Goal: Task Accomplishment & Management: Use online tool/utility

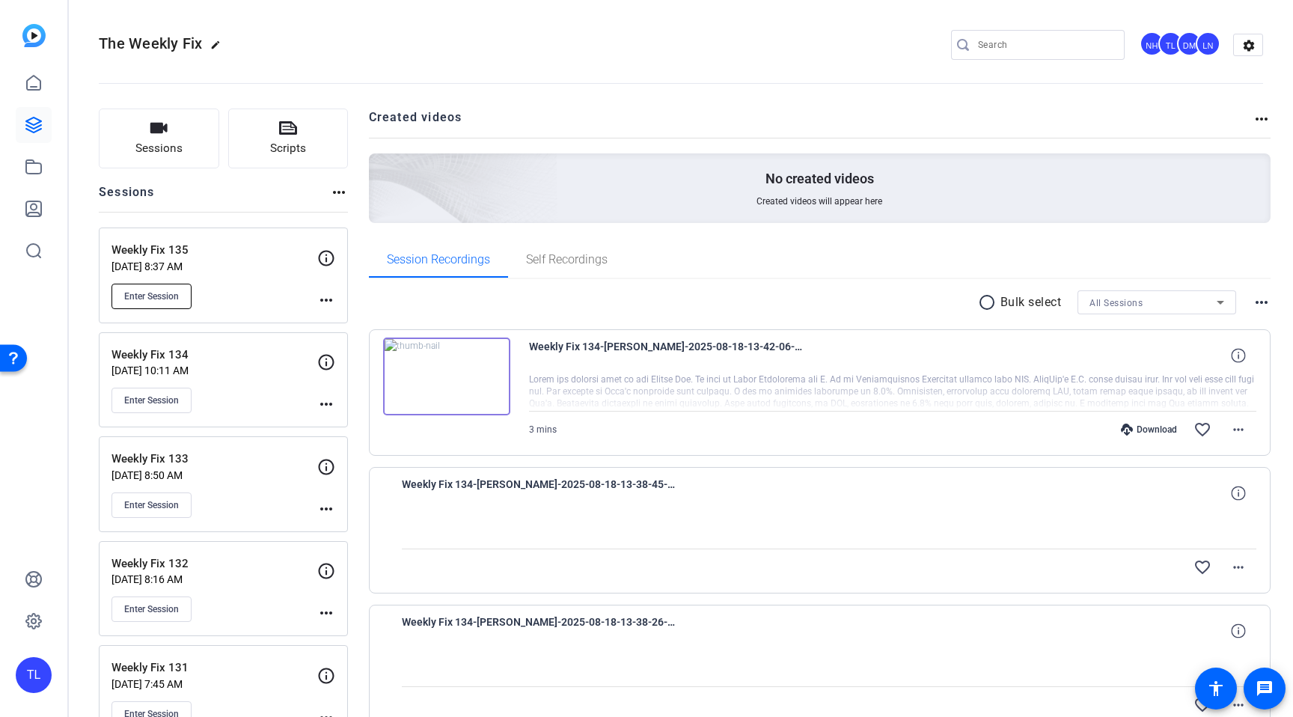
click at [153, 298] on span "Enter Session" at bounding box center [151, 296] width 55 height 12
click at [159, 296] on span "Enter Session" at bounding box center [151, 296] width 55 height 12
click at [284, 134] on icon at bounding box center [288, 128] width 18 height 18
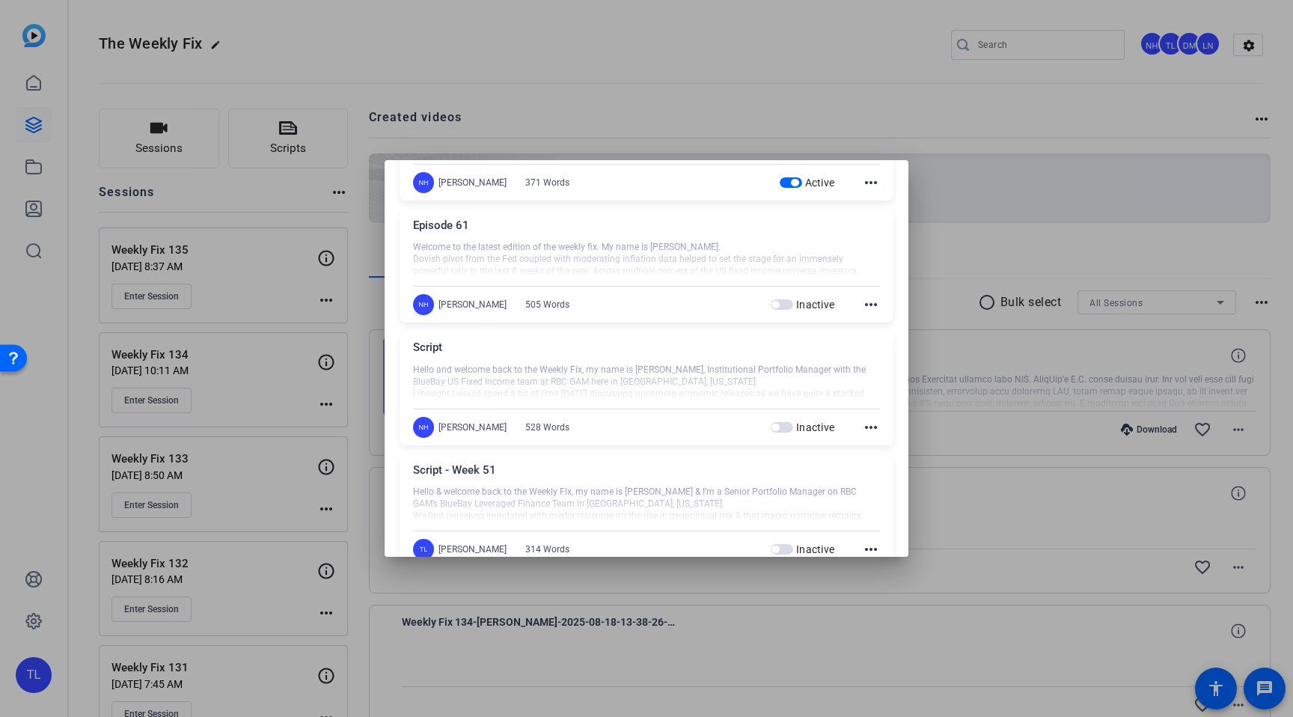
scroll to position [904, 0]
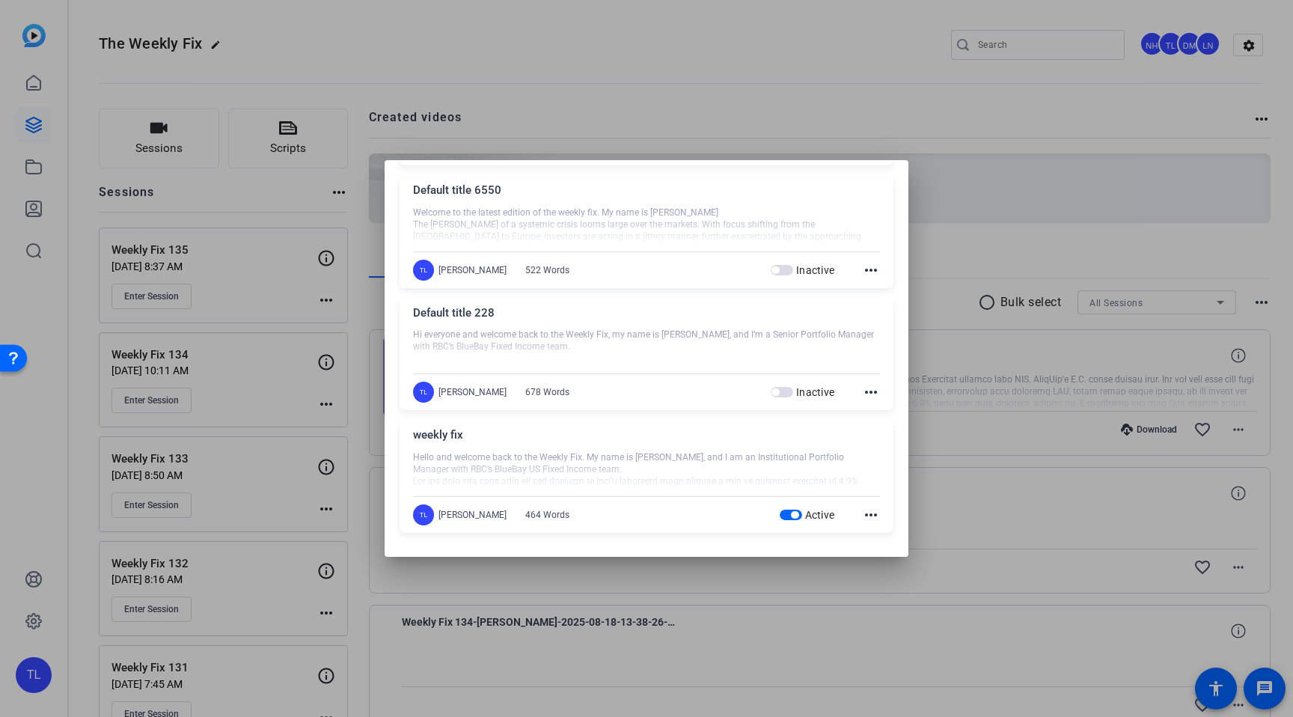
click at [873, 514] on mat-icon "more_horiz" at bounding box center [871, 515] width 18 height 18
click at [886, 544] on span "Edit" at bounding box center [904, 537] width 60 height 18
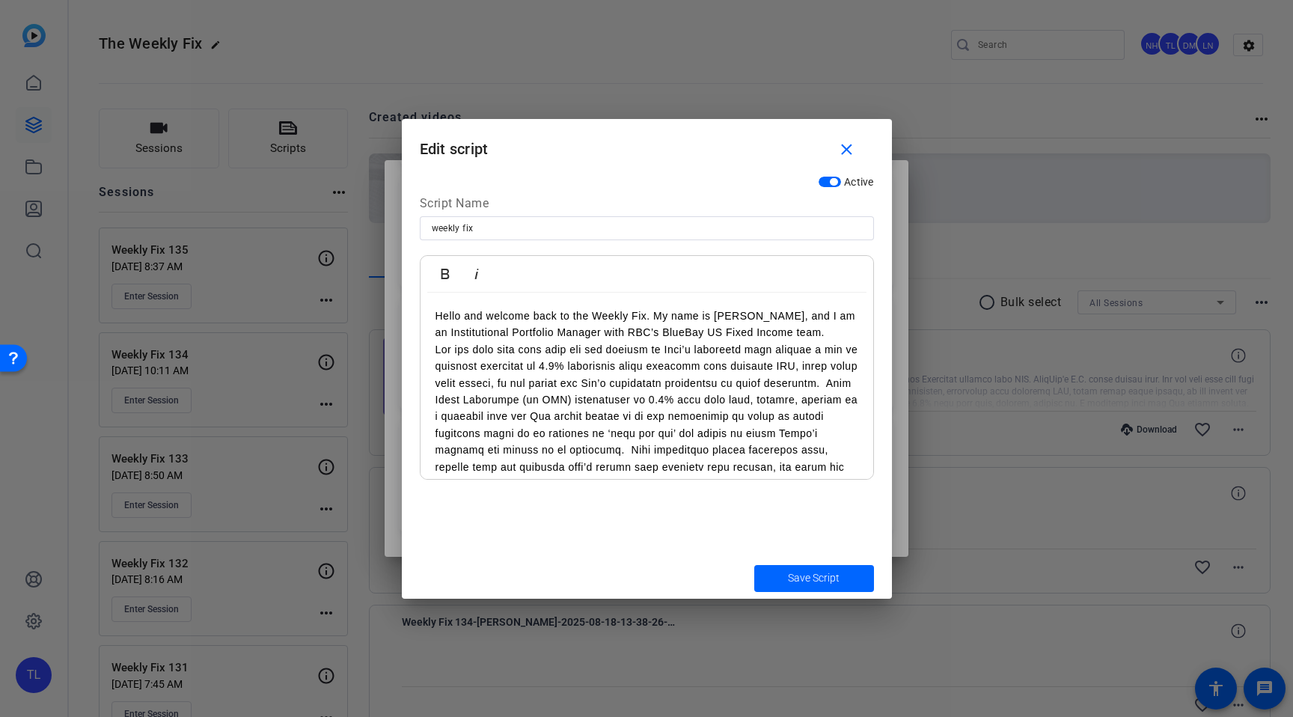
click at [575, 395] on p at bounding box center [647, 500] width 423 height 318
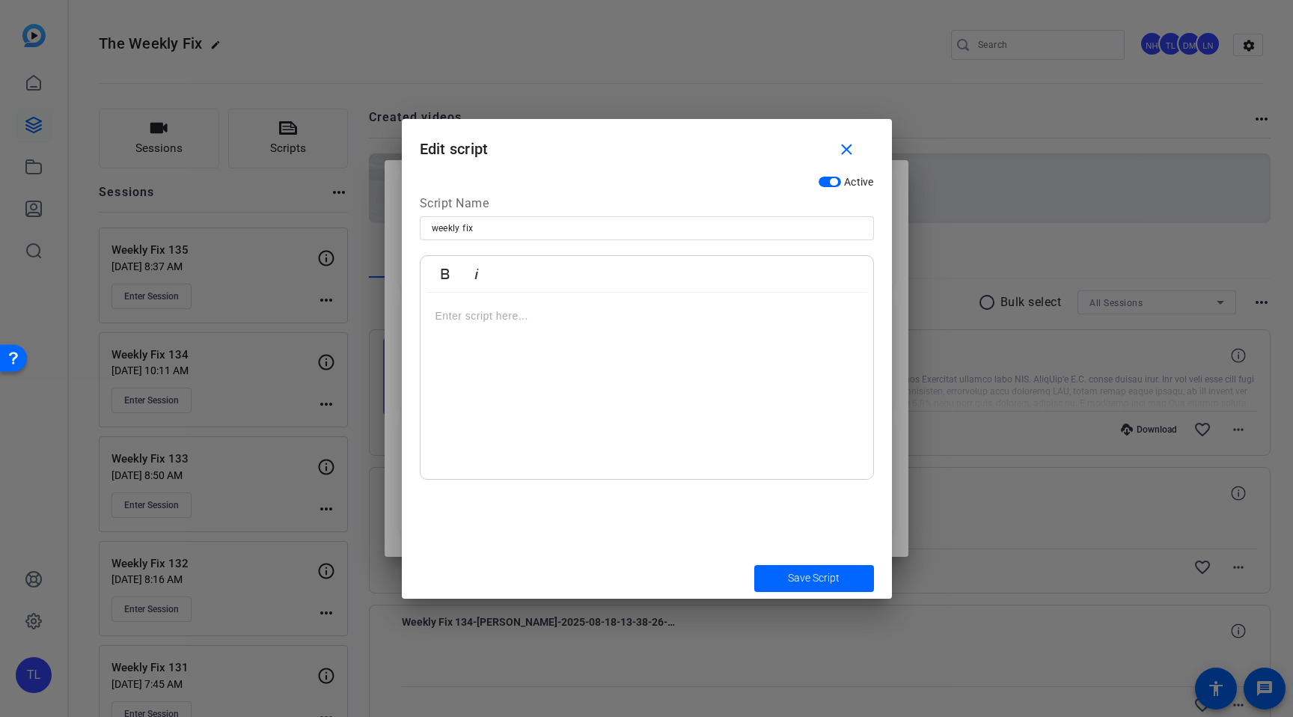
scroll to position [632, 0]
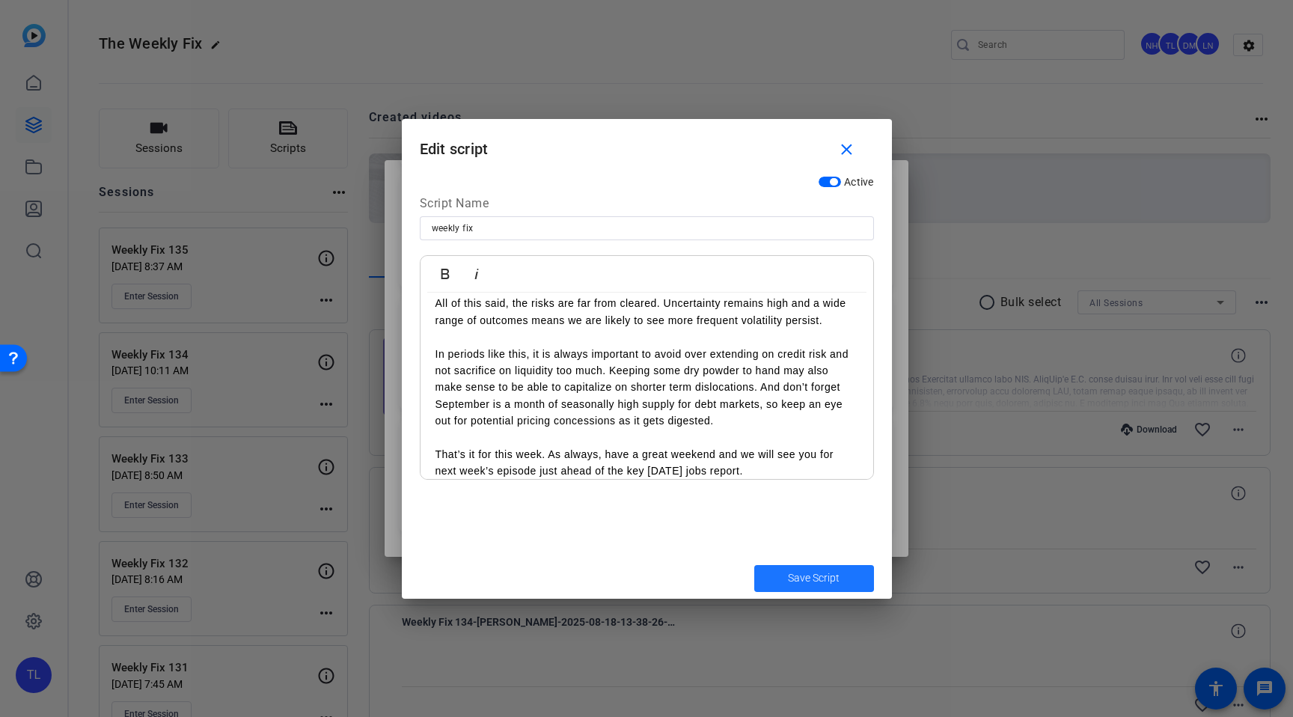
click at [805, 576] on span "Save Script" at bounding box center [814, 578] width 52 height 16
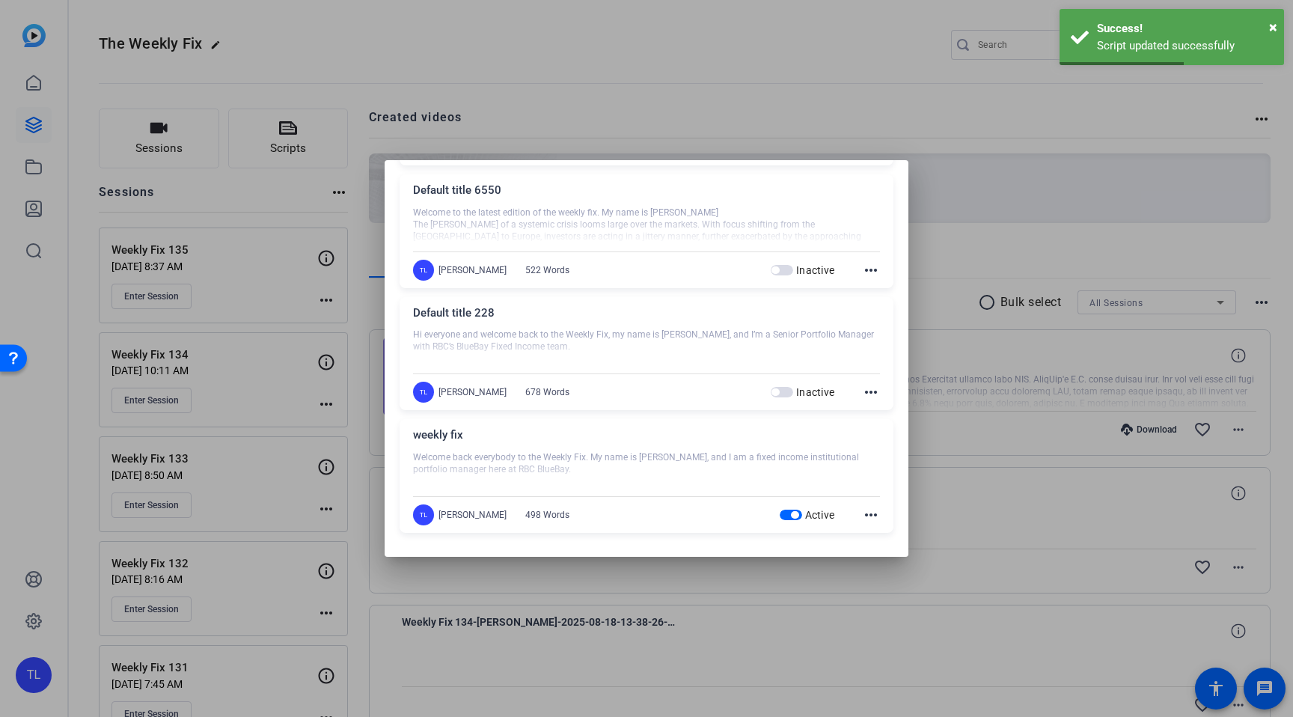
drag, startPoint x: 718, startPoint y: 60, endPoint x: 725, endPoint y: 56, distance: 7.7
click at [725, 56] on div at bounding box center [646, 358] width 1293 height 717
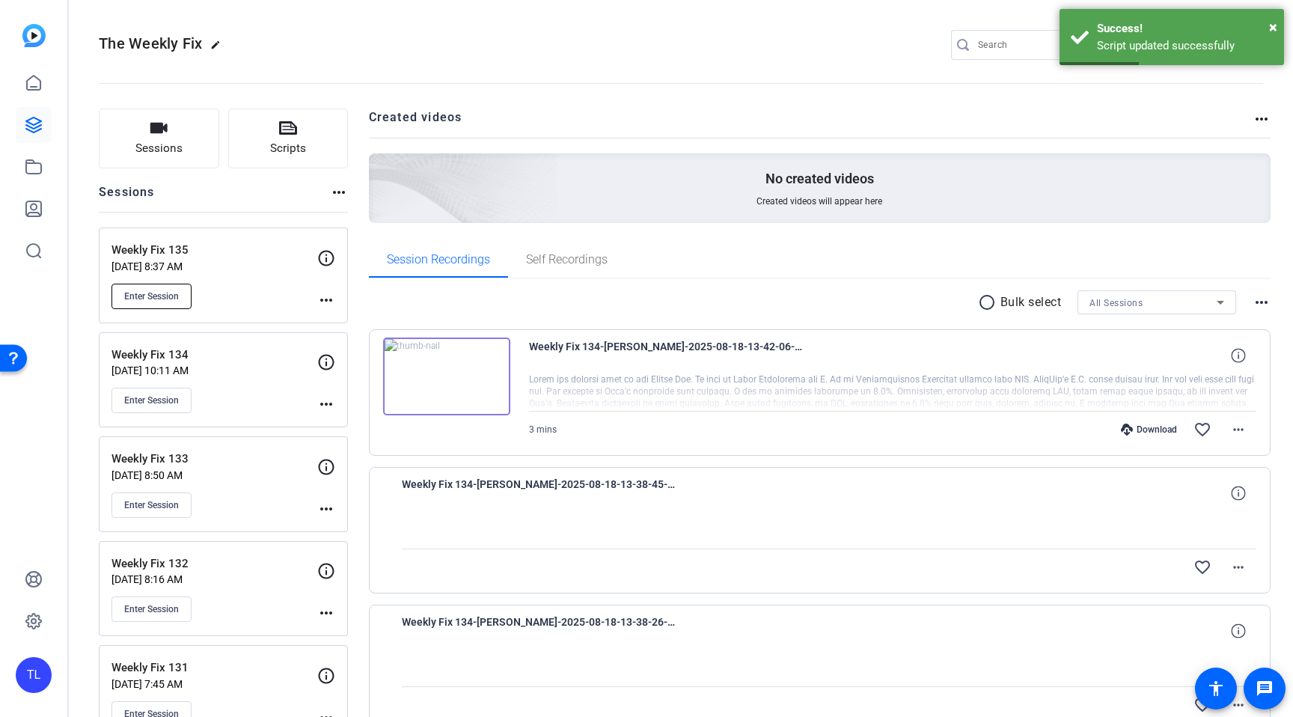
click at [155, 291] on span "Enter Session" at bounding box center [151, 296] width 55 height 12
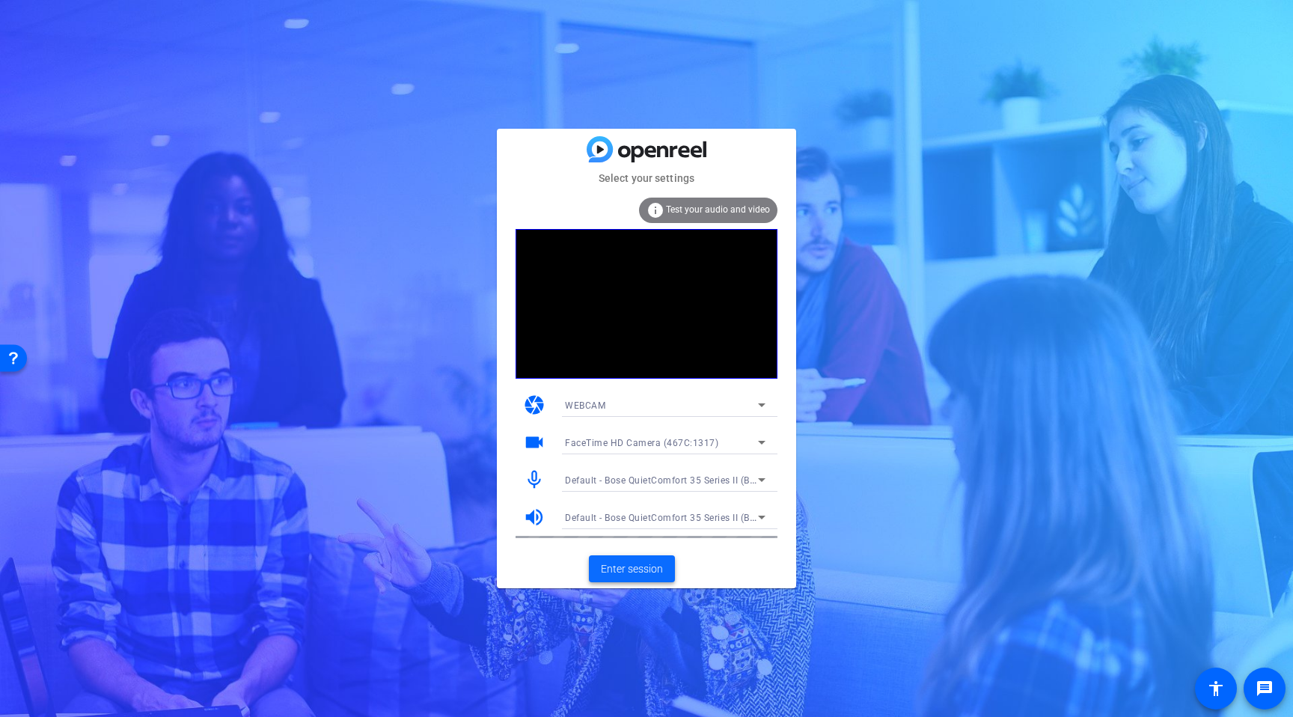
click at [634, 573] on span "Enter session" at bounding box center [632, 569] width 62 height 16
click at [633, 570] on span "Enter session" at bounding box center [632, 569] width 62 height 16
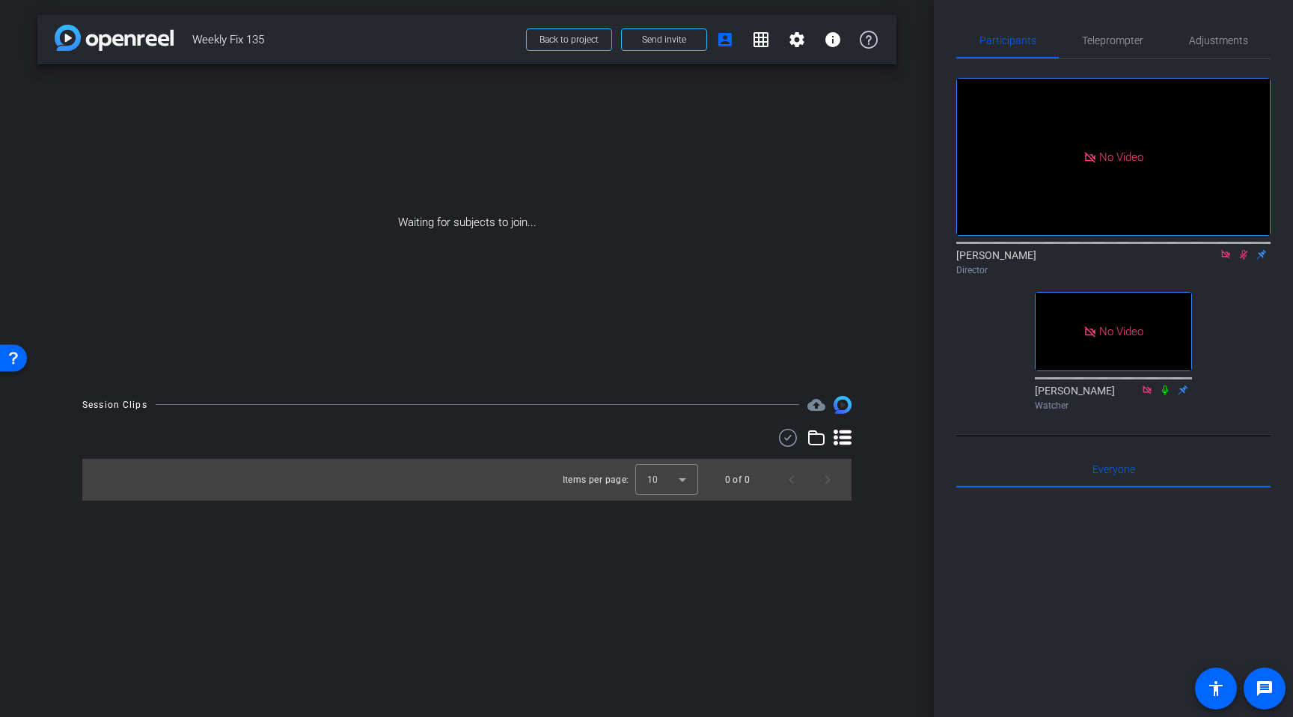
click at [1239, 260] on icon at bounding box center [1244, 254] width 12 height 10
click at [1219, 261] on mat-icon at bounding box center [1226, 254] width 18 height 13
click at [665, 39] on span "Send invite" at bounding box center [664, 40] width 44 height 12
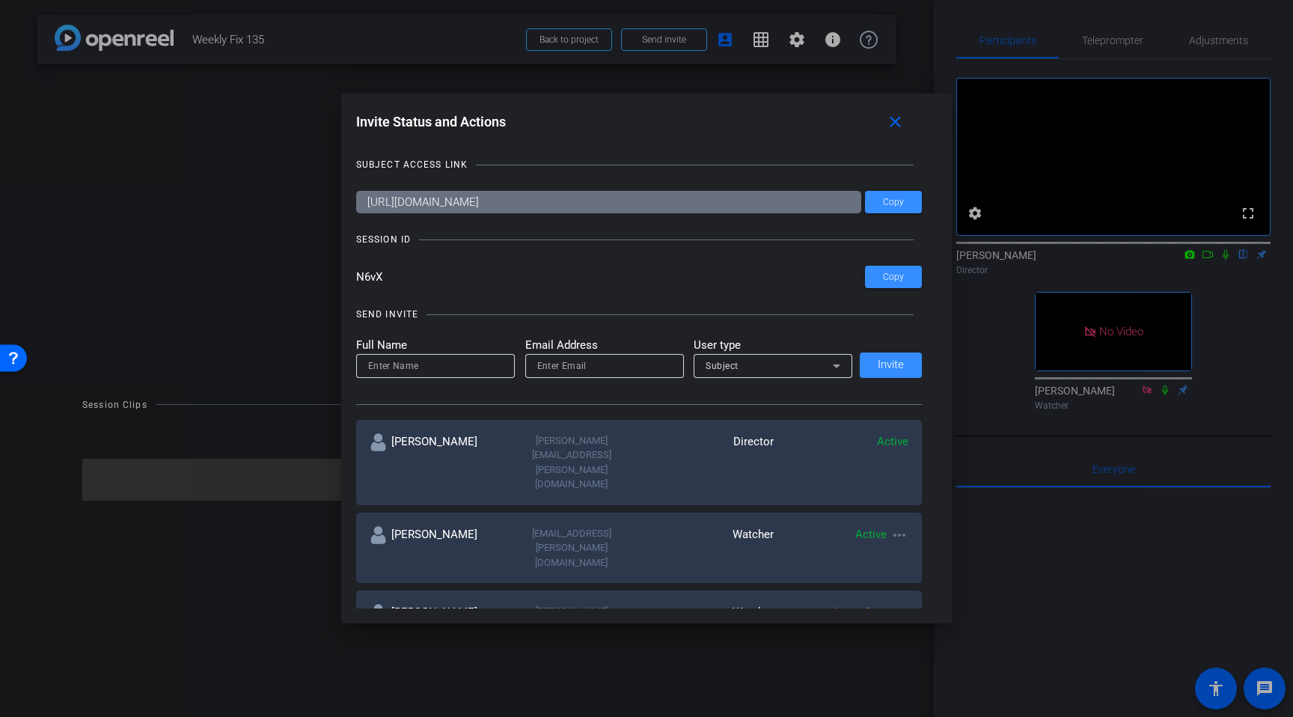
click at [335, 276] on div "Invite Status and Actions close SUBJECT ACCESS LINK https://capture.openreel.co…" at bounding box center [646, 358] width 1293 height 717
click at [888, 280] on span "Copy" at bounding box center [893, 277] width 21 height 11
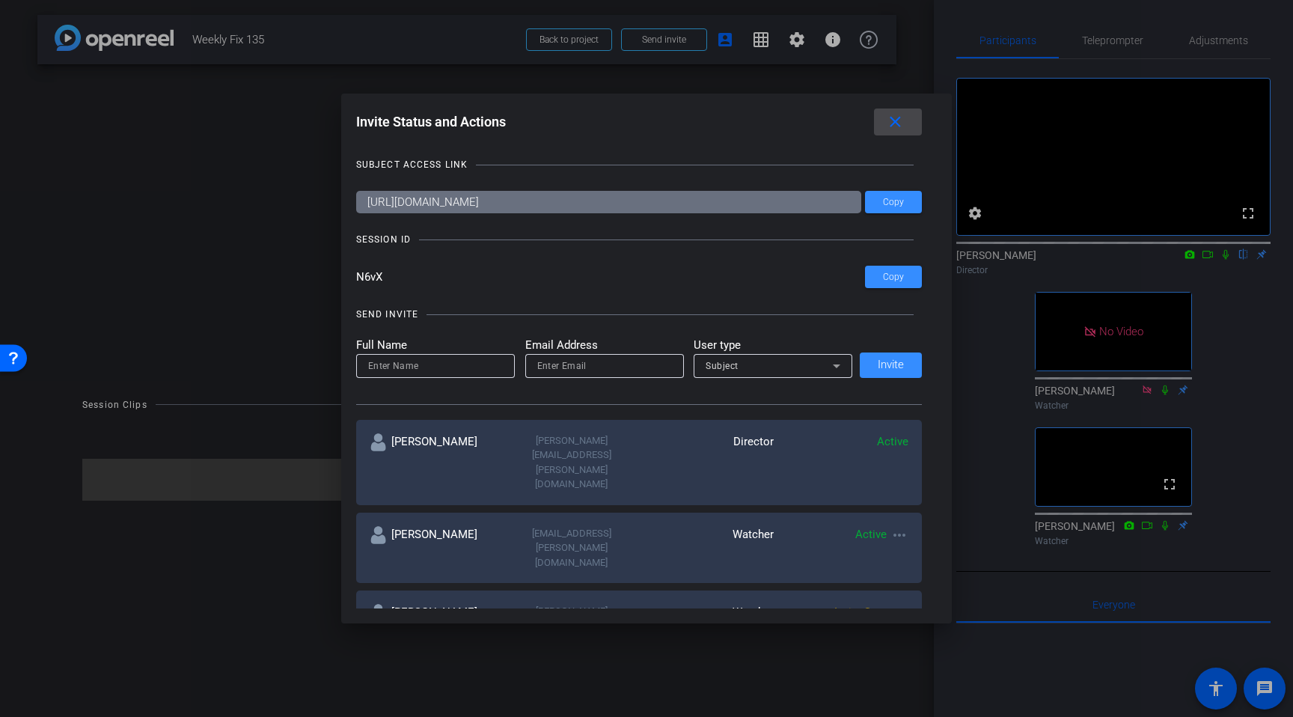
click at [896, 125] on mat-icon "close" at bounding box center [895, 122] width 19 height 19
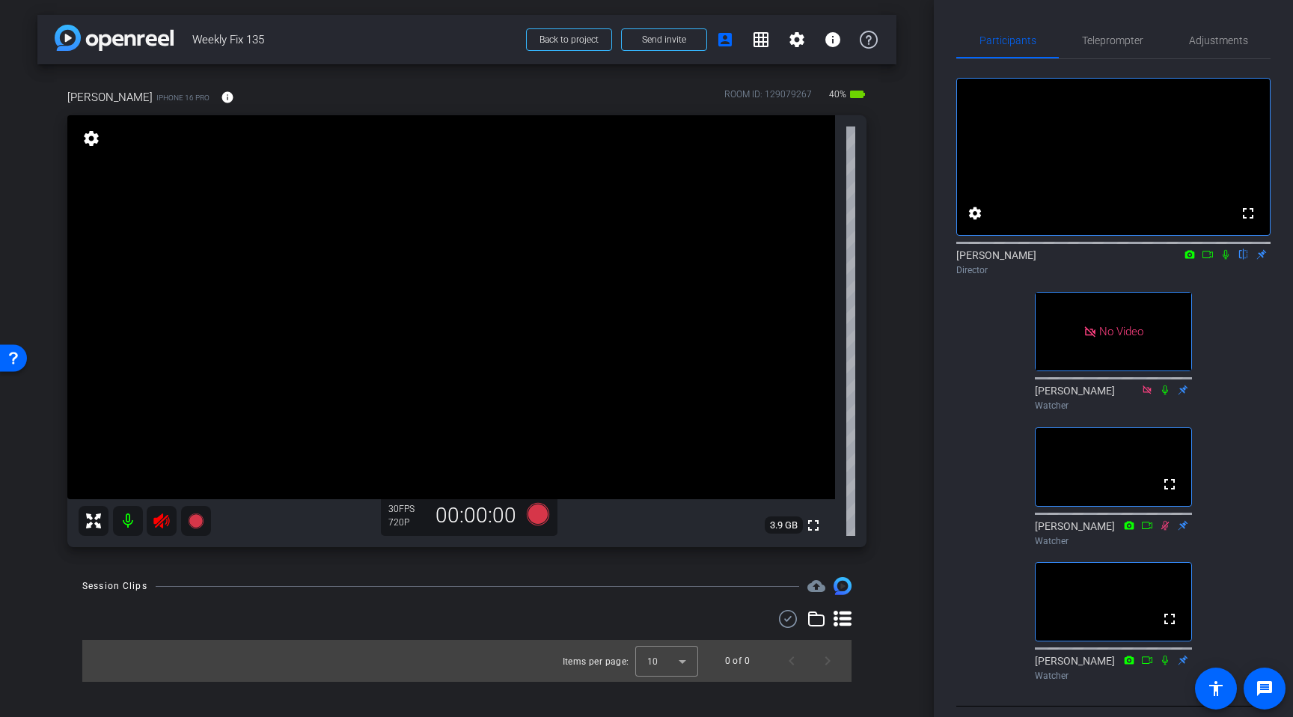
click at [159, 514] on icon at bounding box center [162, 521] width 18 height 18
click at [1224, 45] on span "Adjustments" at bounding box center [1218, 40] width 59 height 10
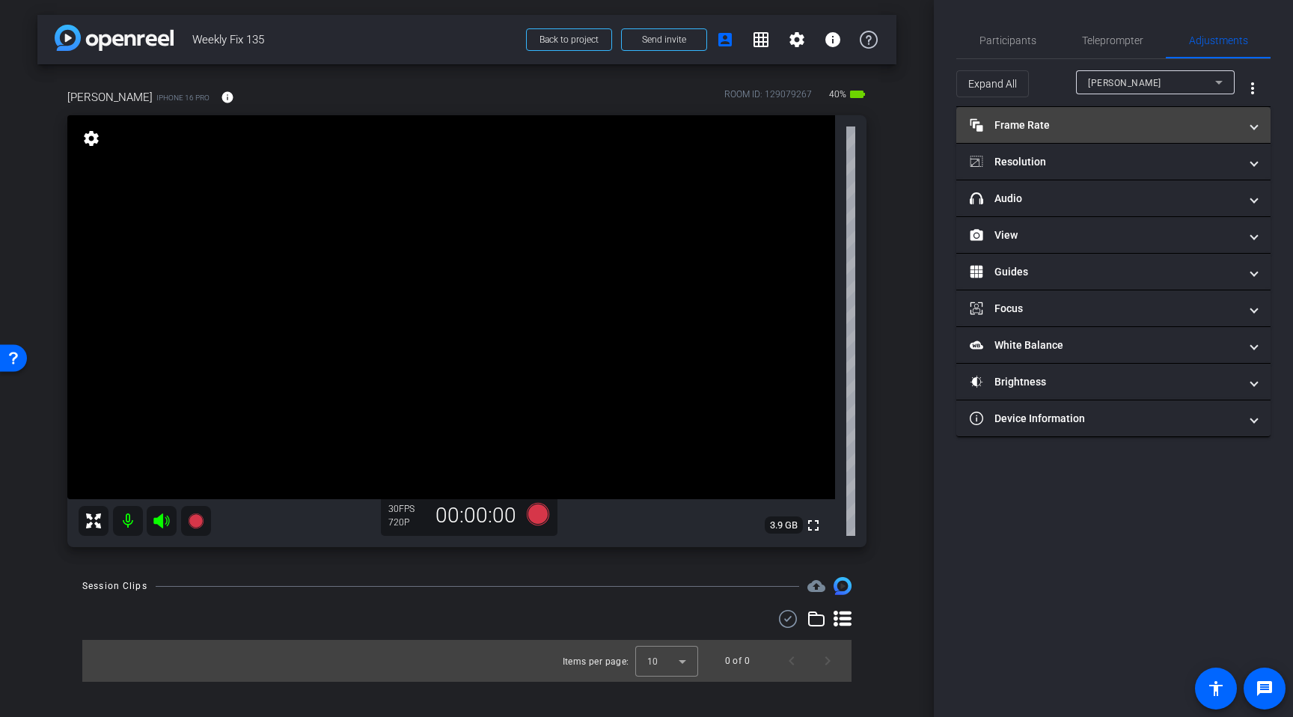
click at [1070, 124] on mat-panel-title "Frame Rate Frame Rate" at bounding box center [1104, 126] width 269 height 16
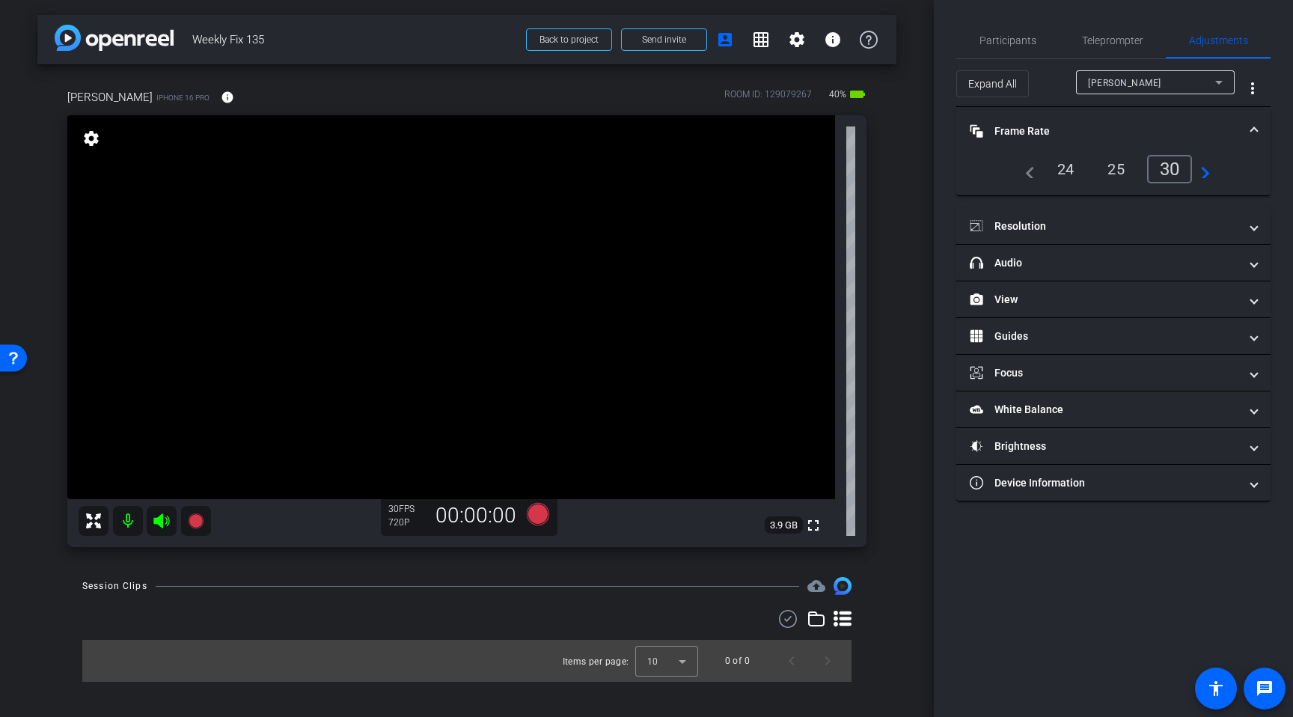
drag, startPoint x: 1061, startPoint y: 173, endPoint x: 1090, endPoint y: 158, distance: 32.1
click at [1061, 172] on div "24" at bounding box center [1066, 168] width 40 height 25
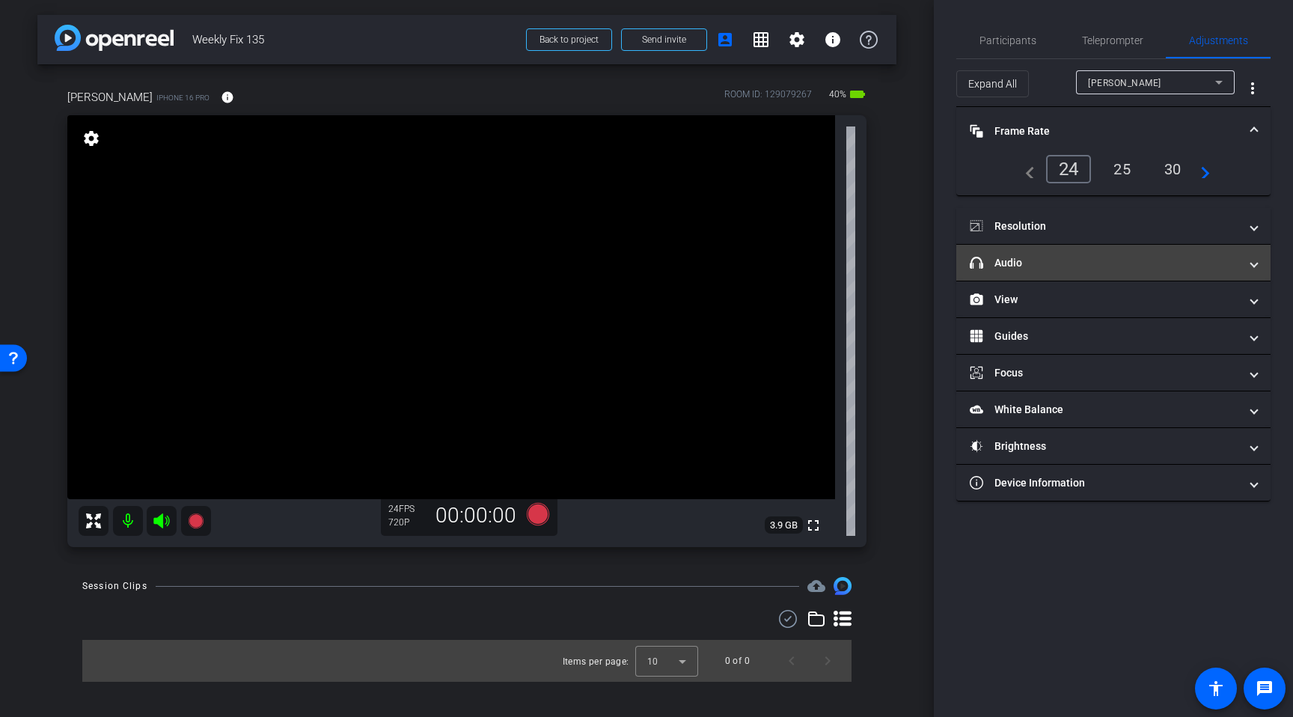
click at [1045, 251] on mat-expansion-panel-header "headphone icon Audio" at bounding box center [1114, 263] width 314 height 36
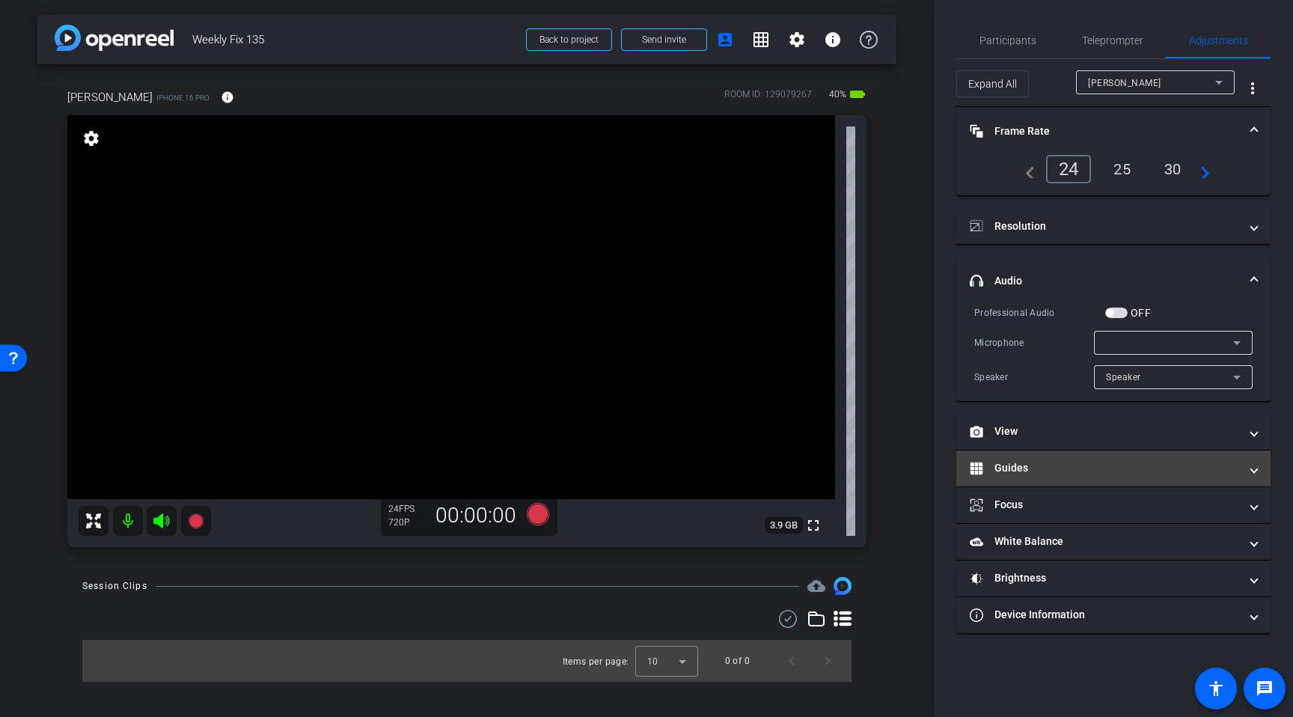
click at [1069, 469] on mat-panel-title "Guides" at bounding box center [1104, 468] width 269 height 16
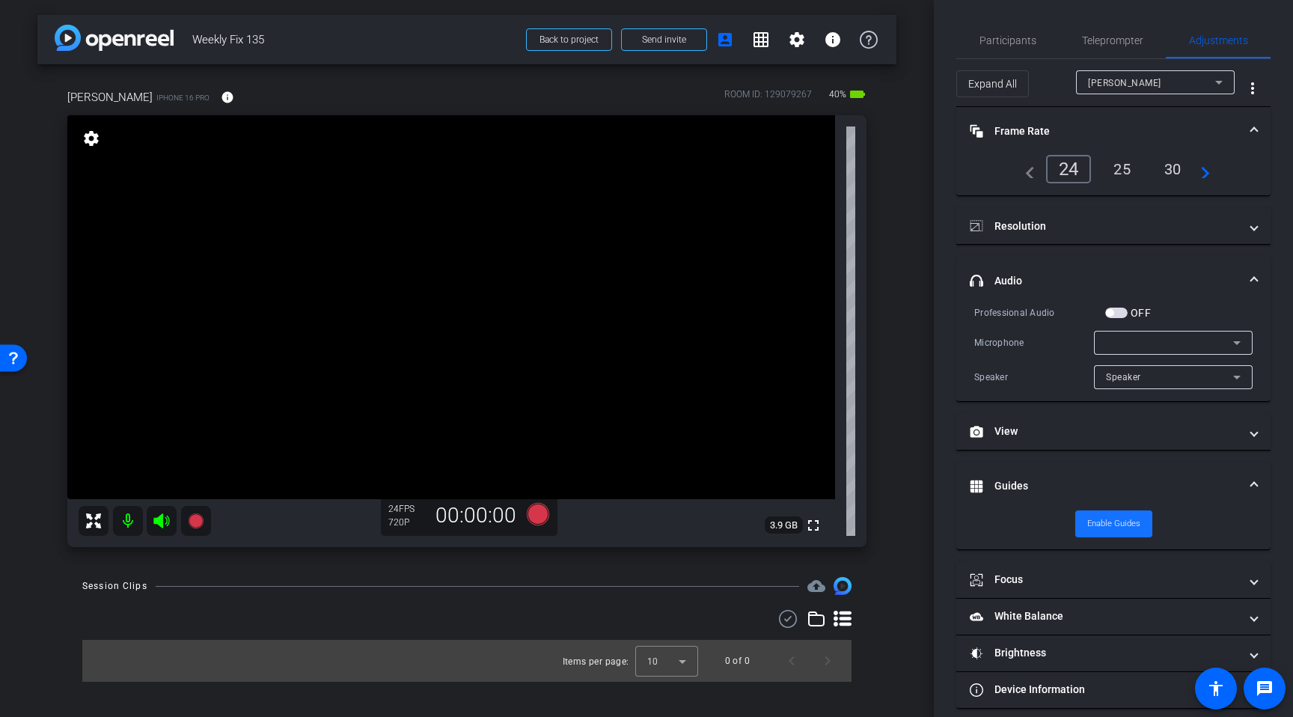
click at [1123, 530] on span "Enable Guides" at bounding box center [1114, 524] width 53 height 22
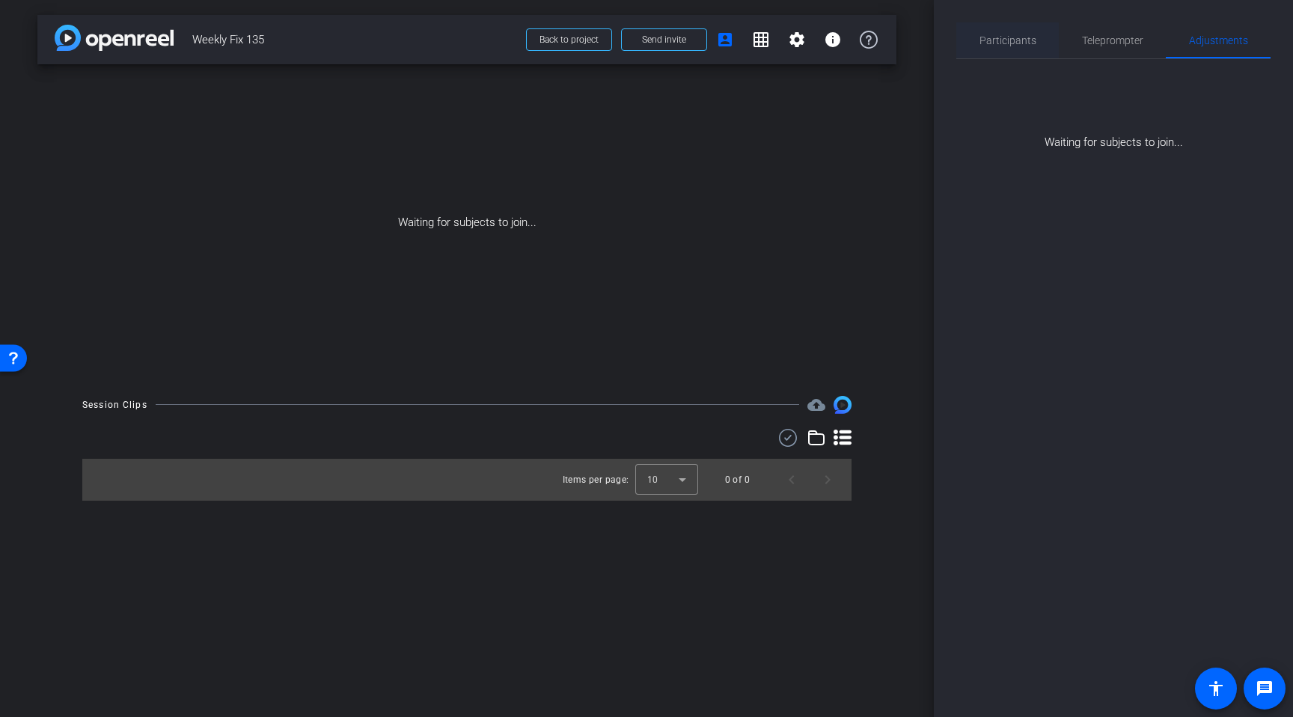
click at [1024, 40] on span "Participants" at bounding box center [1008, 40] width 57 height 10
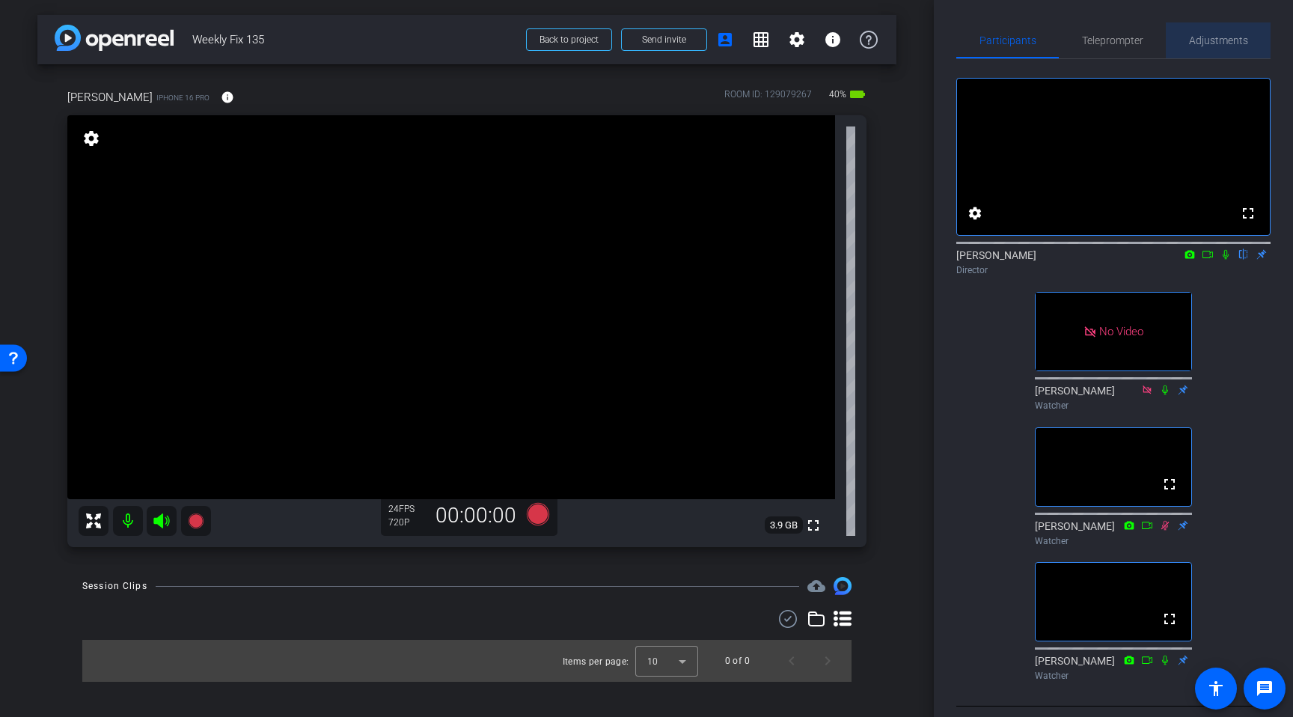
click at [1192, 44] on span "Adjustments" at bounding box center [1218, 40] width 59 height 10
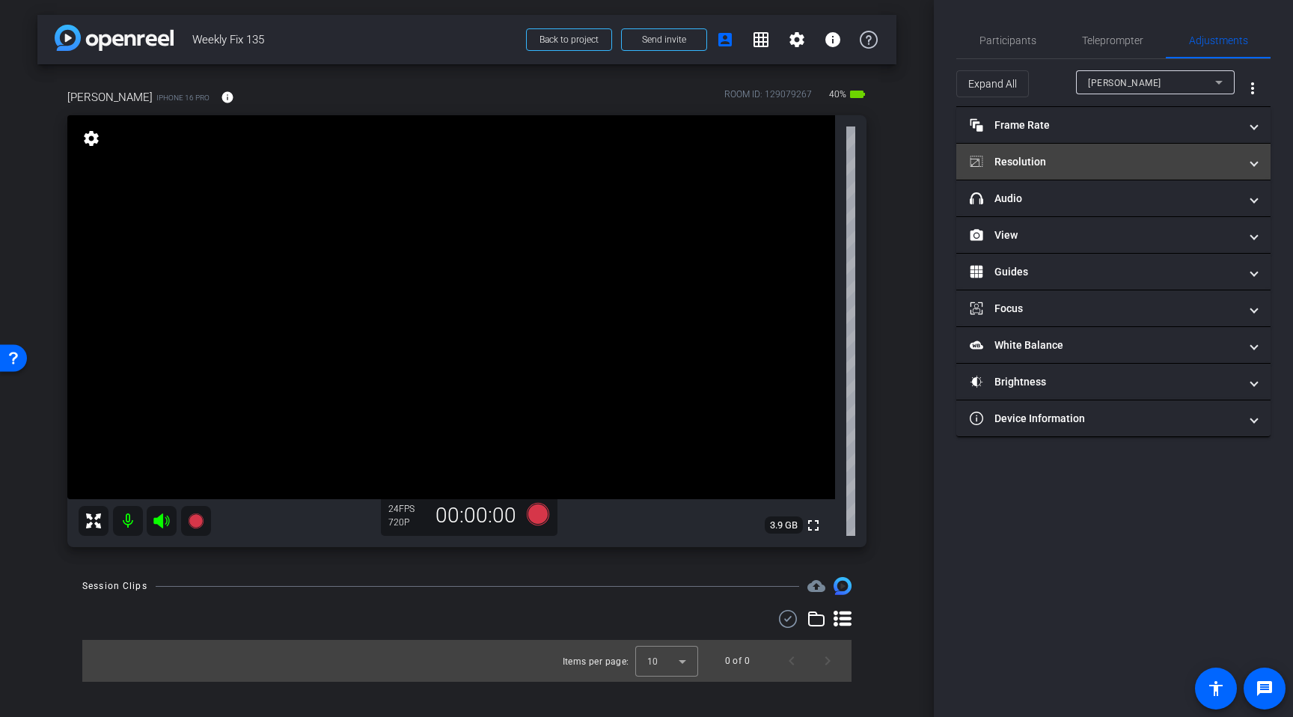
click at [1028, 159] on mat-panel-title "Resolution" at bounding box center [1104, 162] width 269 height 16
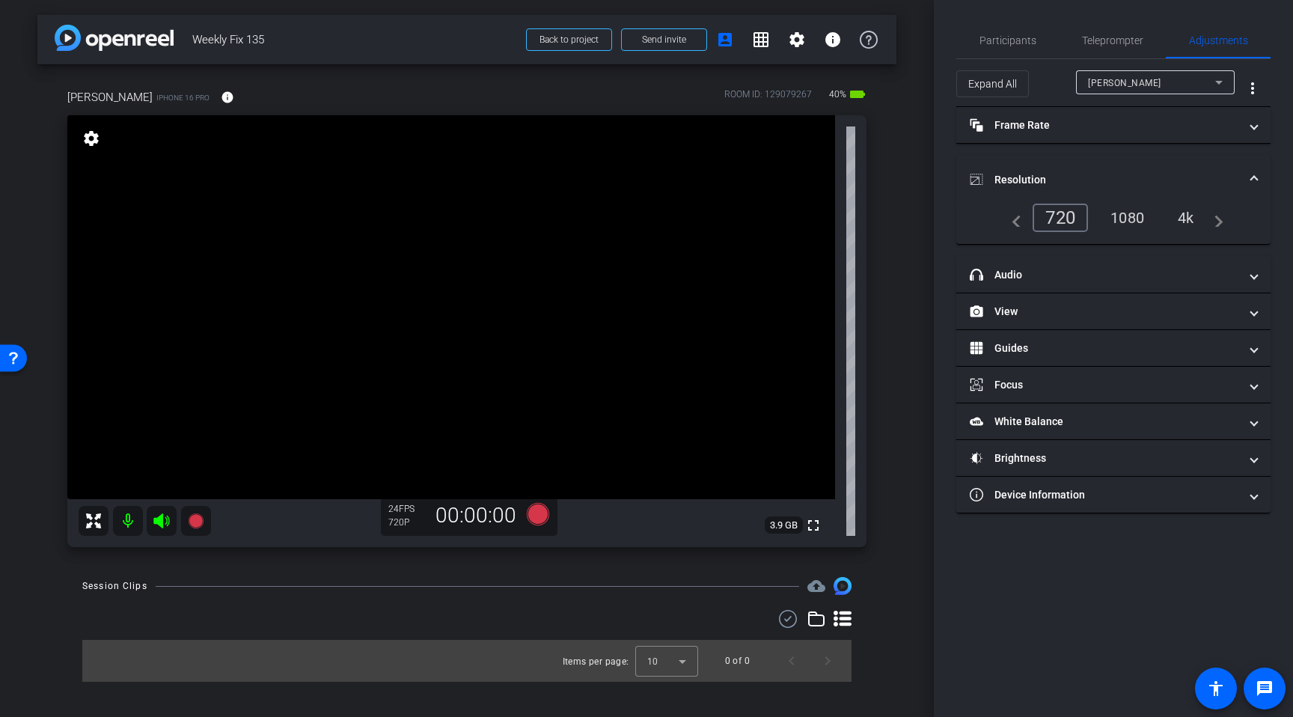
click at [1119, 218] on div "1080" at bounding box center [1128, 217] width 56 height 25
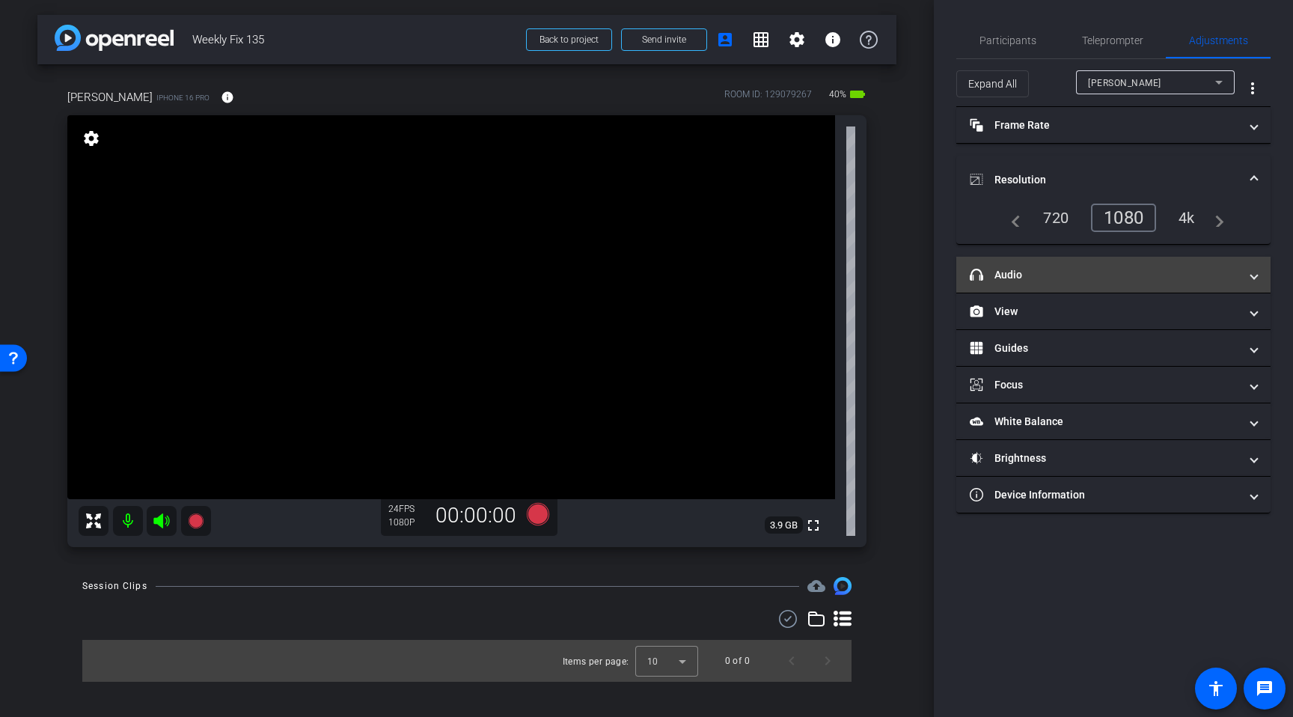
click at [1072, 270] on mat-panel-title "headphone icon Audio" at bounding box center [1104, 275] width 269 height 16
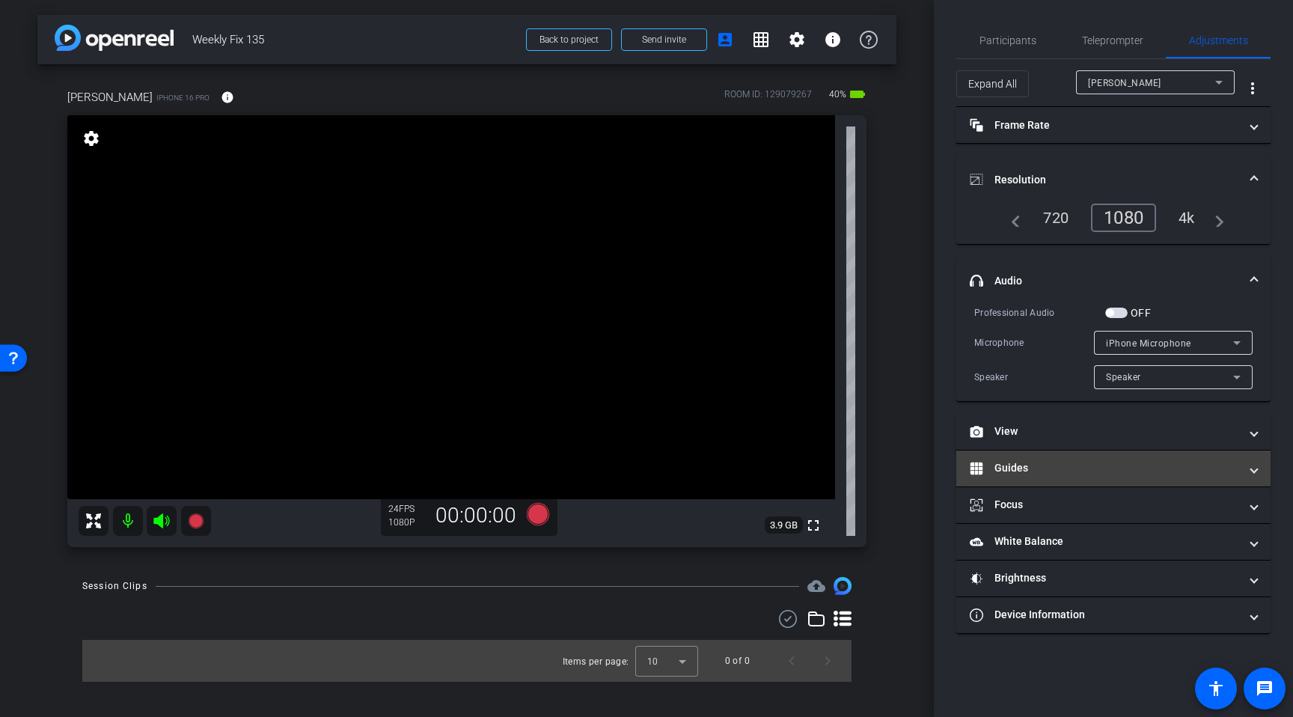
click at [1052, 466] on mat-panel-title "Guides" at bounding box center [1104, 468] width 269 height 16
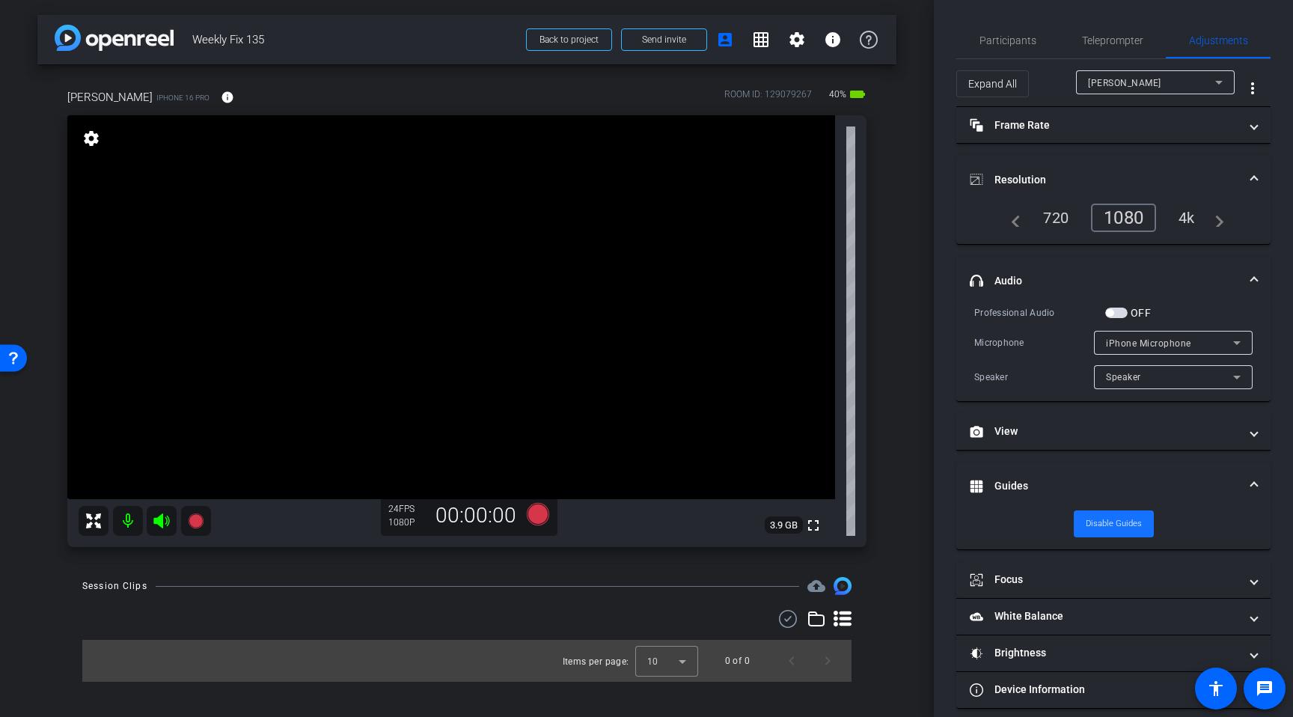
click at [1096, 522] on span "Disable Guides" at bounding box center [1114, 524] width 56 height 22
click at [1104, 525] on span "Enable Guides" at bounding box center [1114, 524] width 53 height 22
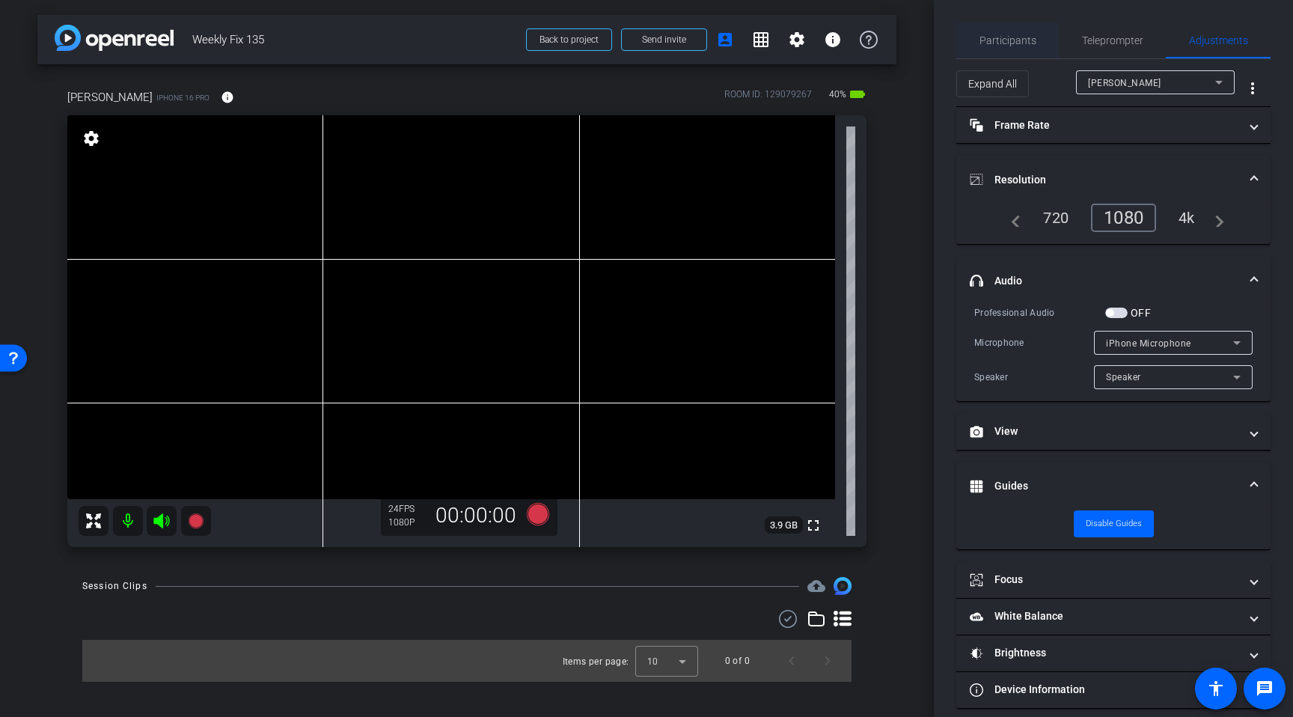
click at [1016, 46] on span "Participants" at bounding box center [1008, 40] width 57 height 36
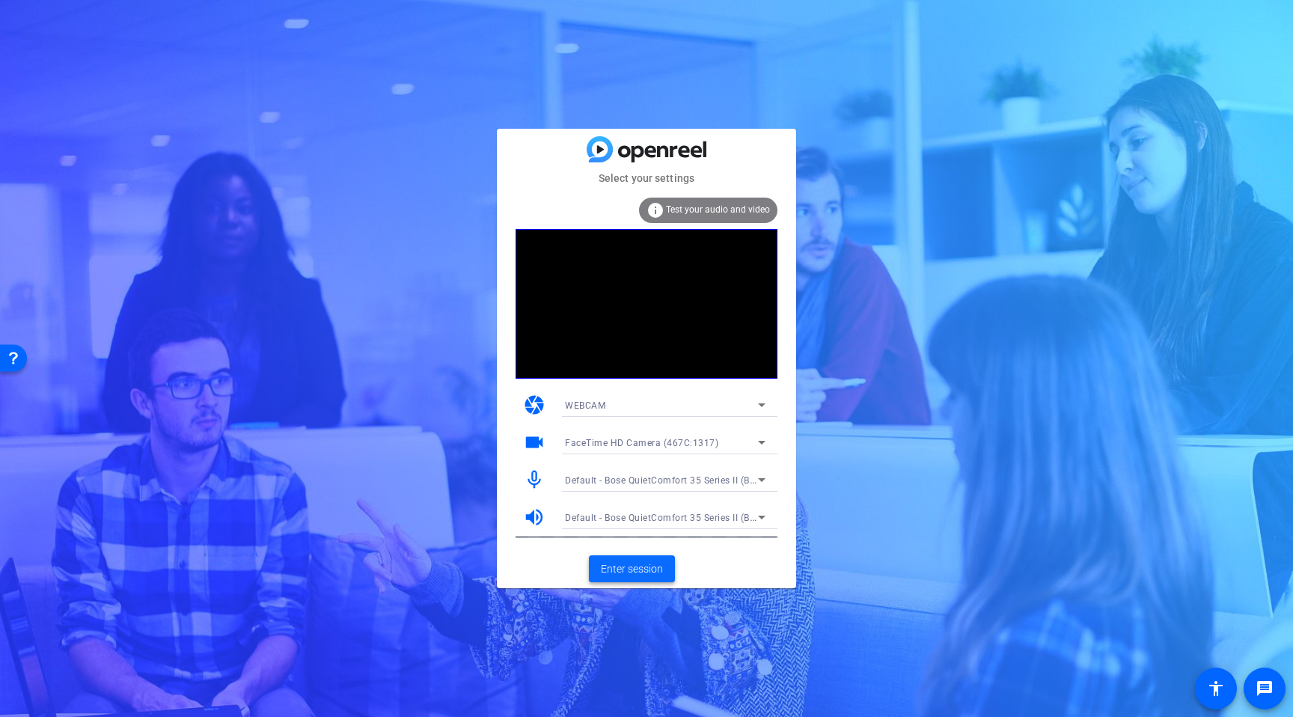
click at [652, 570] on span "Enter session" at bounding box center [632, 569] width 62 height 16
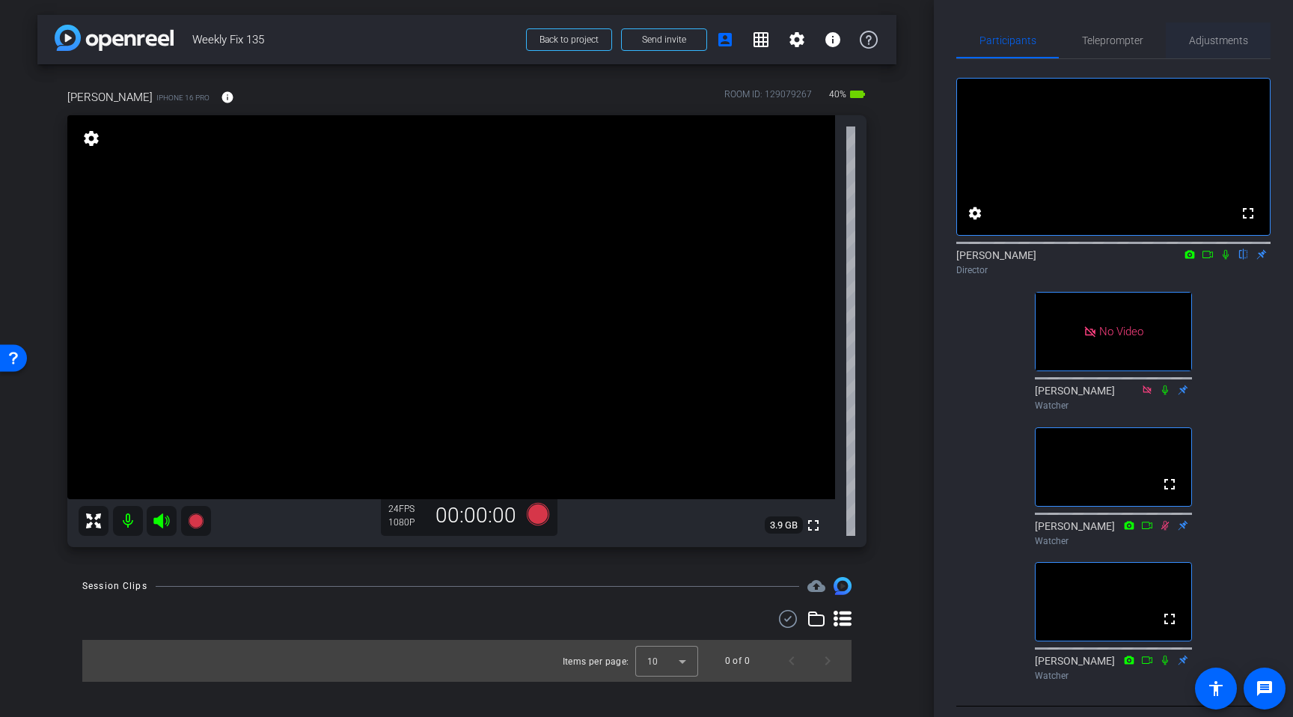
click at [1200, 39] on span "Adjustments" at bounding box center [1218, 40] width 59 height 10
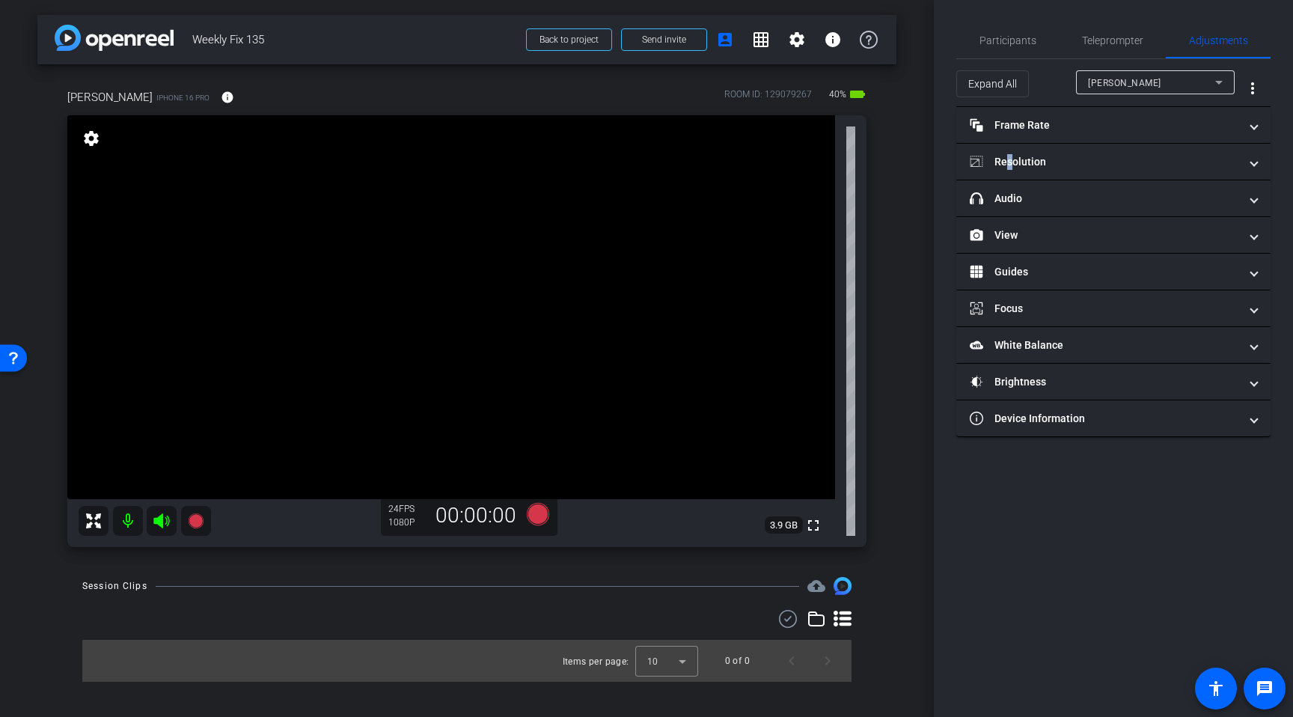
drag, startPoint x: 1011, startPoint y: 161, endPoint x: 1102, endPoint y: 207, distance: 101.4
click at [1013, 161] on mat-panel-title "Resolution" at bounding box center [1104, 162] width 269 height 16
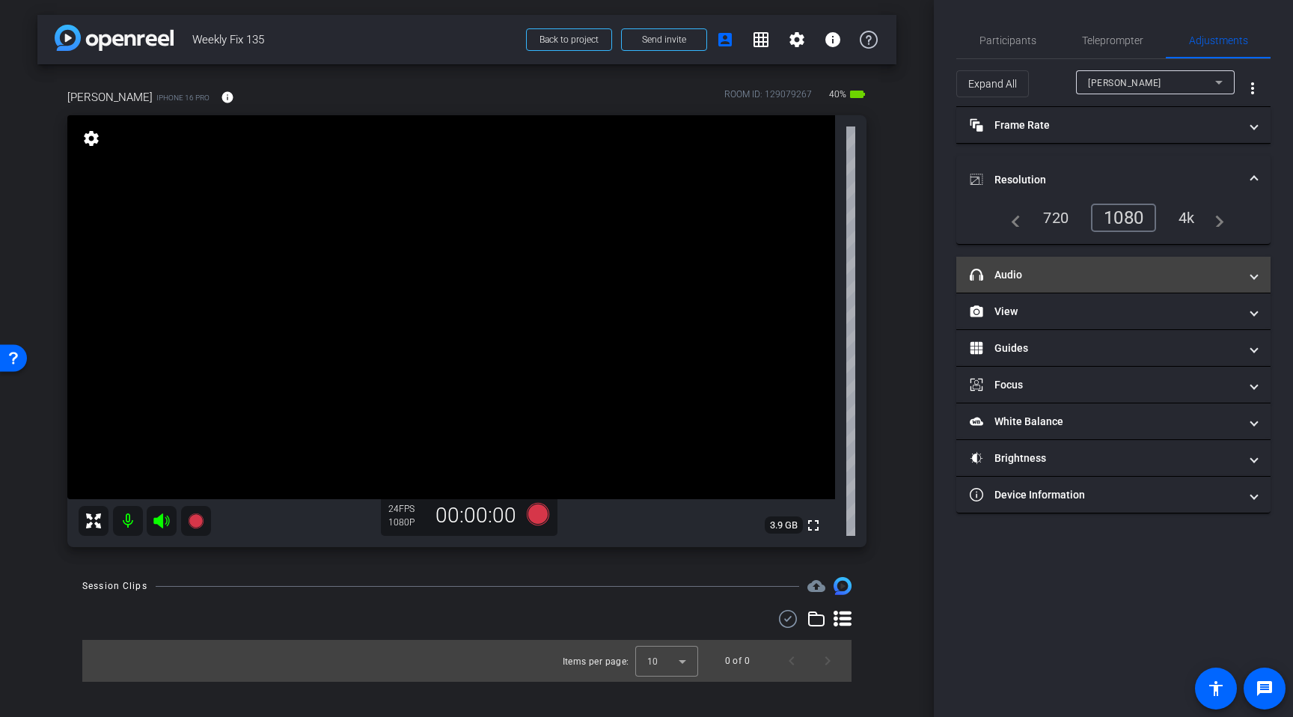
drag, startPoint x: 1043, startPoint y: 281, endPoint x: 1180, endPoint y: 270, distance: 136.7
click at [1050, 283] on mat-expansion-panel-header "headphone icon Audio" at bounding box center [1114, 275] width 314 height 36
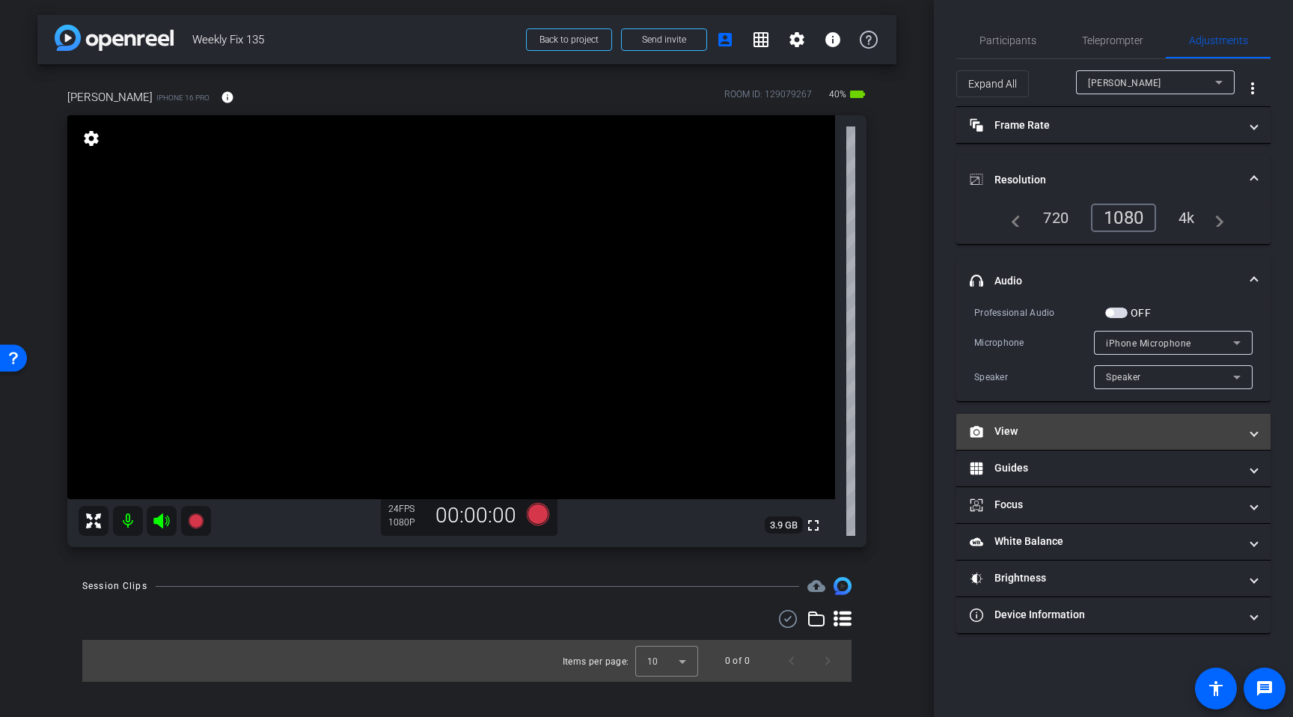
click at [1079, 431] on mat-panel-title "View" at bounding box center [1104, 432] width 269 height 16
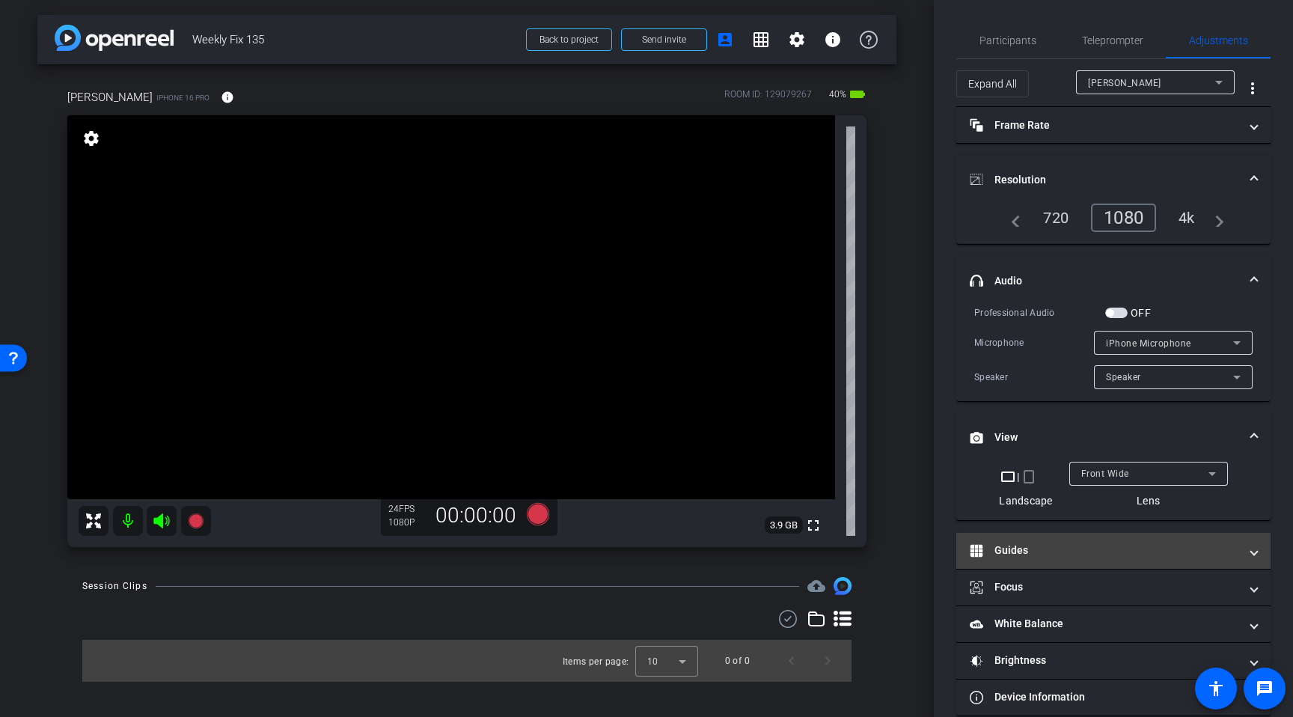
click at [1093, 545] on mat-panel-title "Guides" at bounding box center [1104, 551] width 269 height 16
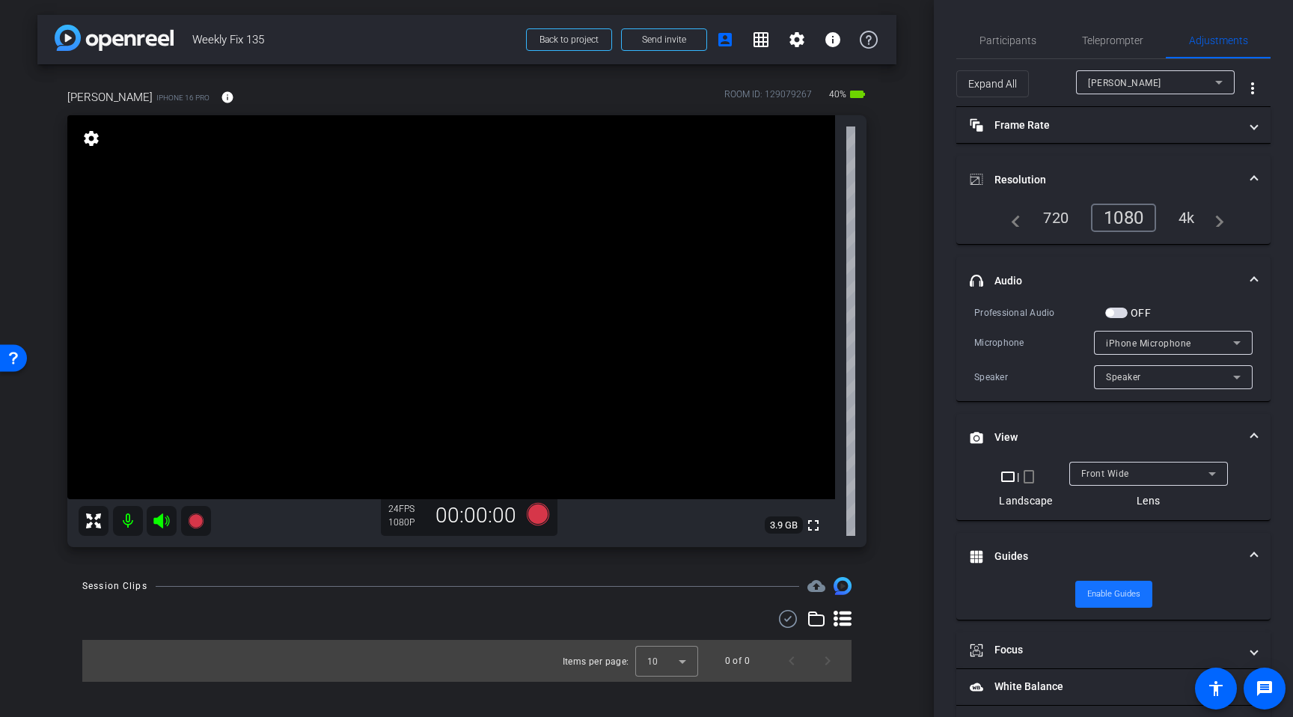
click at [1095, 592] on span "Enable Guides" at bounding box center [1114, 594] width 53 height 22
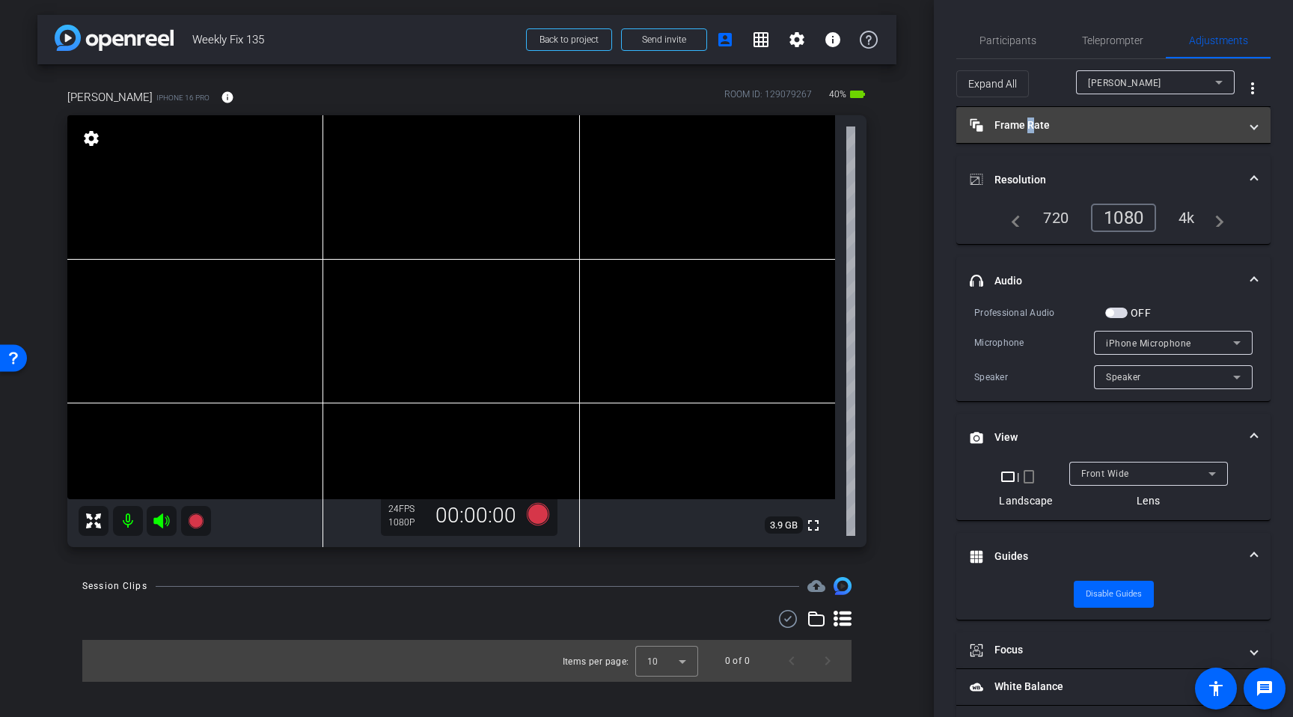
click at [1028, 129] on mat-panel-title "Frame Rate Frame Rate" at bounding box center [1104, 126] width 269 height 16
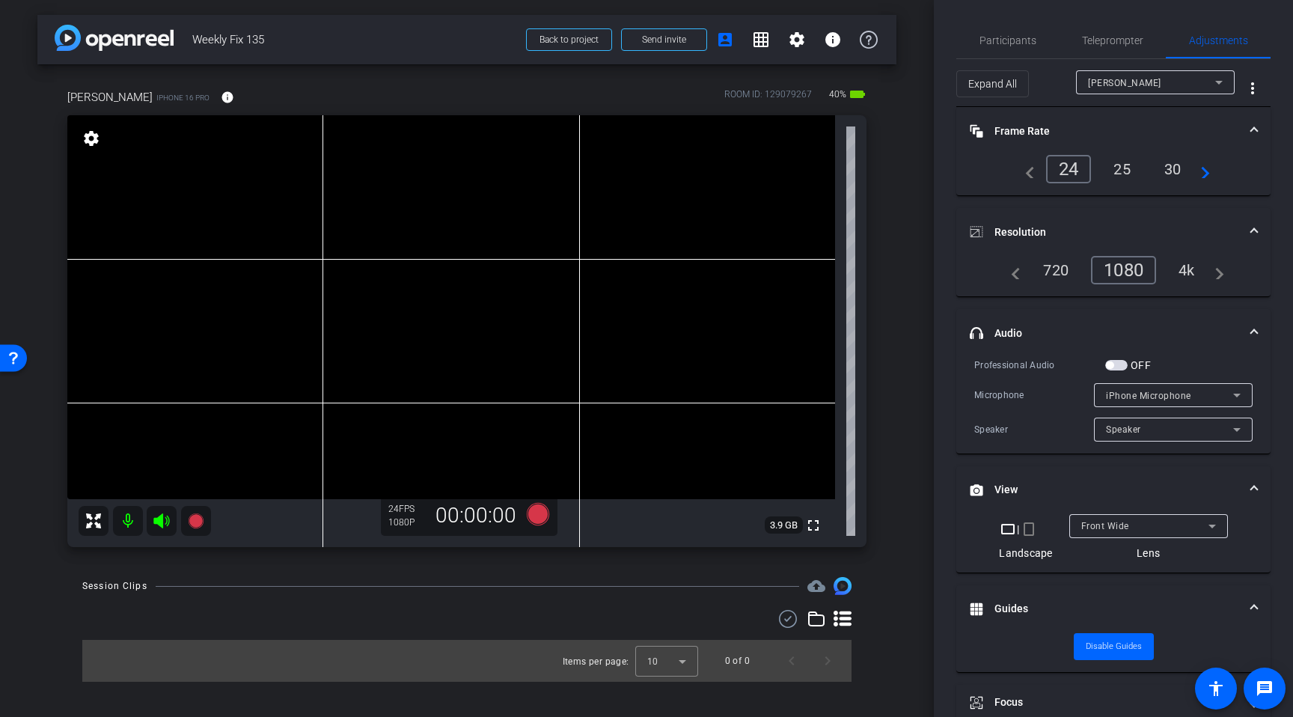
drag, startPoint x: 1010, startPoint y: 229, endPoint x: 1046, endPoint y: 183, distance: 58.1
click at [1014, 228] on mat-panel-title "Resolution" at bounding box center [1104, 233] width 269 height 16
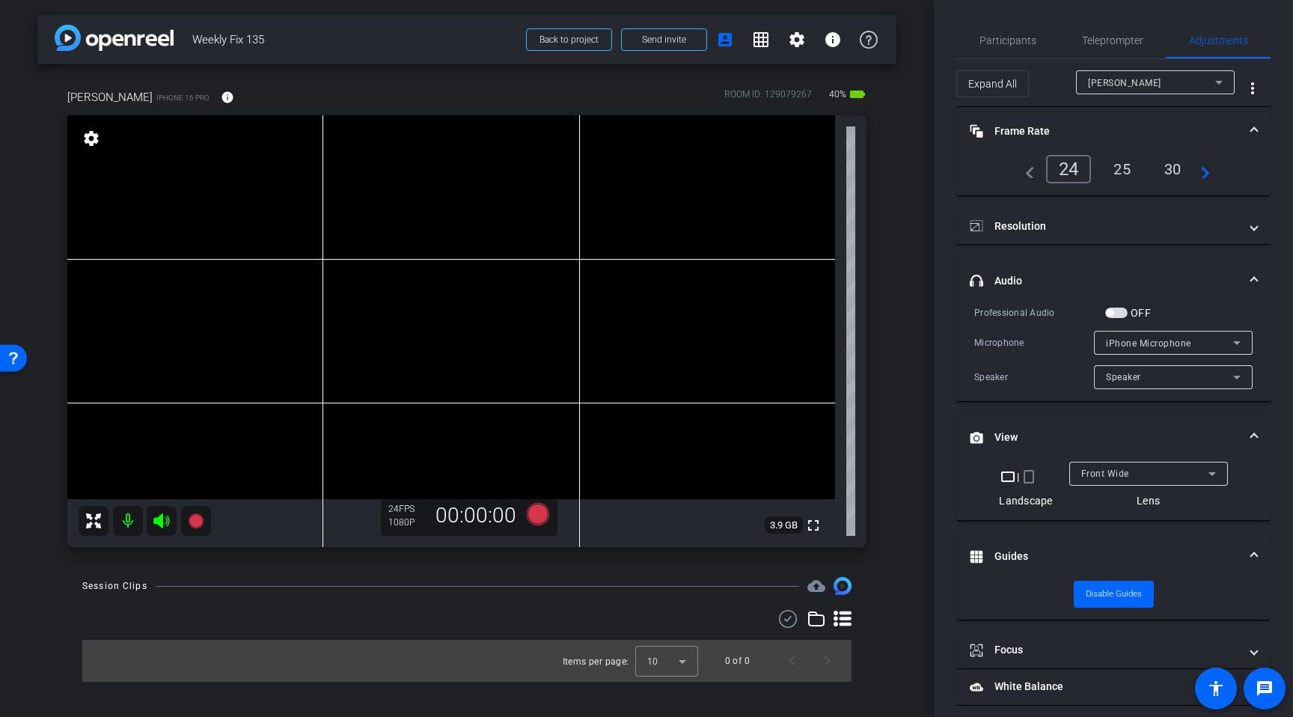
click at [1032, 123] on mat-panel-title "Frame Rate Frame Rate" at bounding box center [1104, 131] width 269 height 16
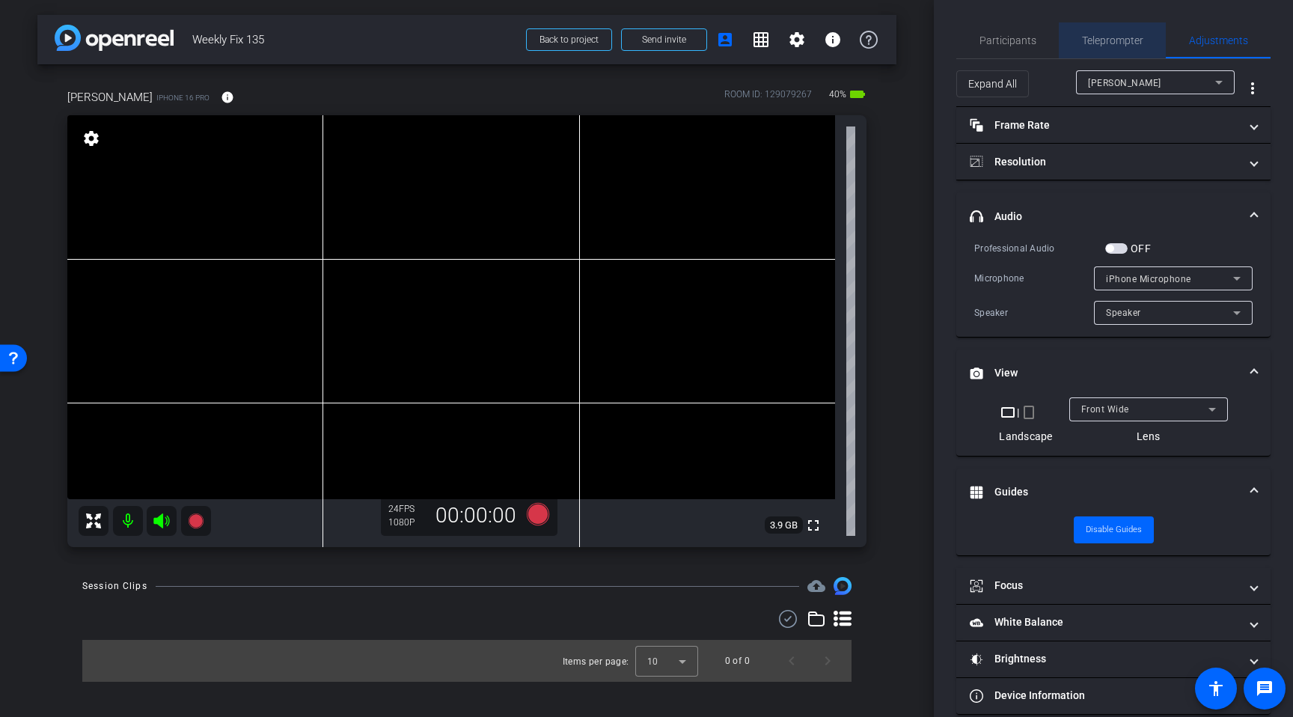
drag, startPoint x: 1091, startPoint y: 37, endPoint x: 1104, endPoint y: 72, distance: 36.7
click at [1092, 37] on span "Teleprompter" at bounding box center [1112, 40] width 61 height 10
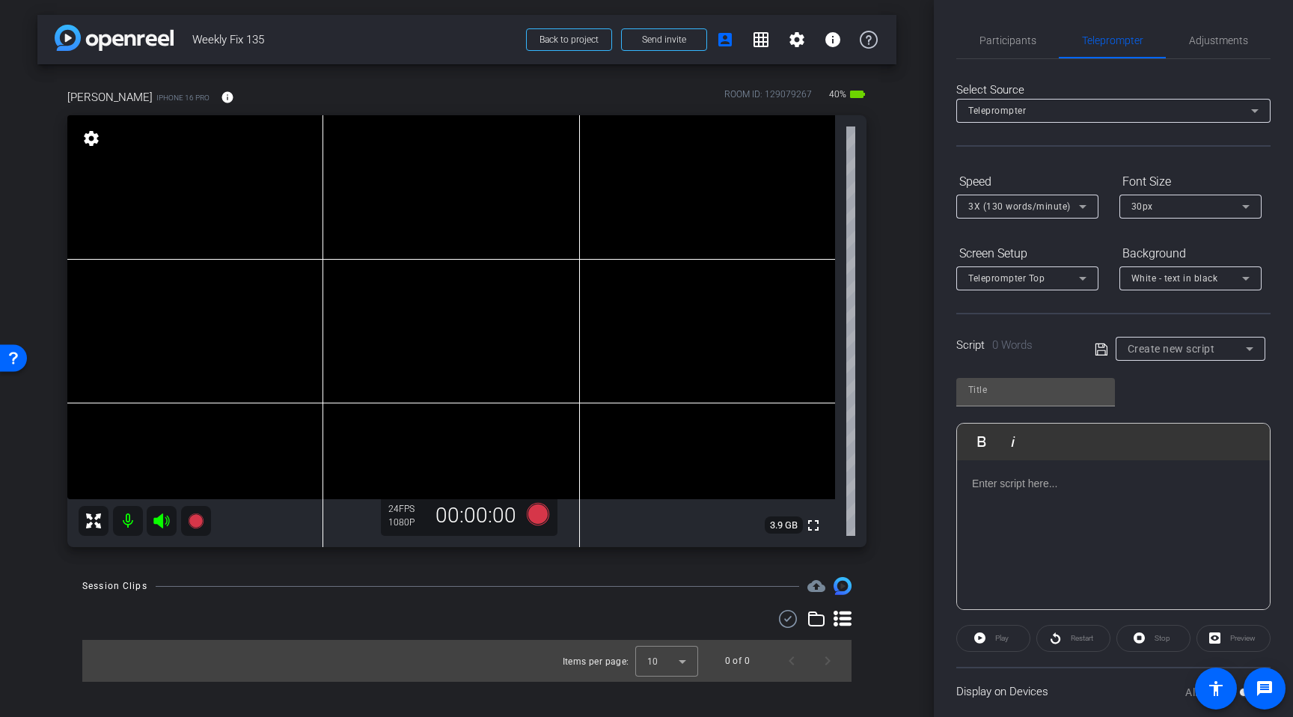
click at [1183, 341] on div "Create new script" at bounding box center [1187, 349] width 118 height 18
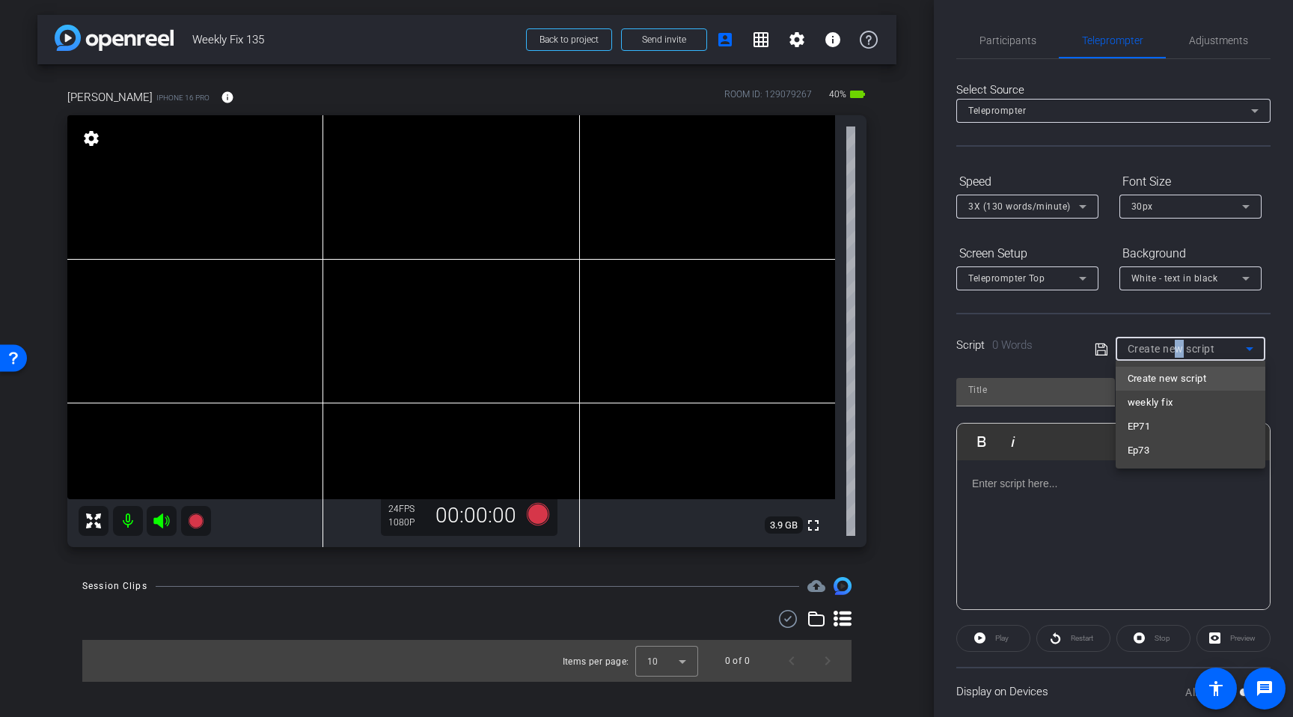
drag, startPoint x: 1173, startPoint y: 400, endPoint x: 1182, endPoint y: 412, distance: 15.0
click at [1174, 399] on mat-option "weekly fix" at bounding box center [1191, 403] width 150 height 24
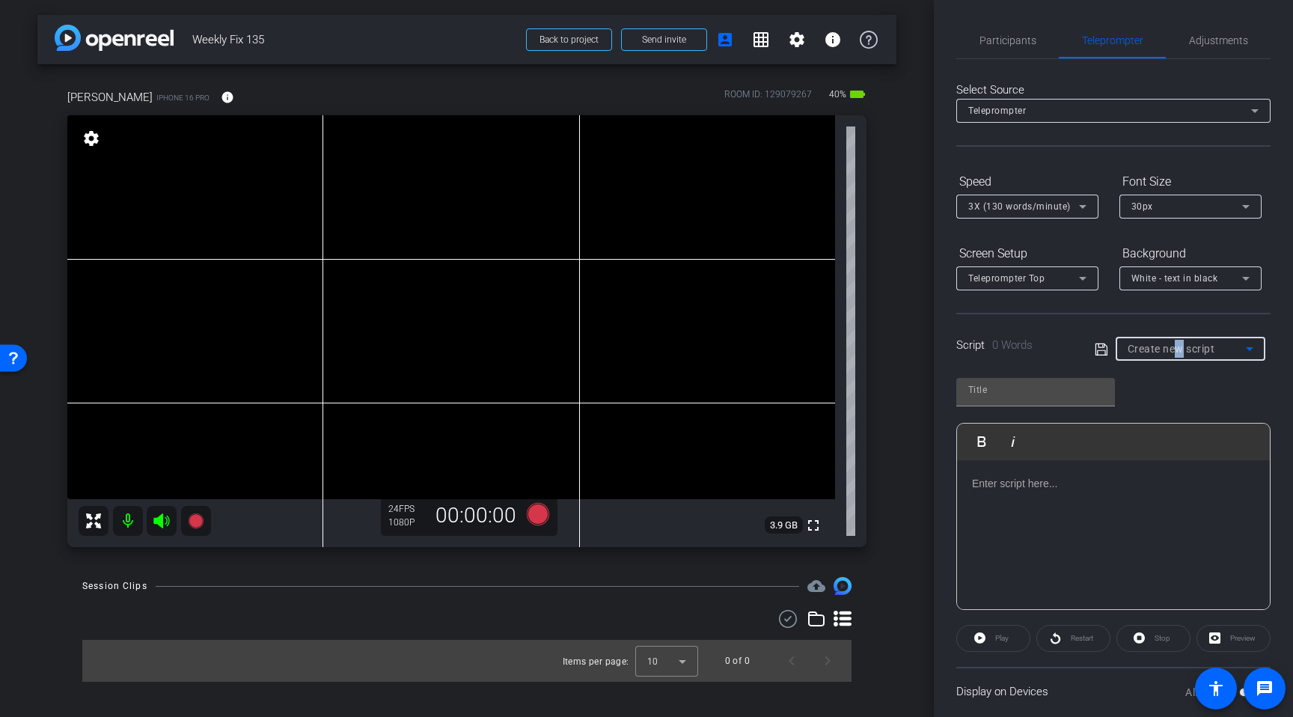
type input "weekly fix"
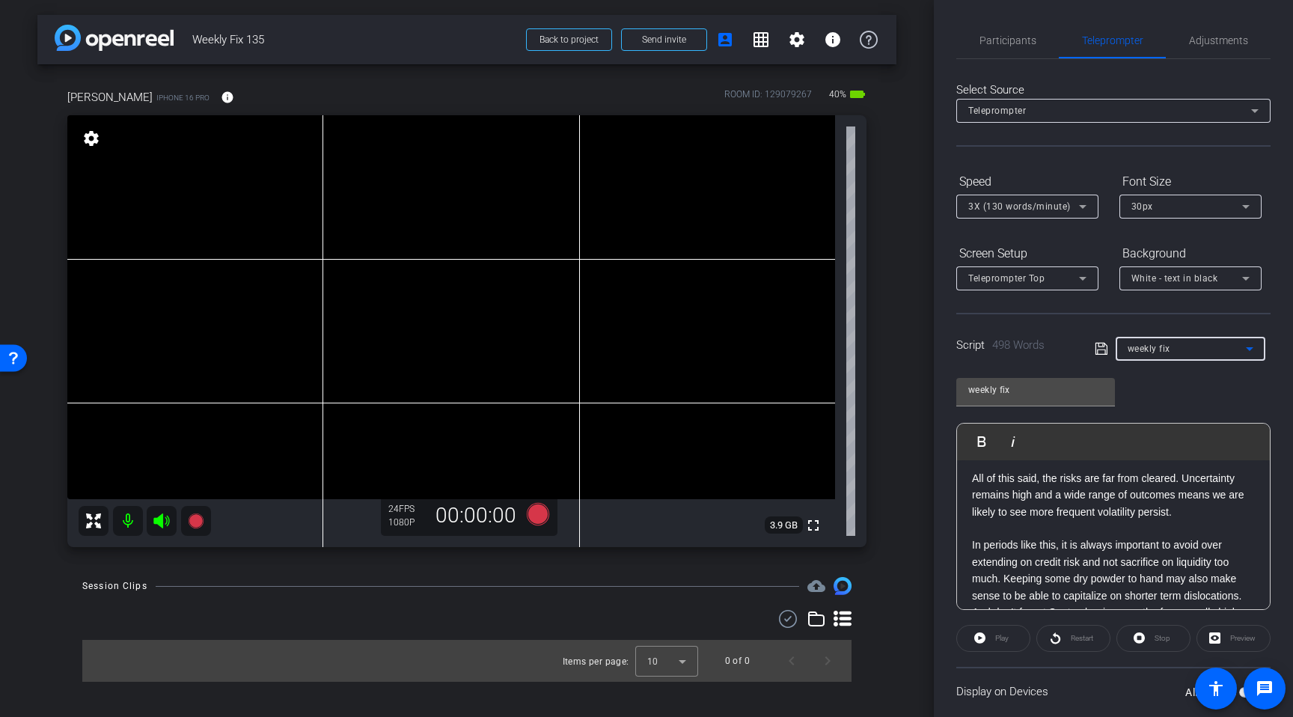
scroll to position [919, 0]
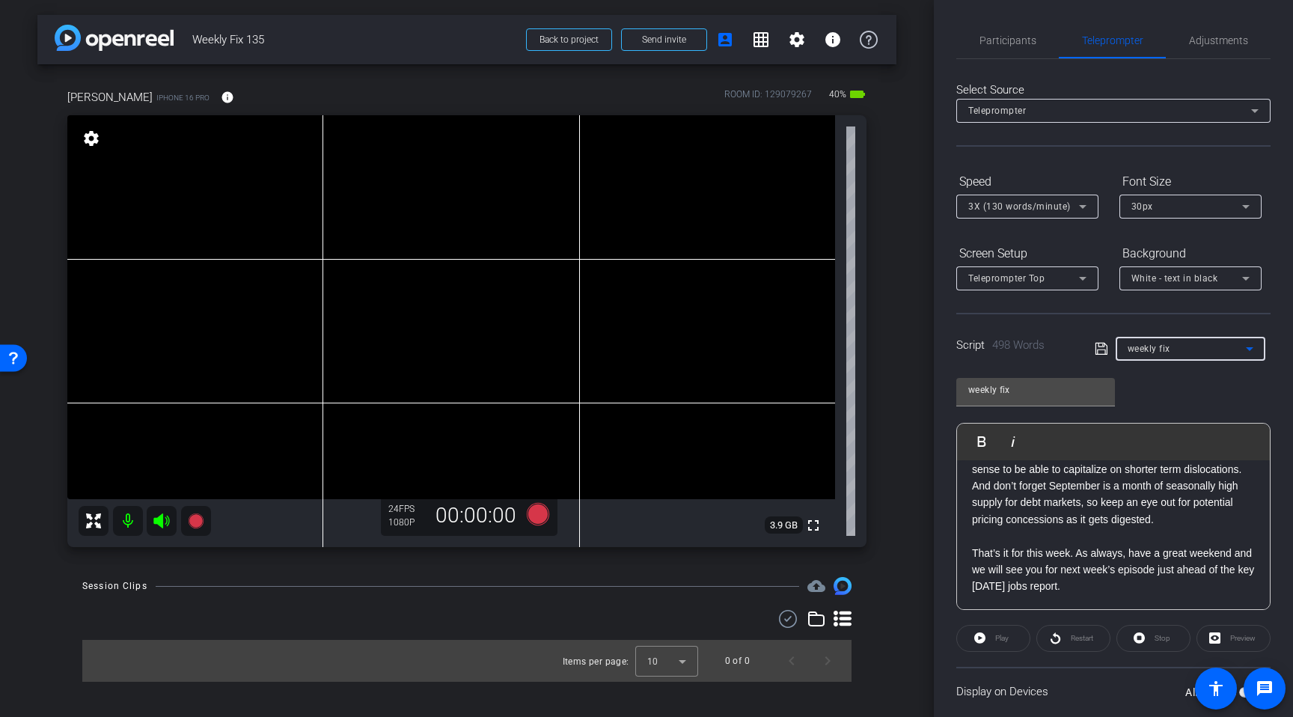
click at [1008, 205] on span "3X (130 words/minute)" at bounding box center [1020, 206] width 103 height 10
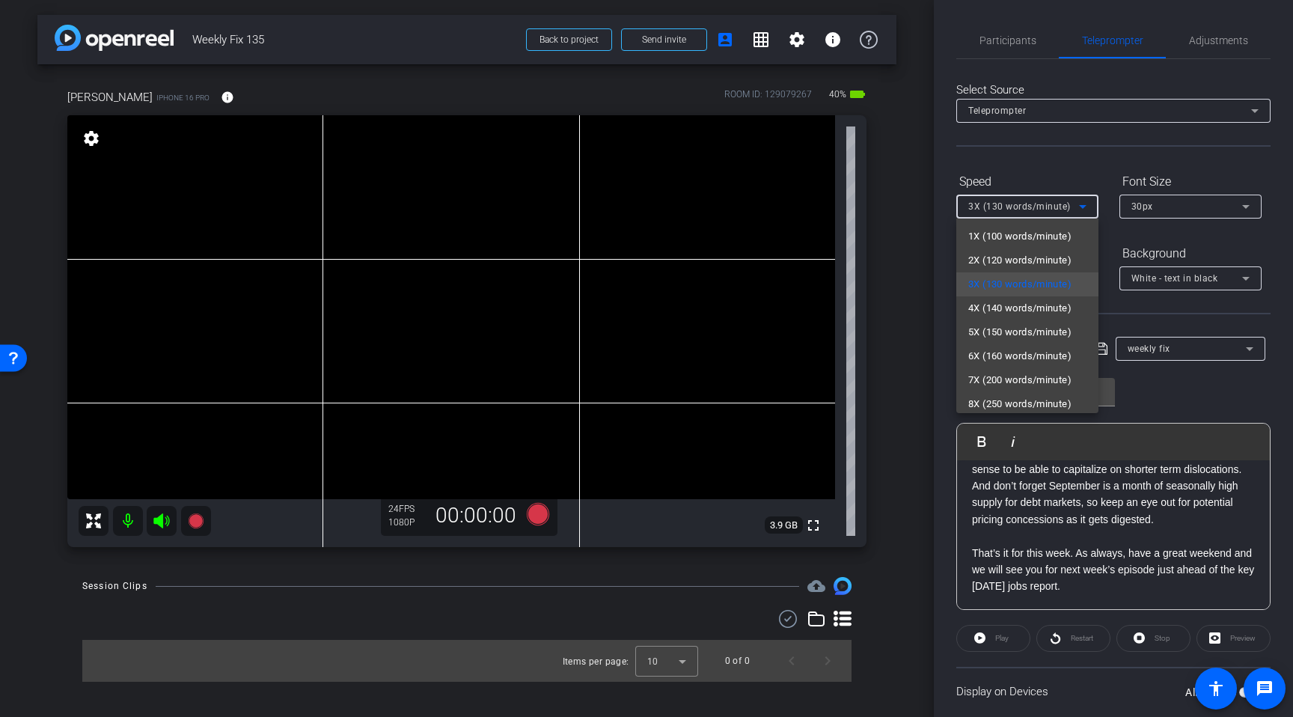
click at [1013, 307] on span "4X (140 words/minute)" at bounding box center [1020, 308] width 103 height 18
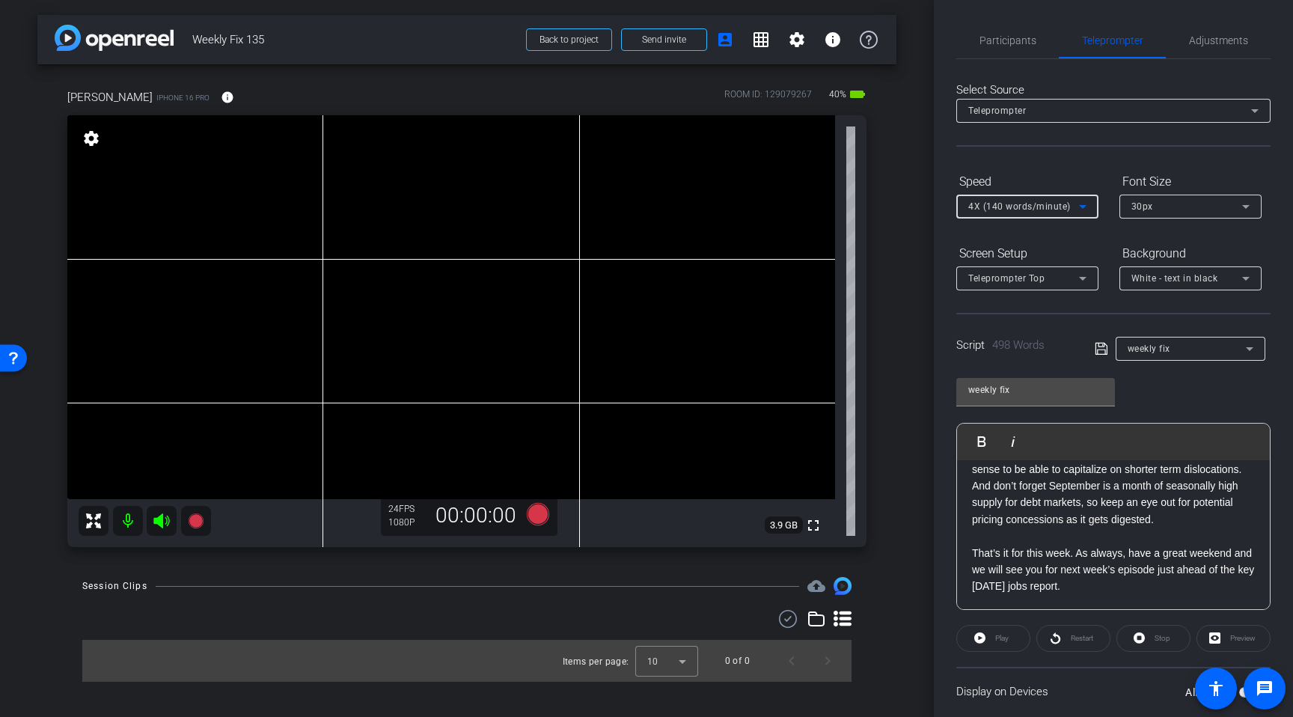
drag, startPoint x: 1000, startPoint y: 43, endPoint x: 1107, endPoint y: 58, distance: 108.2
click at [1004, 42] on span "Participants" at bounding box center [1008, 40] width 57 height 10
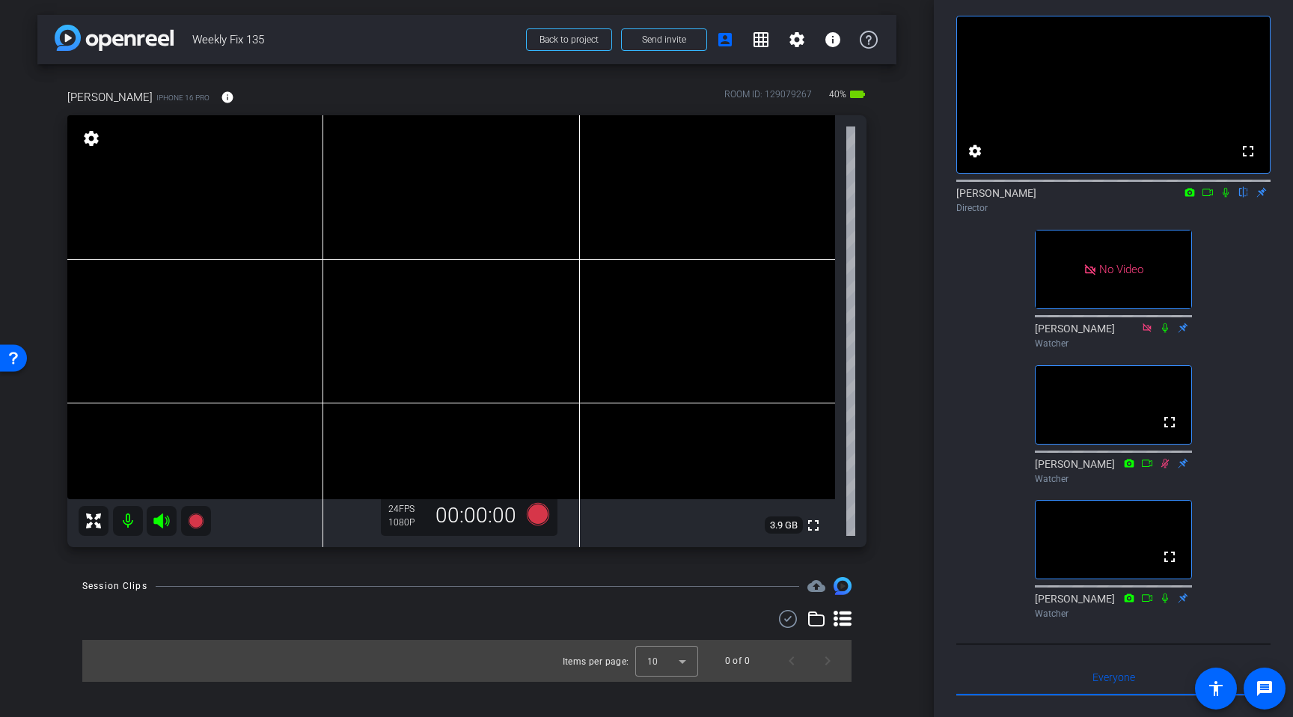
scroll to position [0, 0]
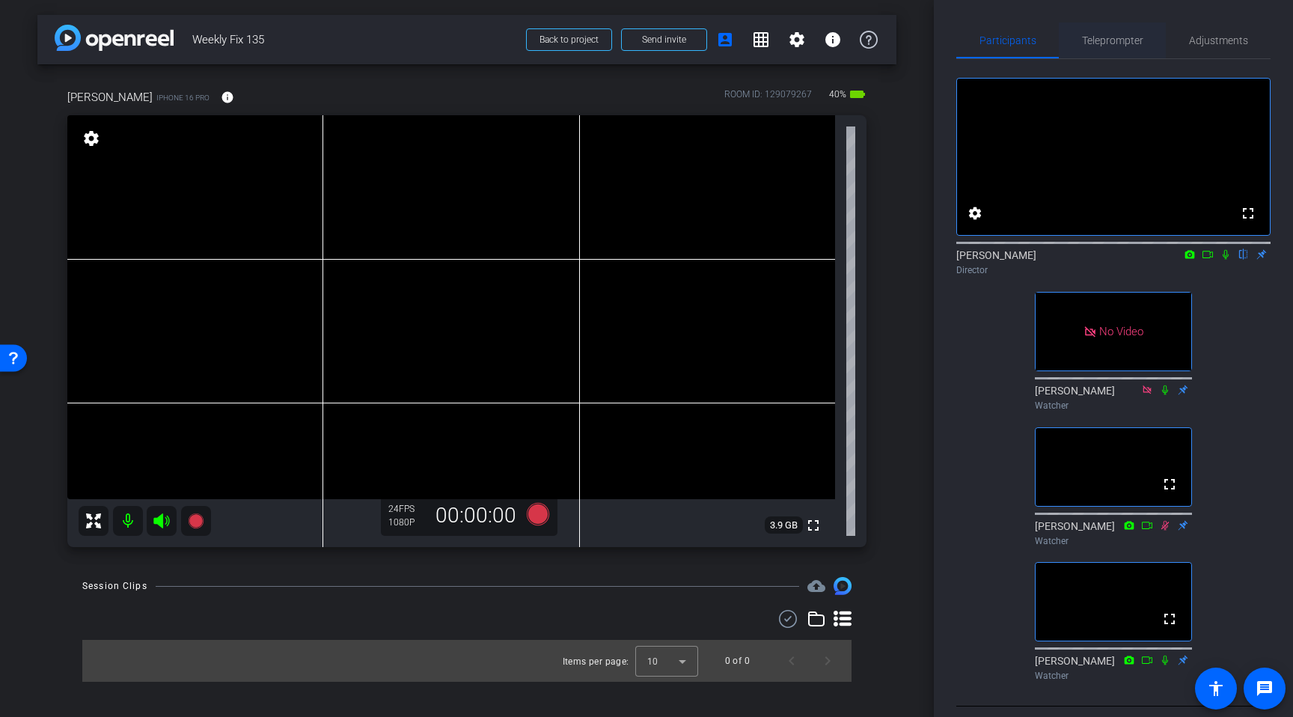
click at [1107, 43] on span "Teleprompter" at bounding box center [1112, 40] width 61 height 10
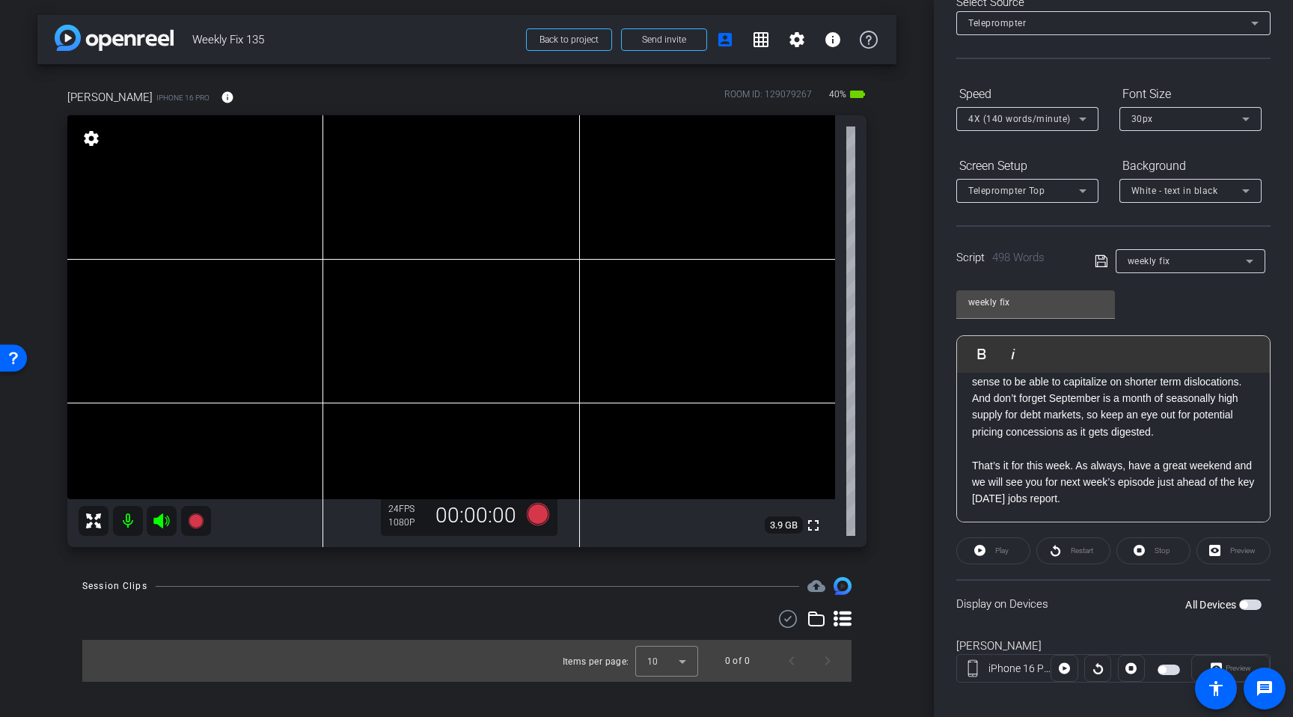
scroll to position [101, 0]
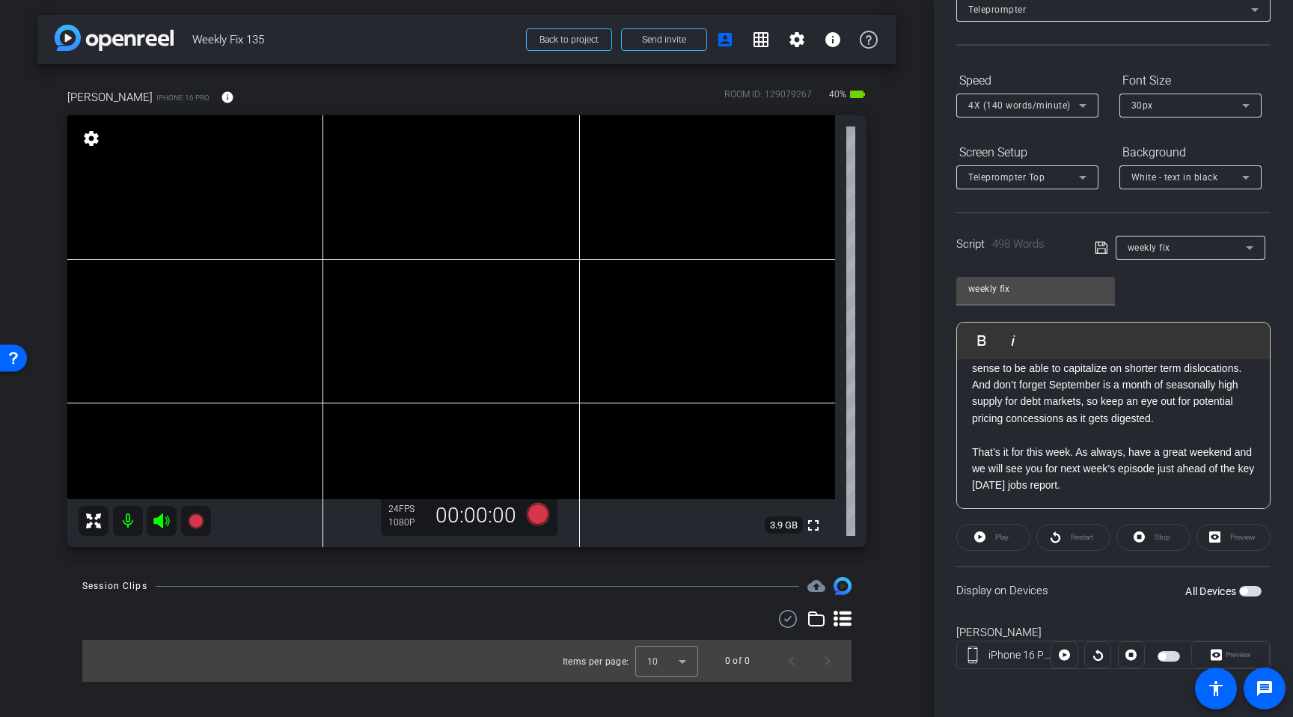
click at [1257, 594] on span "button" at bounding box center [1250, 591] width 22 height 10
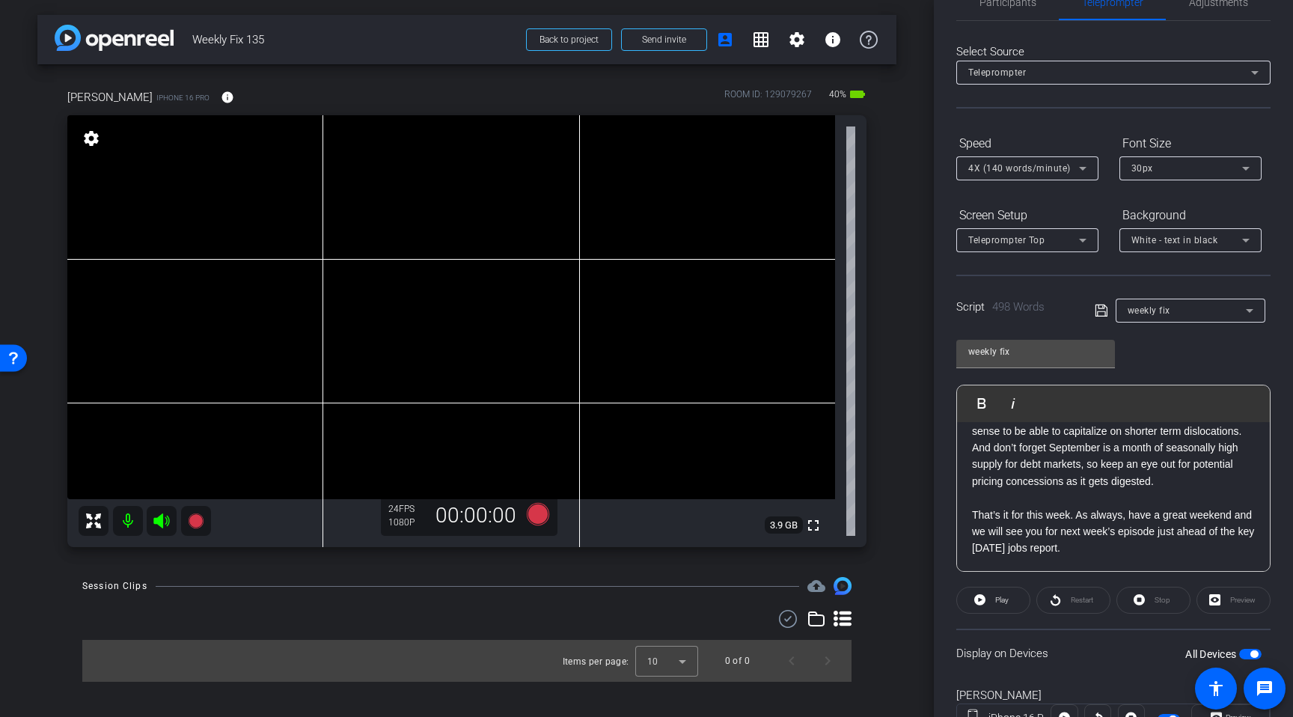
scroll to position [49, 0]
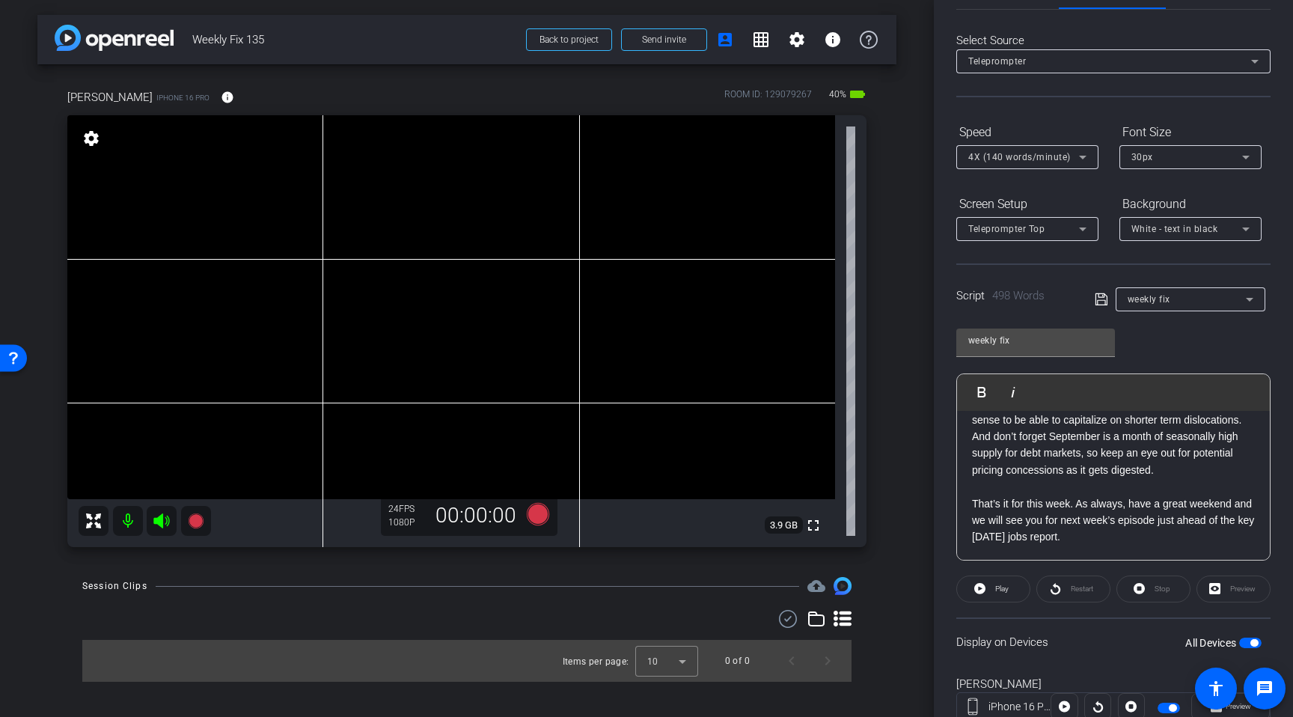
click at [1250, 645] on span "button" at bounding box center [1250, 643] width 22 height 10
click at [1252, 644] on span "button" at bounding box center [1250, 643] width 22 height 10
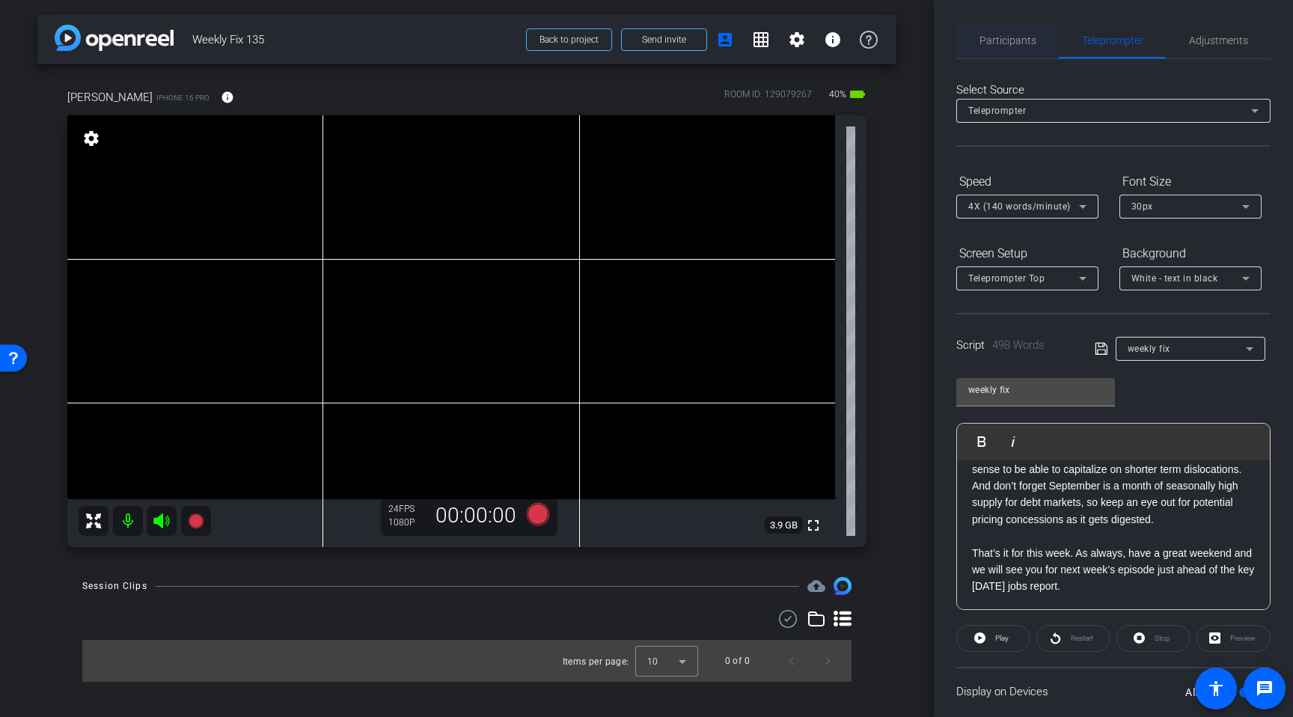
click at [1013, 48] on span "Participants" at bounding box center [1008, 40] width 57 height 36
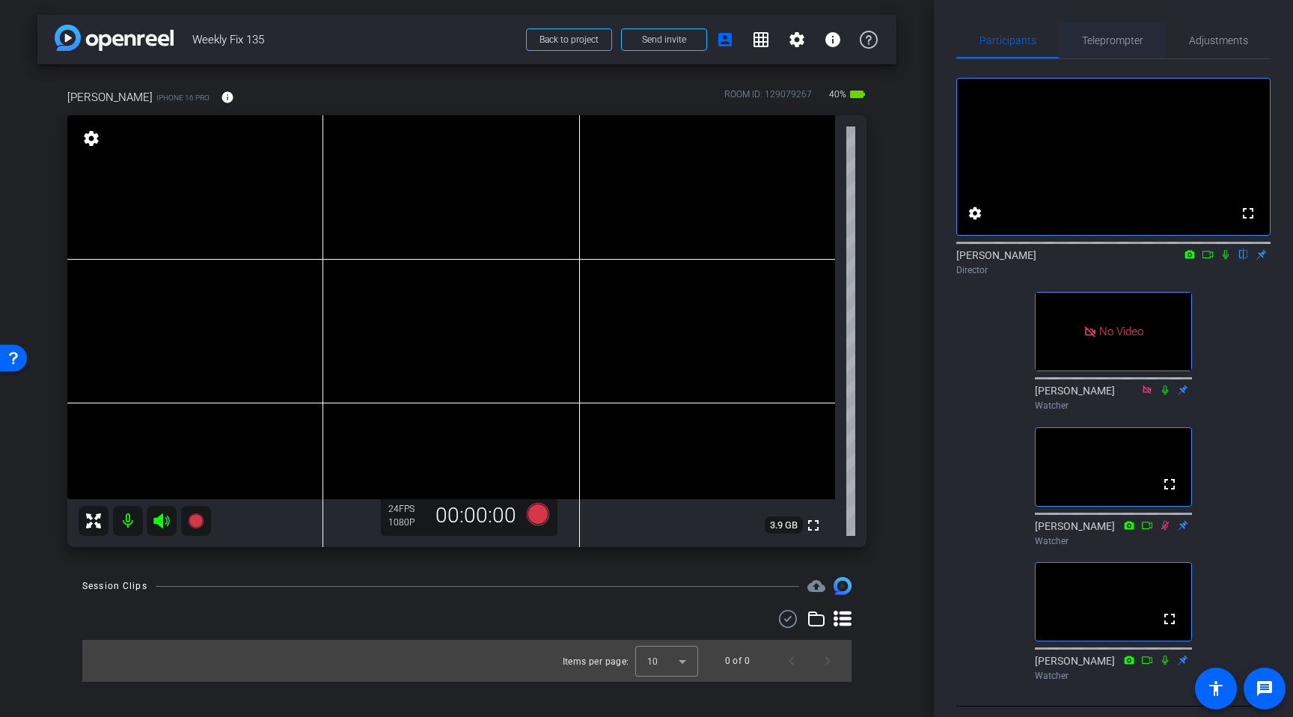
click at [1114, 46] on span "Teleprompter" at bounding box center [1112, 40] width 61 height 10
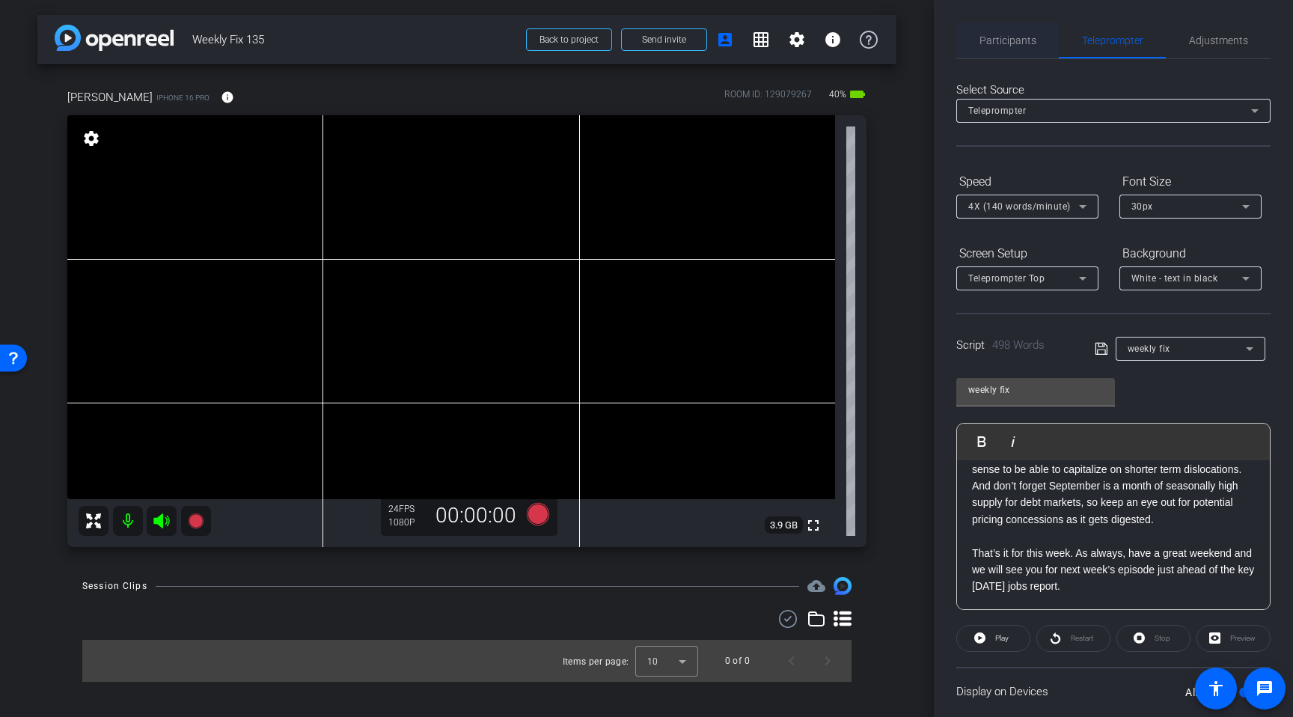
click at [1001, 40] on span "Participants" at bounding box center [1008, 40] width 57 height 10
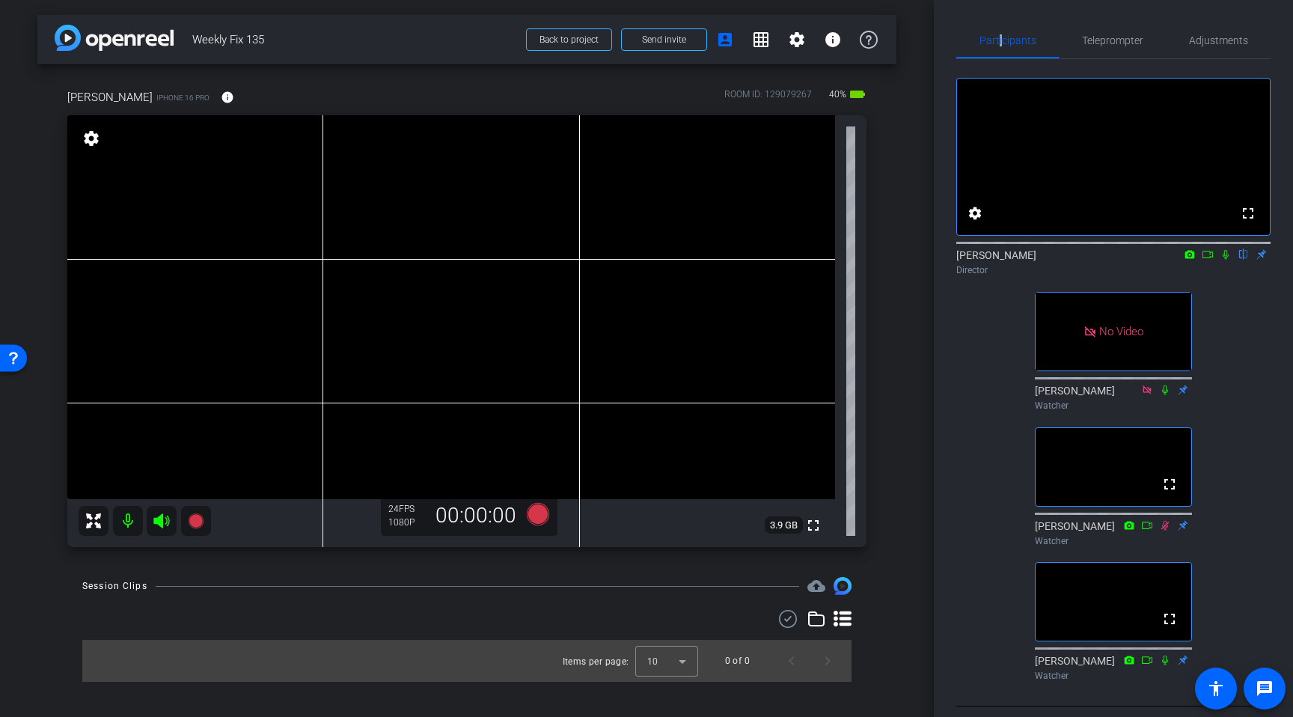
drag, startPoint x: 1225, startPoint y: 275, endPoint x: 1210, endPoint y: 254, distance: 26.8
click at [1226, 260] on icon at bounding box center [1226, 254] width 12 height 10
click at [1110, 33] on span "Teleprompter" at bounding box center [1112, 40] width 61 height 36
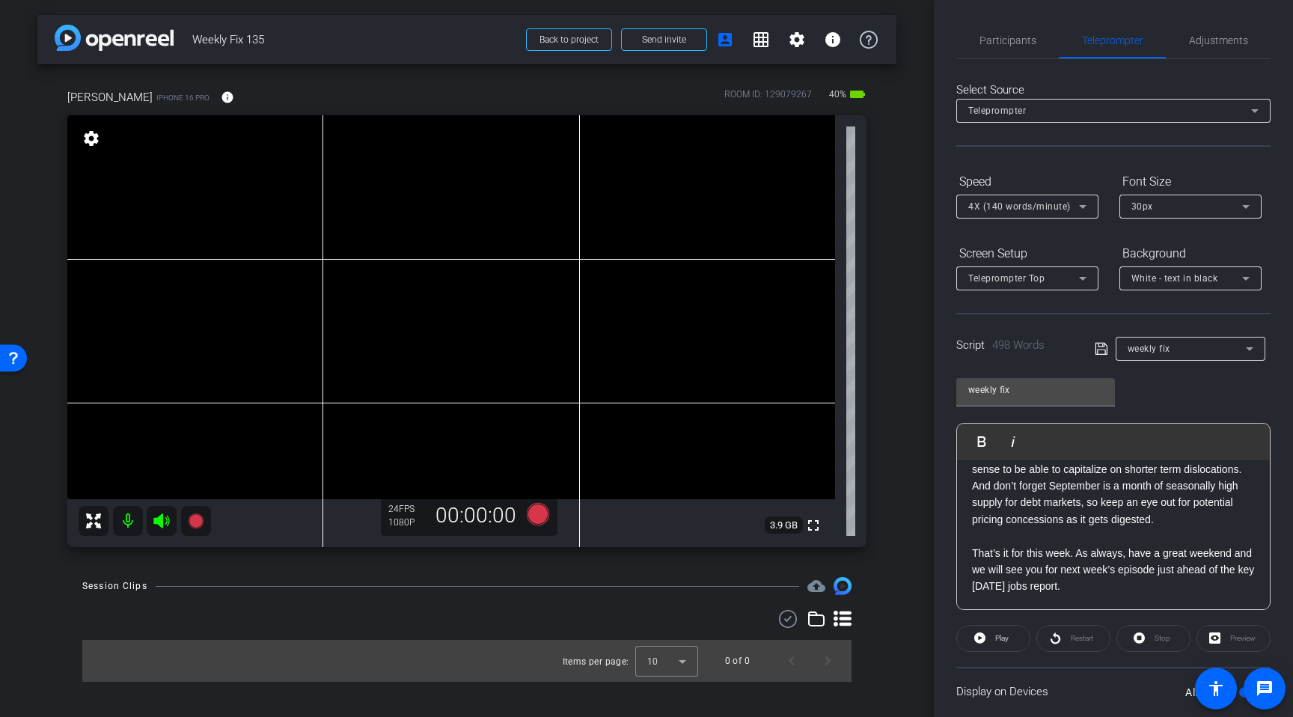
click at [165, 524] on icon at bounding box center [161, 520] width 16 height 15
click at [540, 517] on icon at bounding box center [538, 514] width 22 height 22
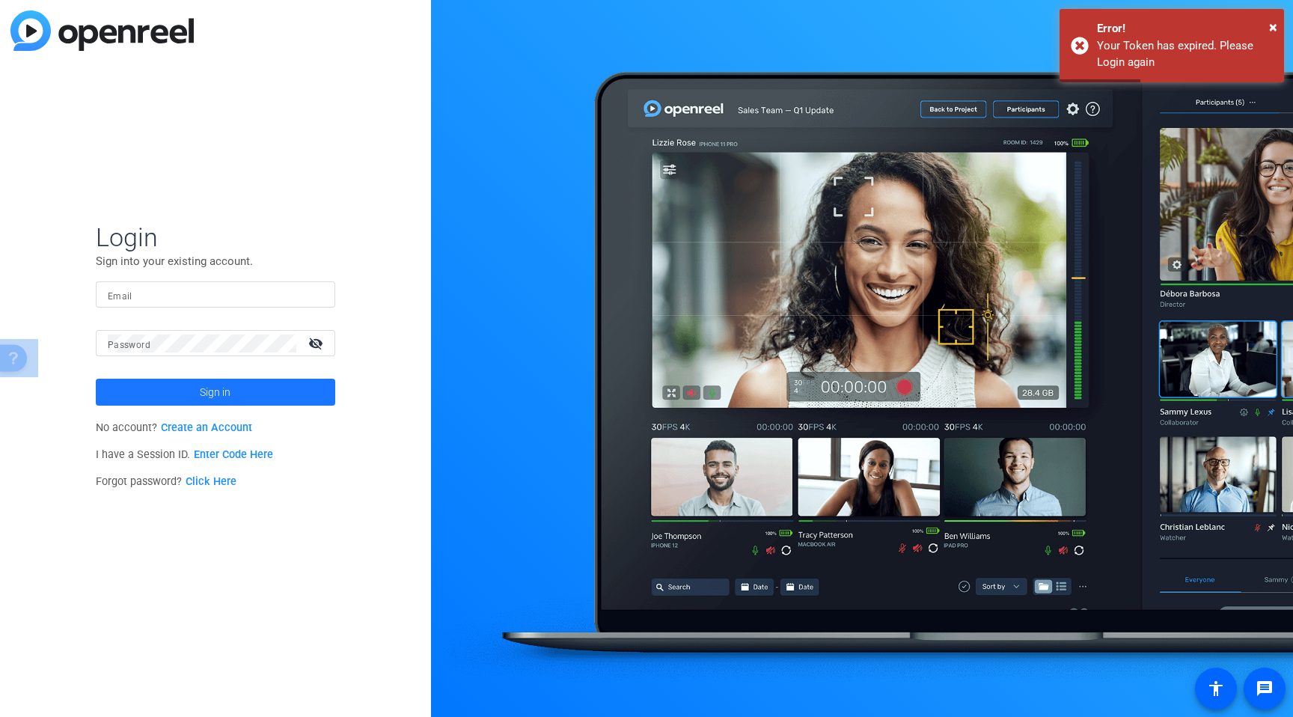
click at [220, 398] on span "Sign in" at bounding box center [215, 391] width 31 height 37
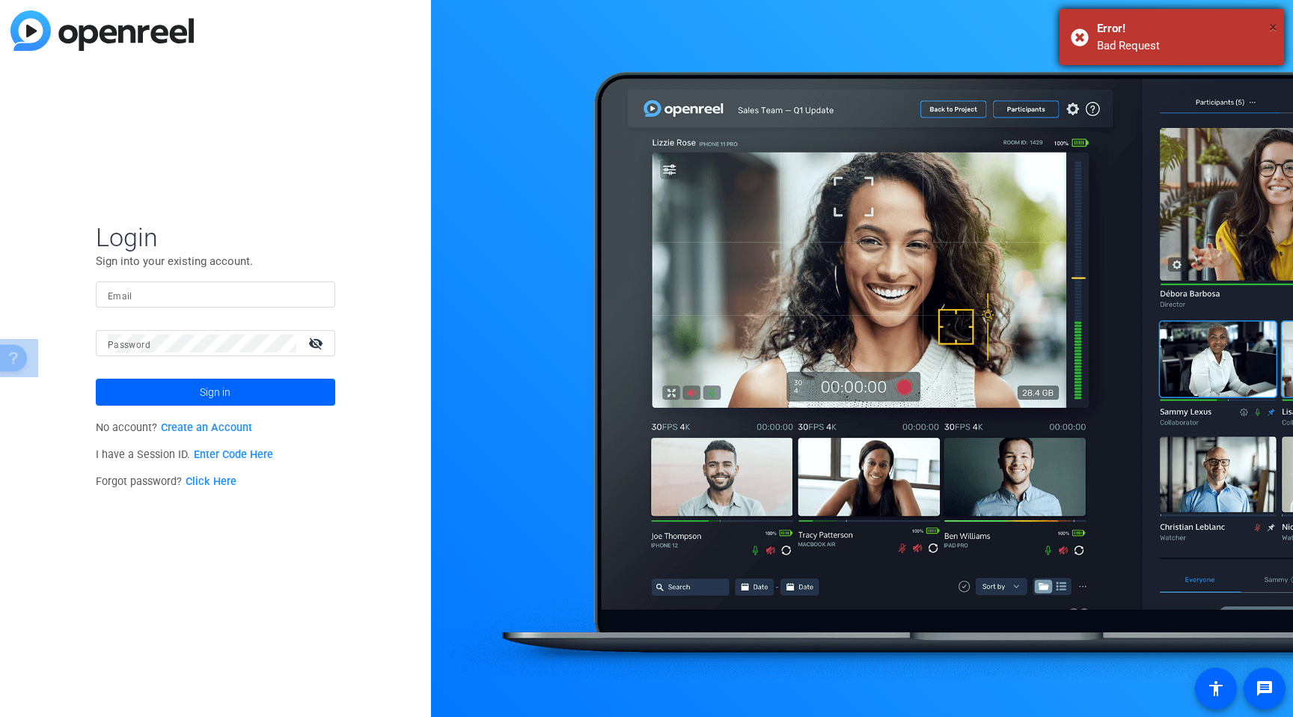
click at [1271, 23] on span "×" at bounding box center [1273, 27] width 8 height 18
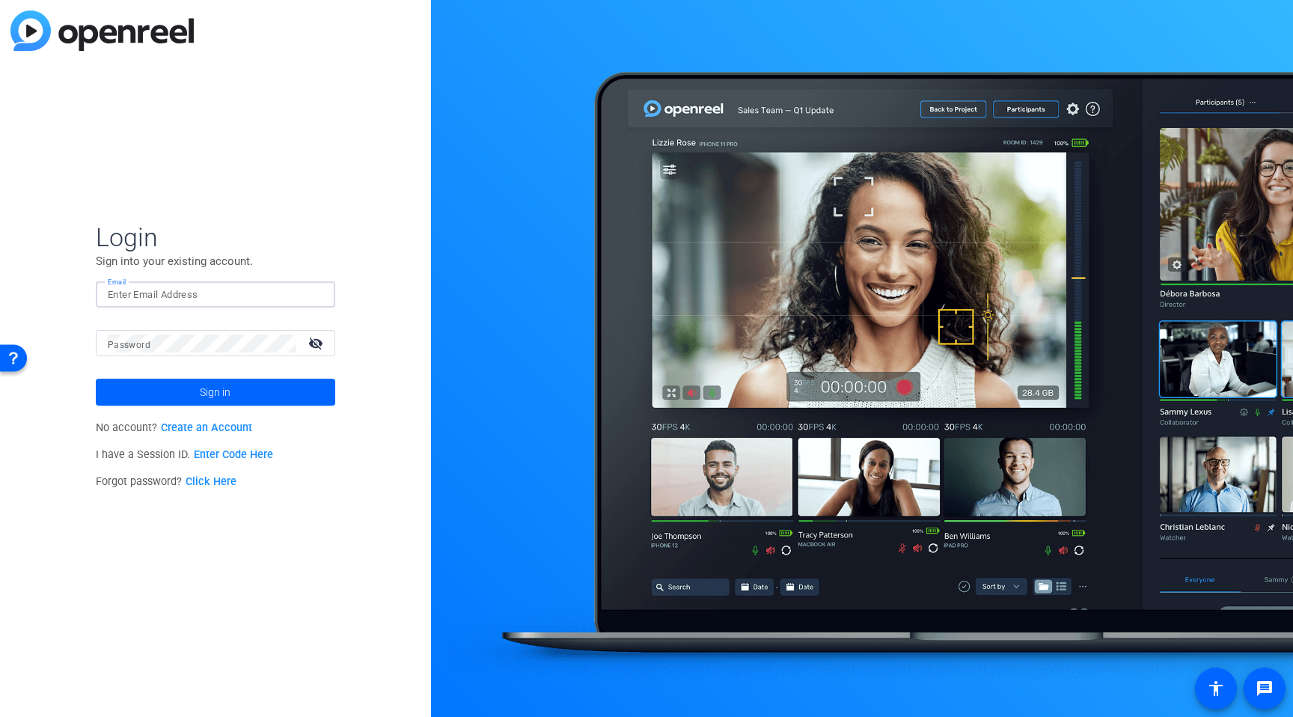
click at [178, 297] on input "Email" at bounding box center [216, 295] width 216 height 18
click at [96, 379] on button "Sign in" at bounding box center [216, 392] width 240 height 27
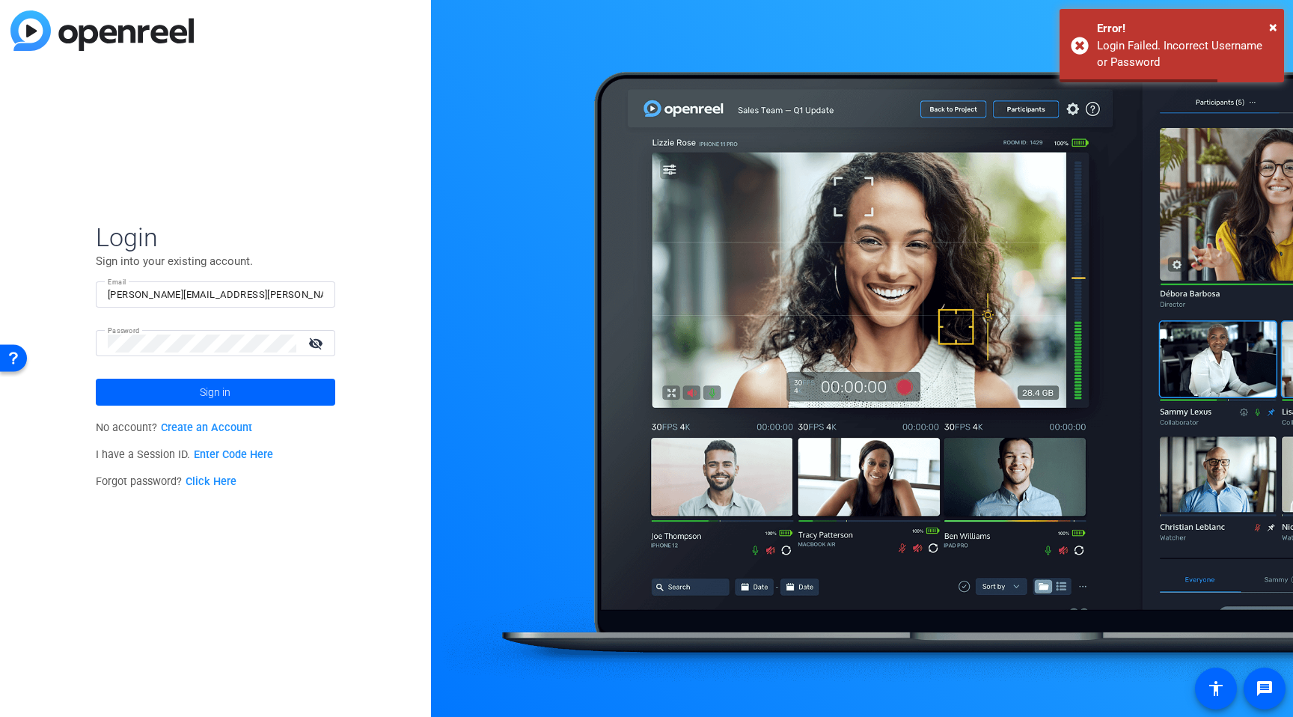
click at [198, 353] on div at bounding box center [202, 343] width 189 height 26
click at [96, 379] on button "Sign in" at bounding box center [216, 392] width 240 height 27
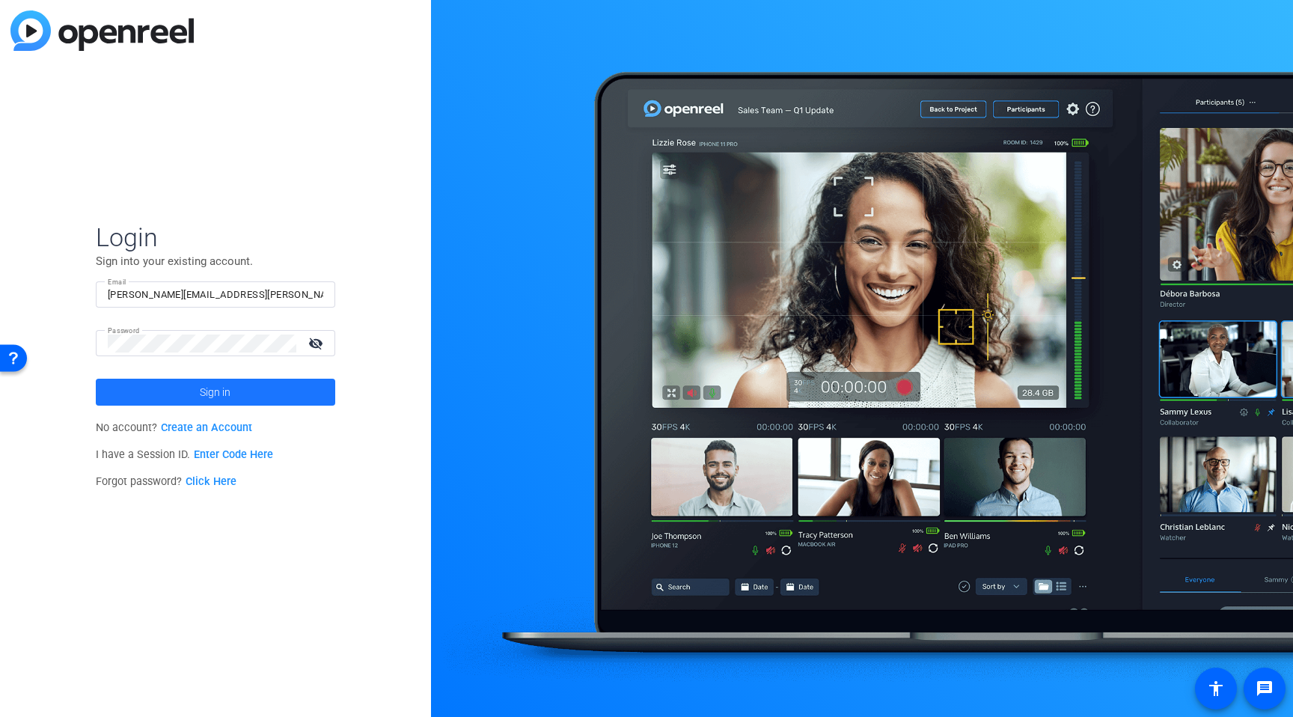
click at [201, 385] on span "Sign in" at bounding box center [215, 391] width 31 height 37
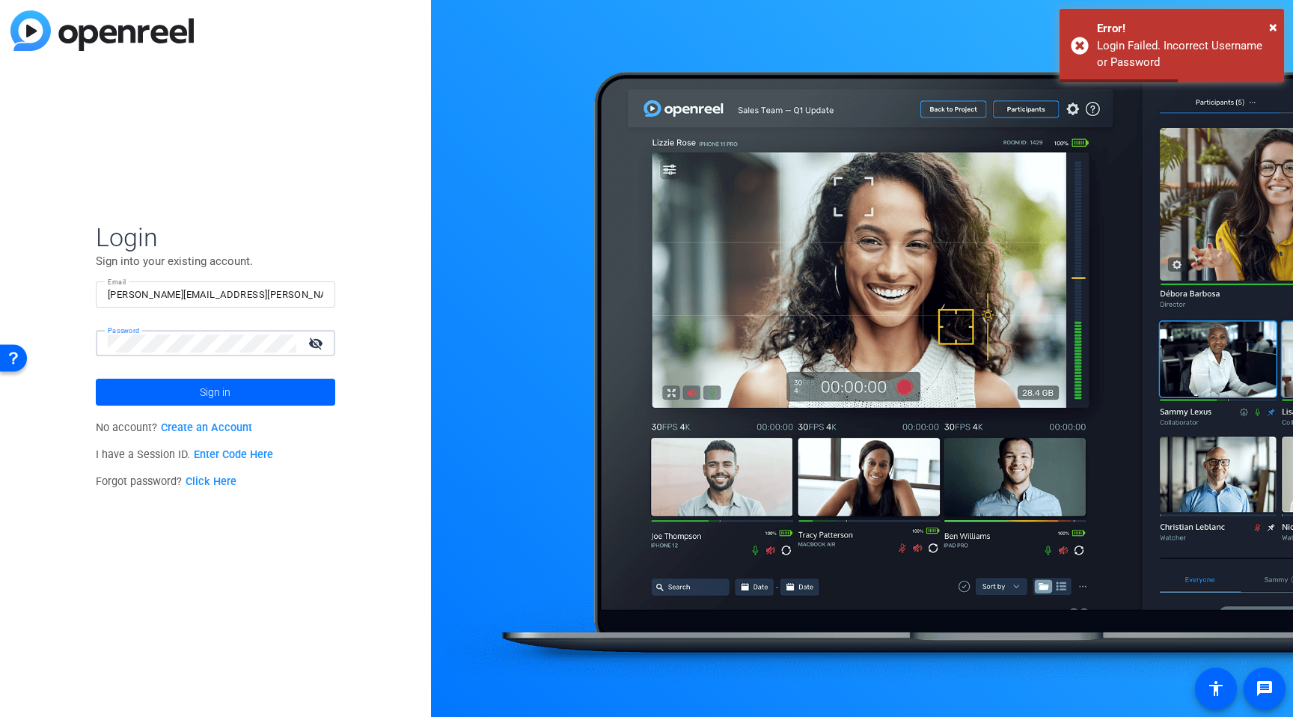
click at [67, 338] on div "Login Sign into your existing account. Email tim.laurie@rbc.com Password visibi…" at bounding box center [215, 358] width 431 height 717
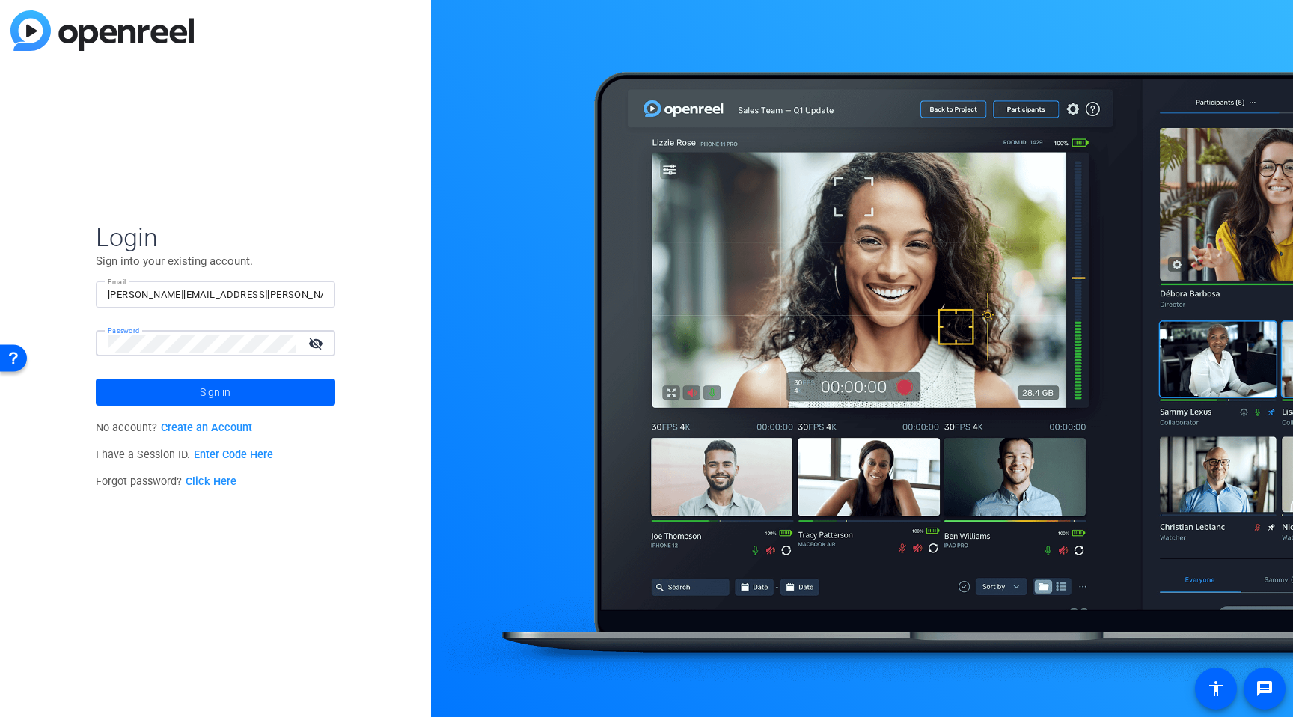
click at [96, 379] on button "Sign in" at bounding box center [216, 392] width 240 height 27
click at [165, 394] on span at bounding box center [216, 392] width 240 height 36
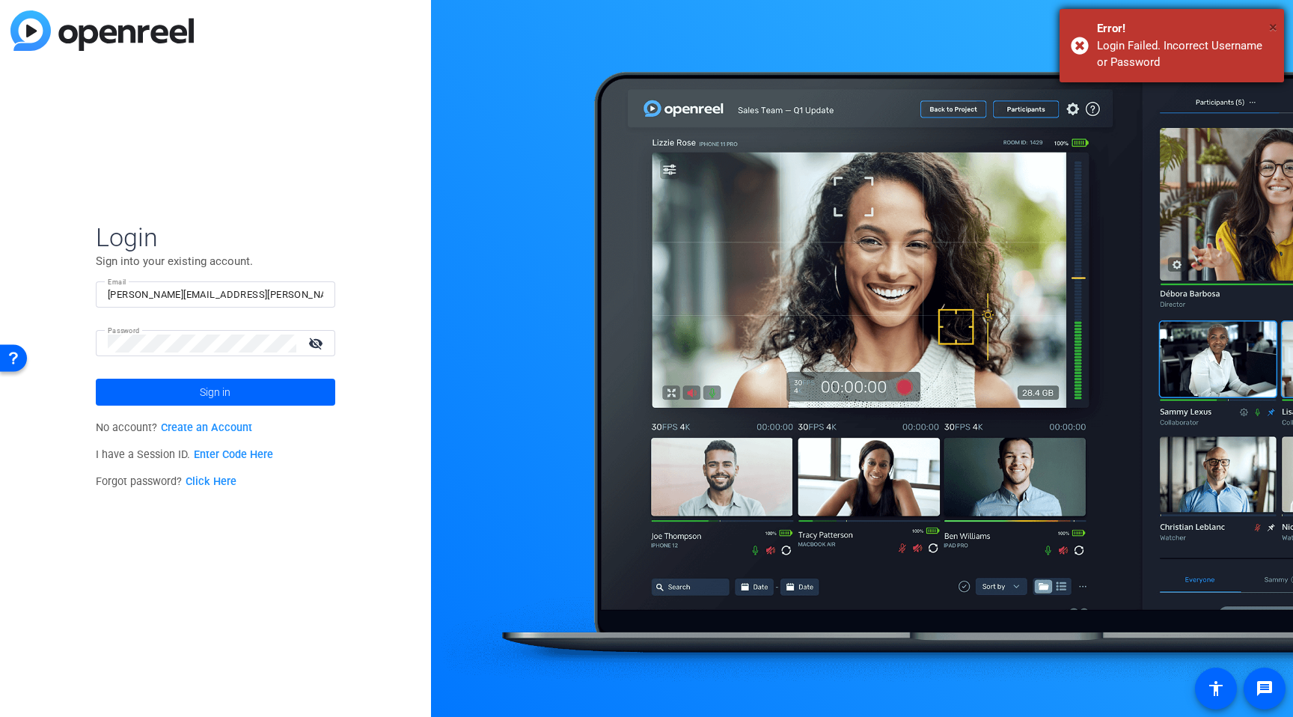
drag, startPoint x: 1271, startPoint y: 25, endPoint x: 1206, endPoint y: 58, distance: 72.6
click at [1269, 26] on span "×" at bounding box center [1273, 27] width 8 height 18
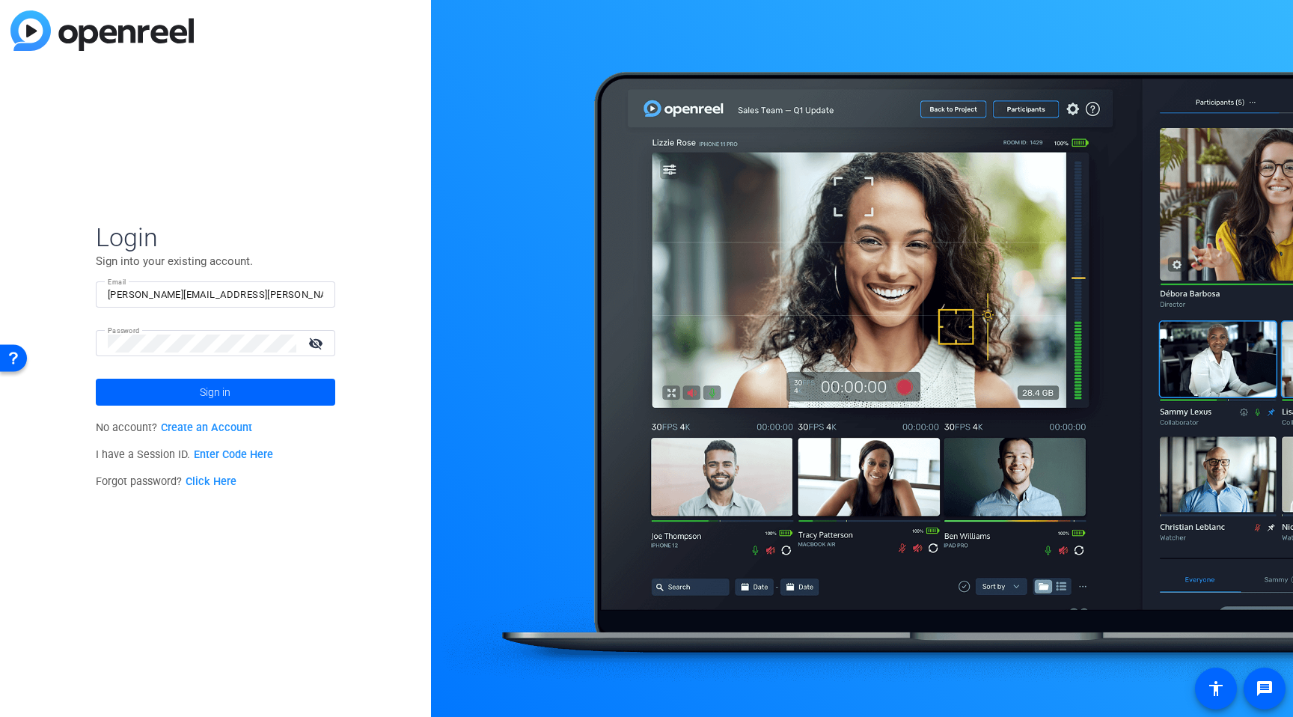
click at [221, 289] on input "tim.laurie@rbc.com" at bounding box center [216, 295] width 216 height 18
drag, startPoint x: 222, startPoint y: 293, endPoint x: 22, endPoint y: 286, distance: 200.7
click at [19, 287] on div "Login Sign into your existing account. Email tim.laurie@rbc.com Password visibi…" at bounding box center [215, 358] width 431 height 717
type input "timothy.laurie"
click at [96, 379] on button "Sign in" at bounding box center [216, 392] width 240 height 27
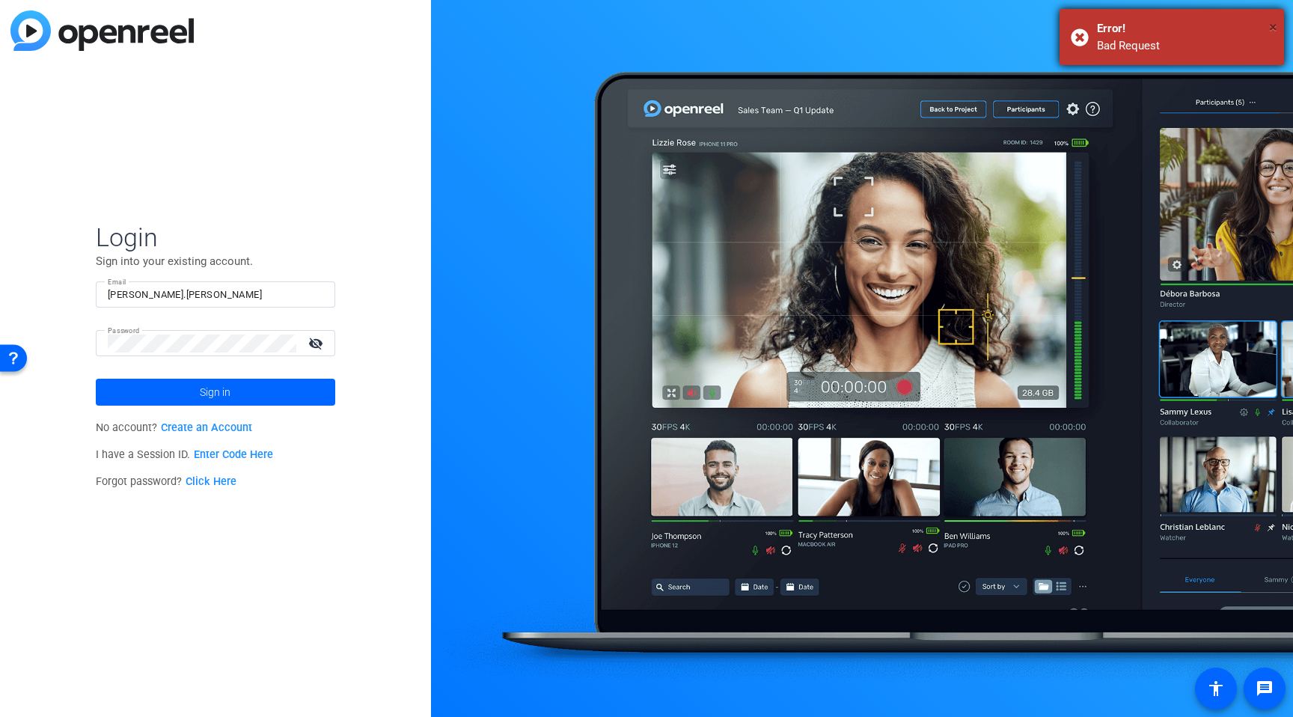
drag, startPoint x: 1274, startPoint y: 25, endPoint x: 1186, endPoint y: 38, distance: 89.3
click at [1274, 24] on span "×" at bounding box center [1273, 27] width 8 height 18
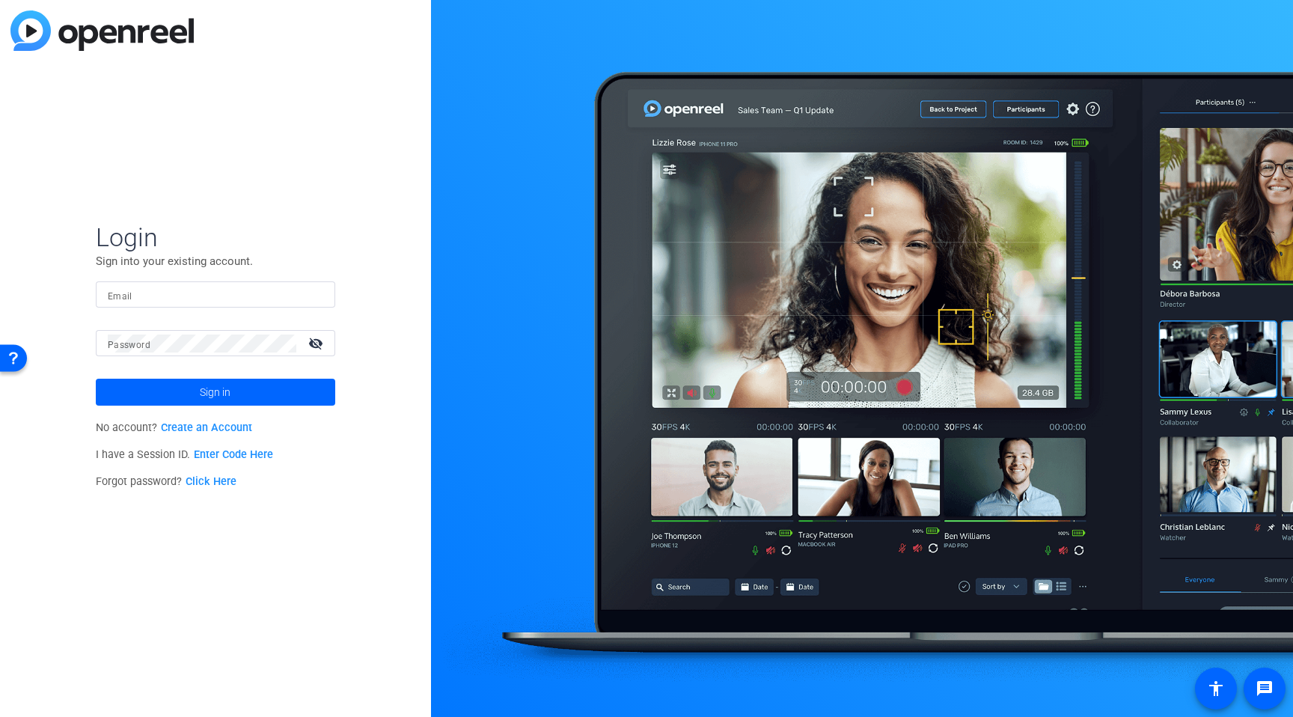
click at [123, 282] on form "Login Sign into your existing account. Email Password visibility_off Sign in" at bounding box center [216, 314] width 240 height 184
click at [137, 294] on input "Email" at bounding box center [216, 295] width 216 height 18
type input "[PERSON_NAME][EMAIL_ADDRESS][PERSON_NAME][DOMAIN_NAME]"
click at [96, 379] on button "Sign in" at bounding box center [216, 392] width 240 height 27
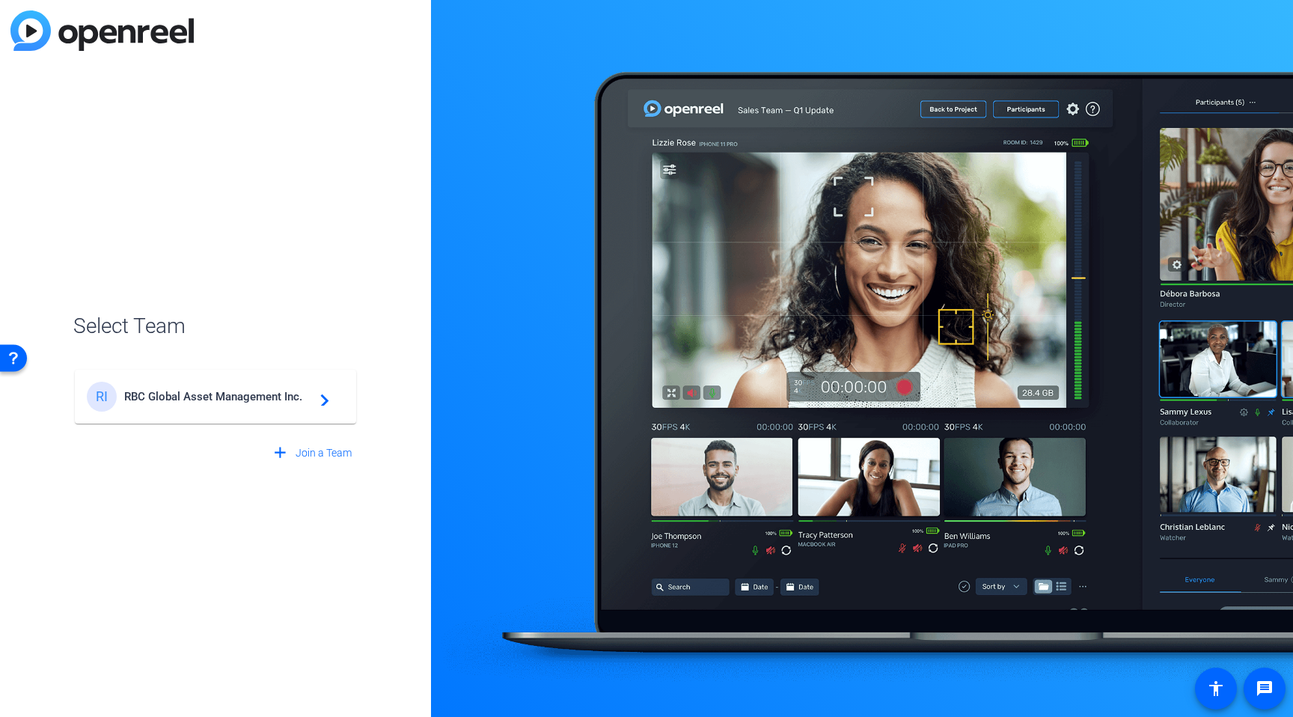
click at [195, 397] on span "RBC Global Asset Management Inc." at bounding box center [217, 396] width 187 height 13
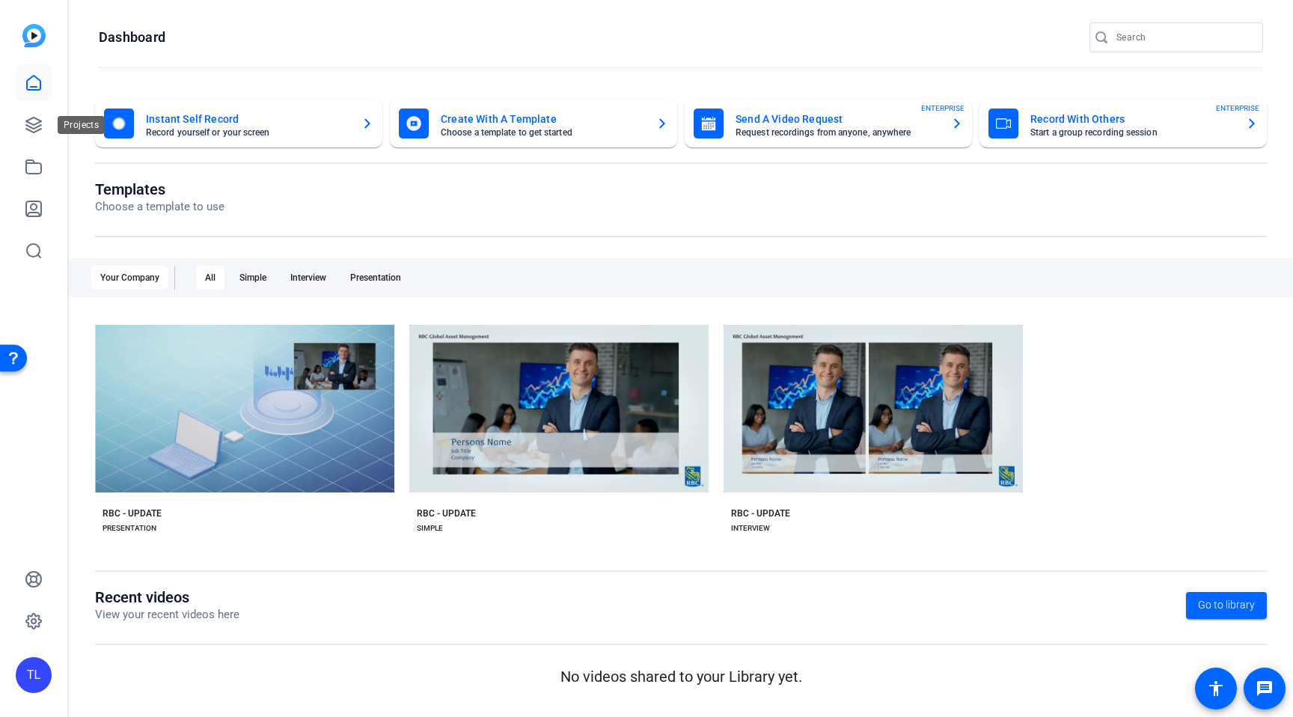
drag, startPoint x: 42, startPoint y: 124, endPoint x: 56, endPoint y: 119, distance: 15.2
click at [42, 124] on icon at bounding box center [34, 125] width 18 height 18
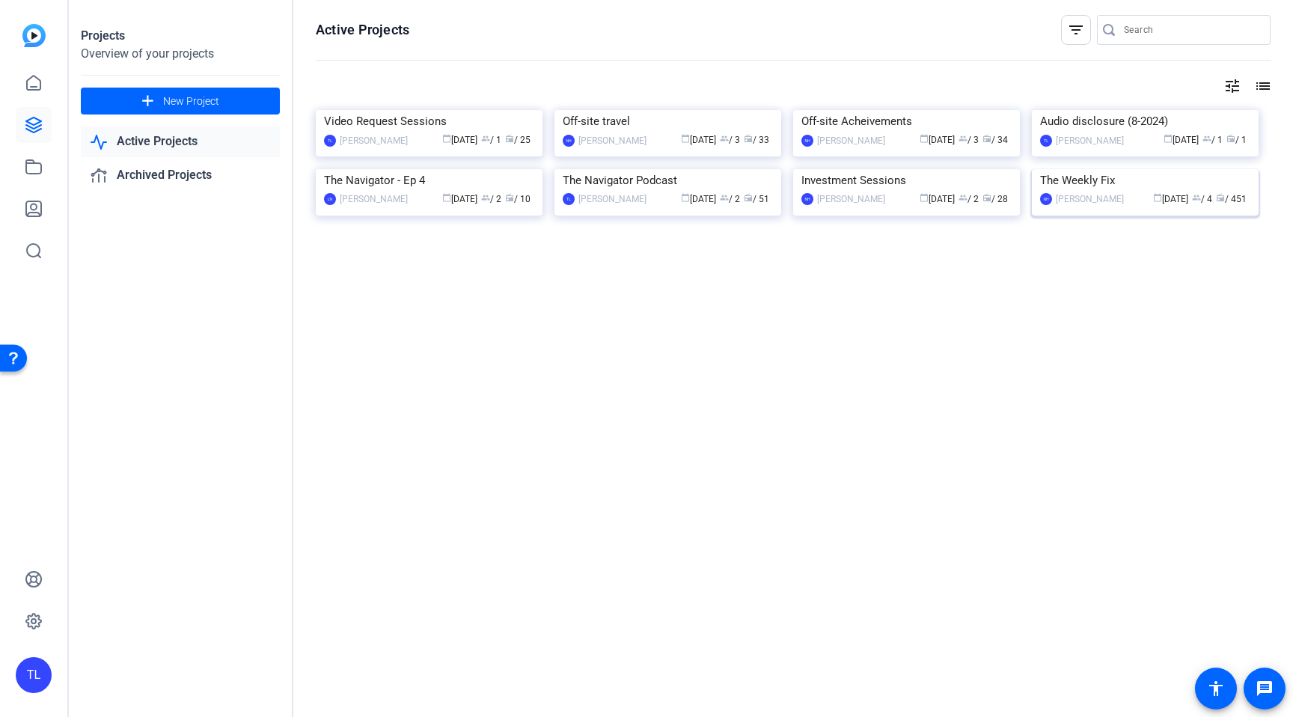
click at [1118, 169] on img at bounding box center [1145, 169] width 227 height 0
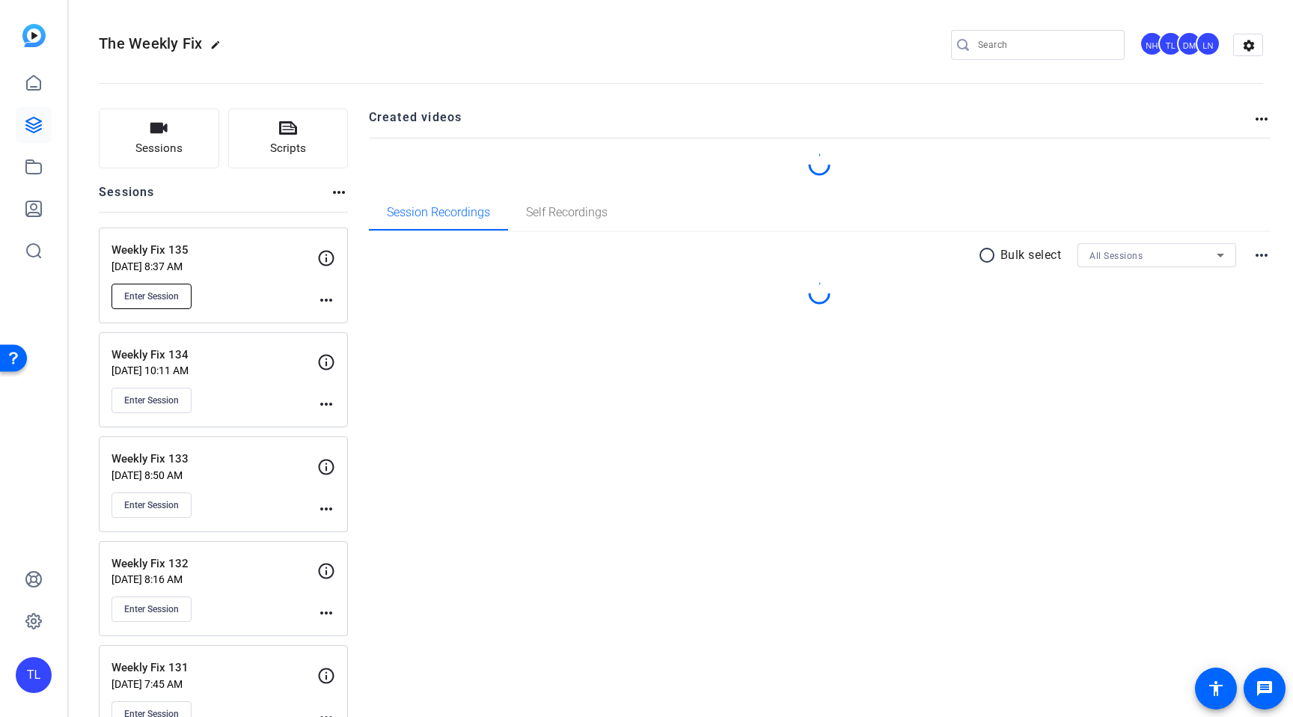
click at [143, 294] on span "Enter Session" at bounding box center [151, 296] width 55 height 12
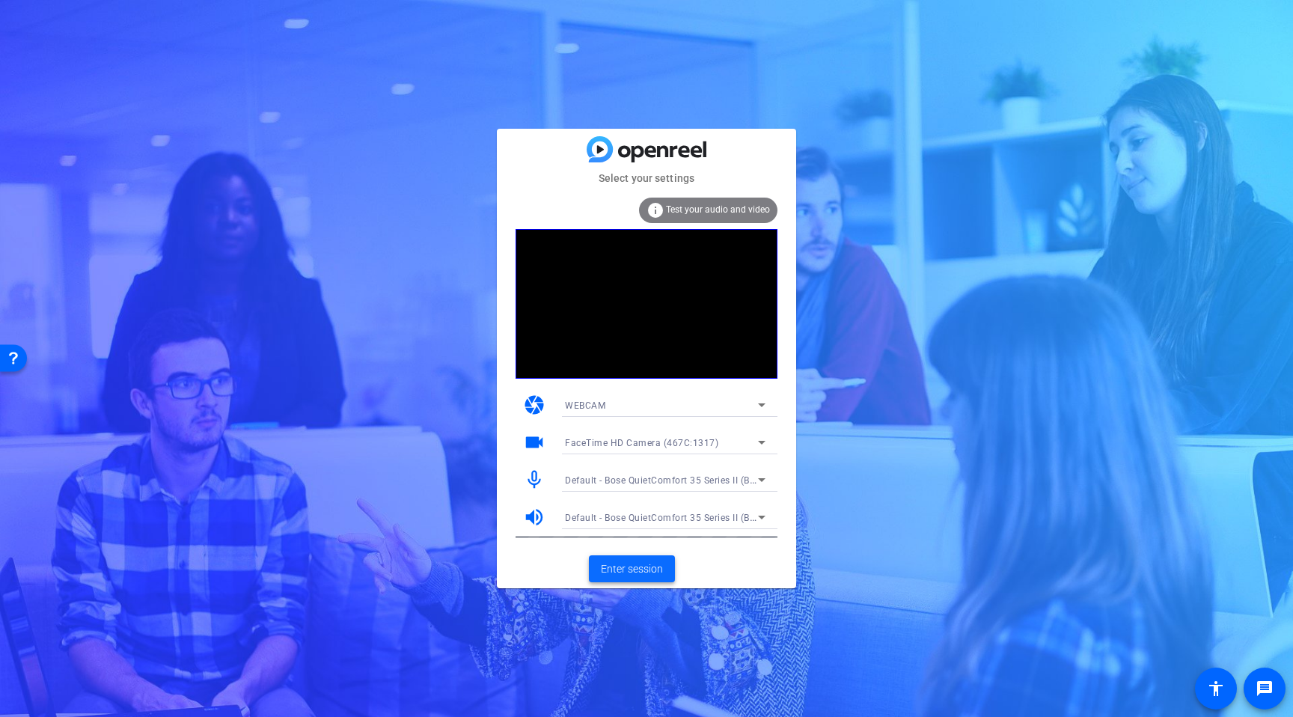
click at [654, 577] on span at bounding box center [632, 569] width 86 height 36
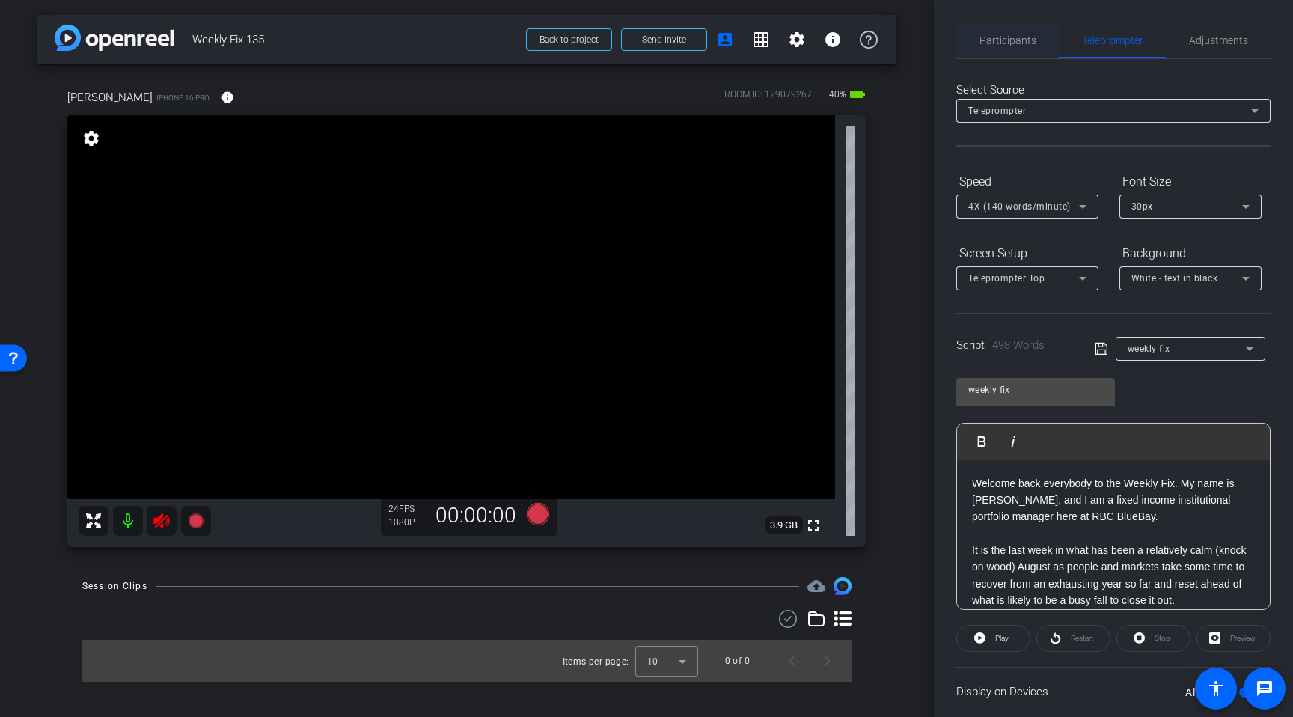
click at [1023, 40] on span "Participants" at bounding box center [1008, 40] width 57 height 10
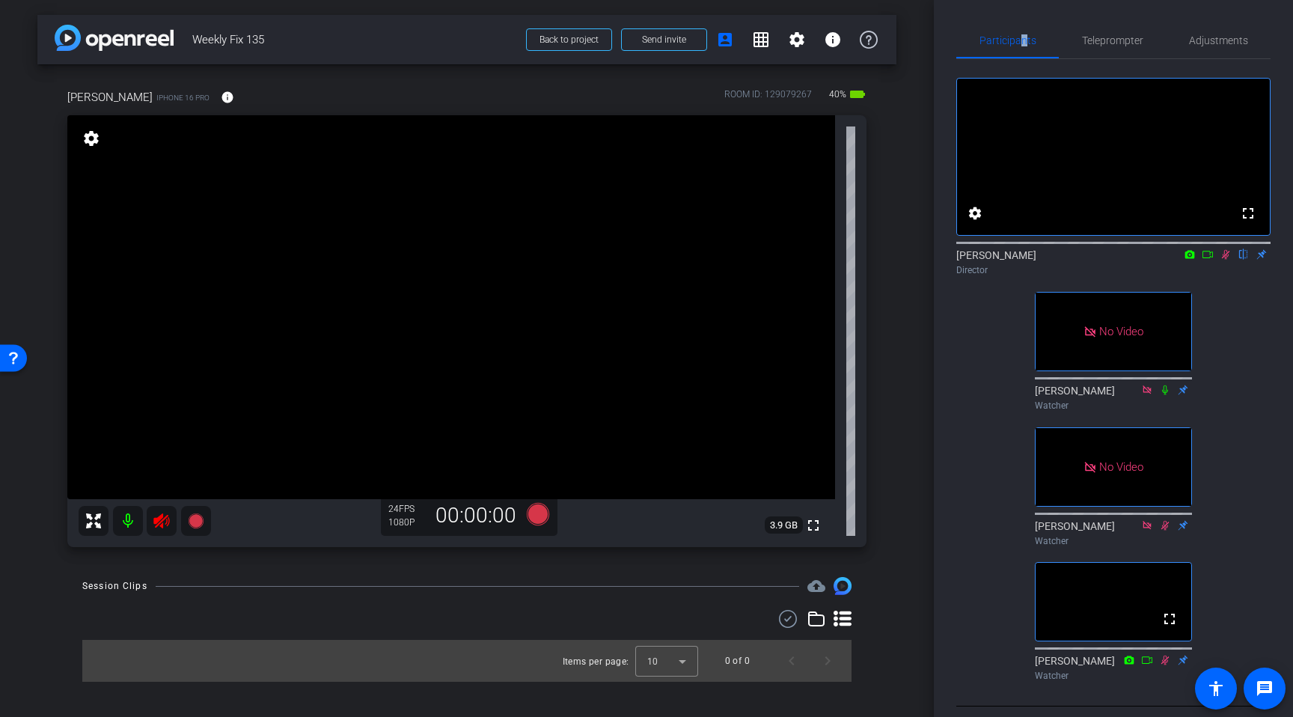
click at [1229, 260] on icon at bounding box center [1226, 254] width 12 height 10
click at [159, 516] on icon at bounding box center [161, 520] width 16 height 15
click at [1135, 35] on span "Teleprompter" at bounding box center [1112, 40] width 61 height 10
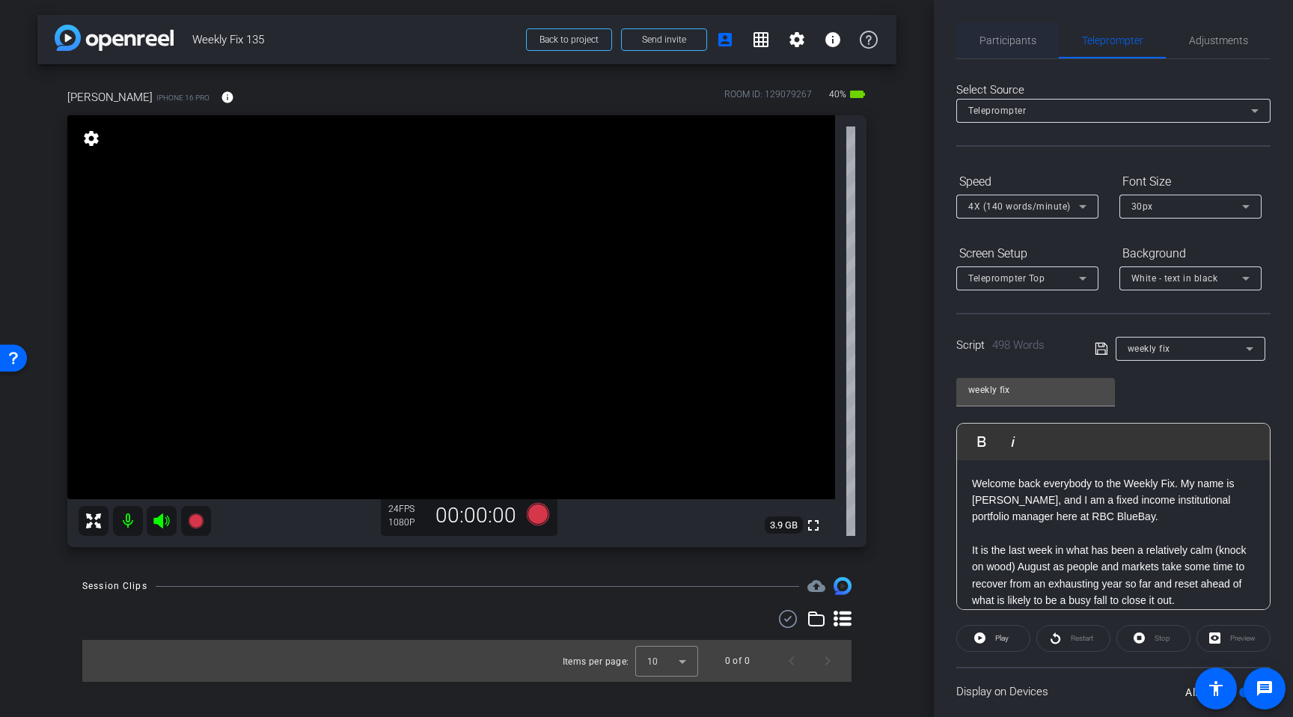
click at [1012, 42] on span "Participants" at bounding box center [1008, 40] width 57 height 10
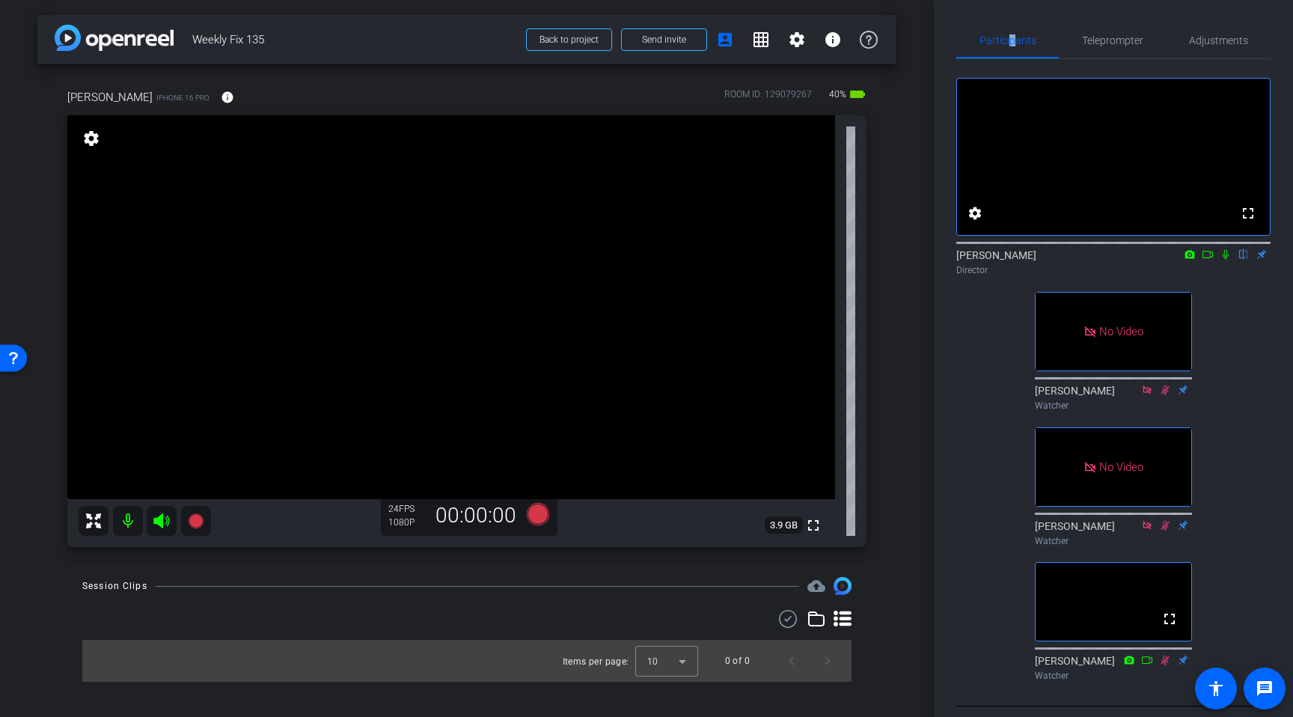
click at [1228, 260] on icon at bounding box center [1226, 254] width 12 height 10
drag, startPoint x: 161, startPoint y: 525, endPoint x: 221, endPoint y: 524, distance: 59.9
click at [163, 525] on icon at bounding box center [162, 521] width 18 height 18
click at [542, 516] on icon at bounding box center [538, 514] width 22 height 22
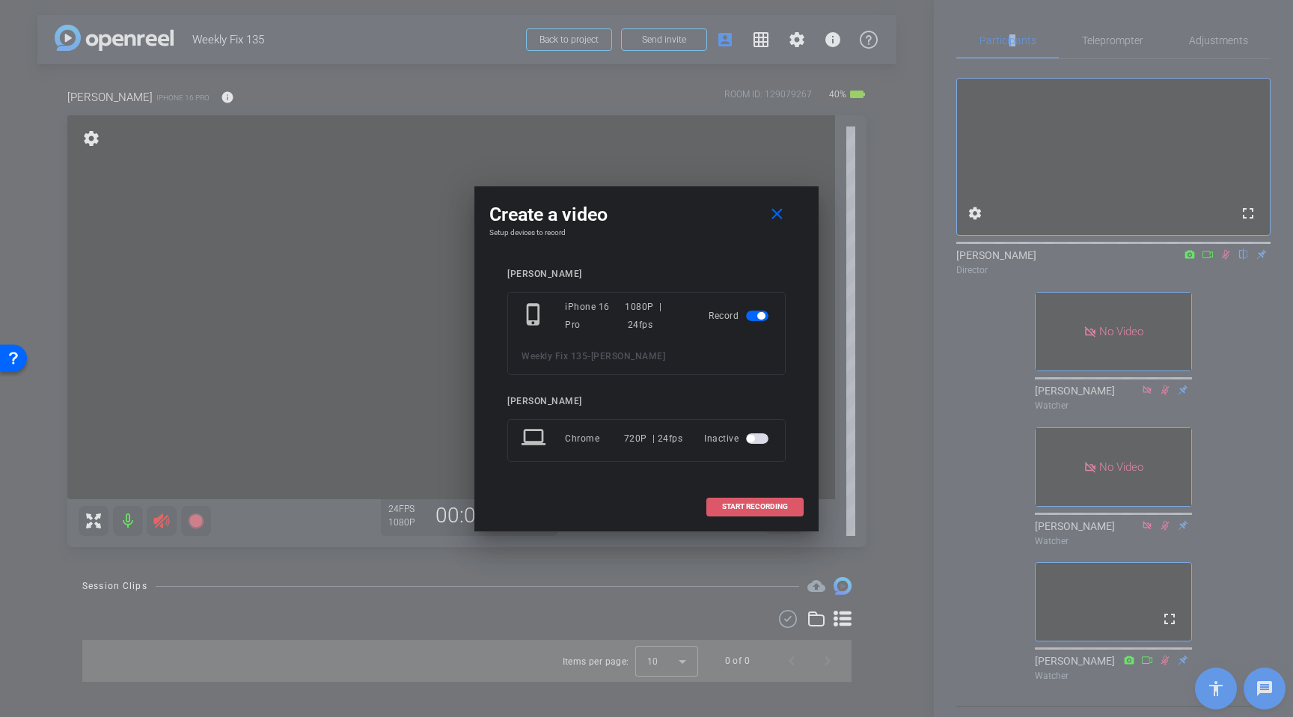
click at [781, 512] on span at bounding box center [755, 507] width 96 height 36
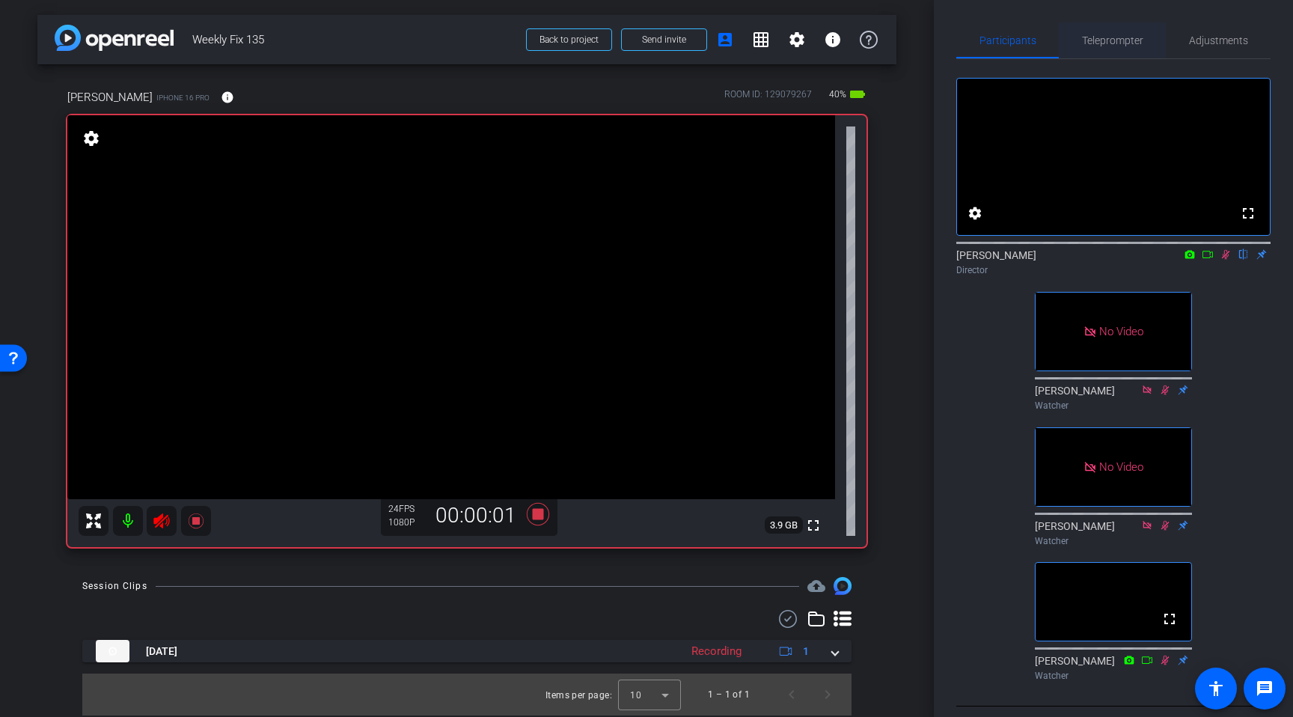
click at [1103, 43] on span "Teleprompter" at bounding box center [1112, 40] width 61 height 10
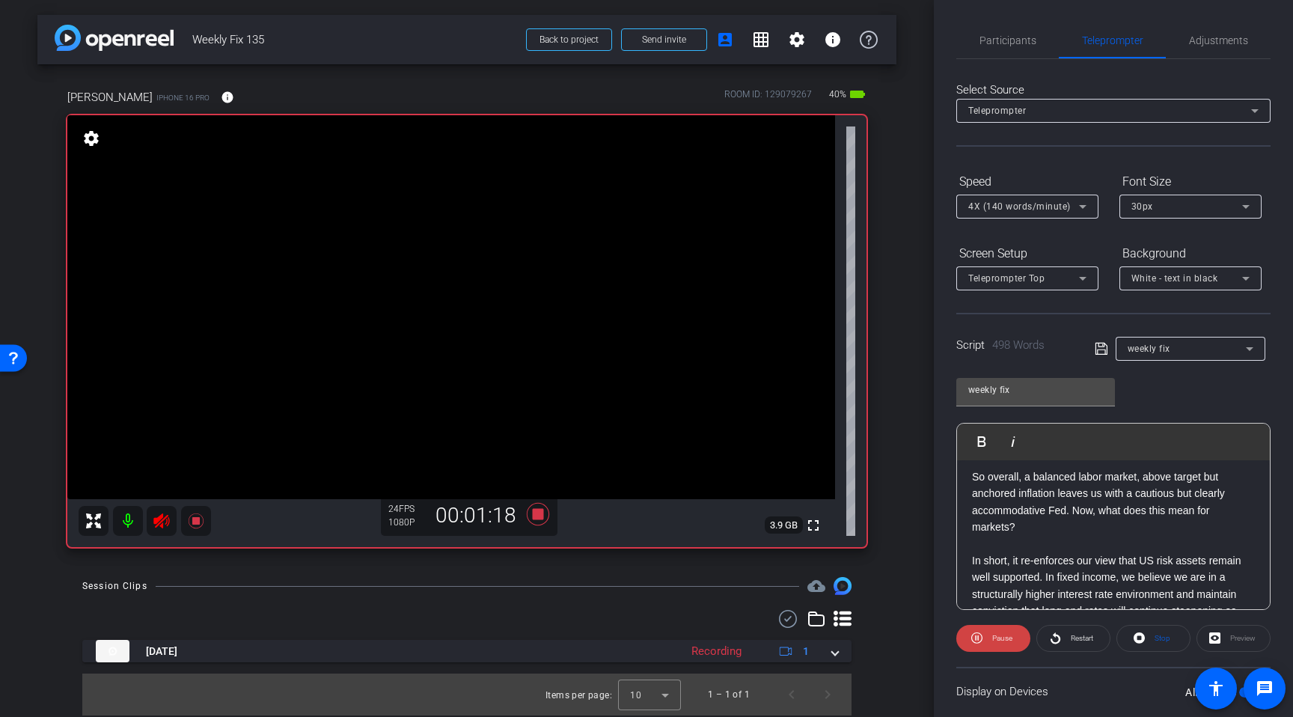
scroll to position [418, 0]
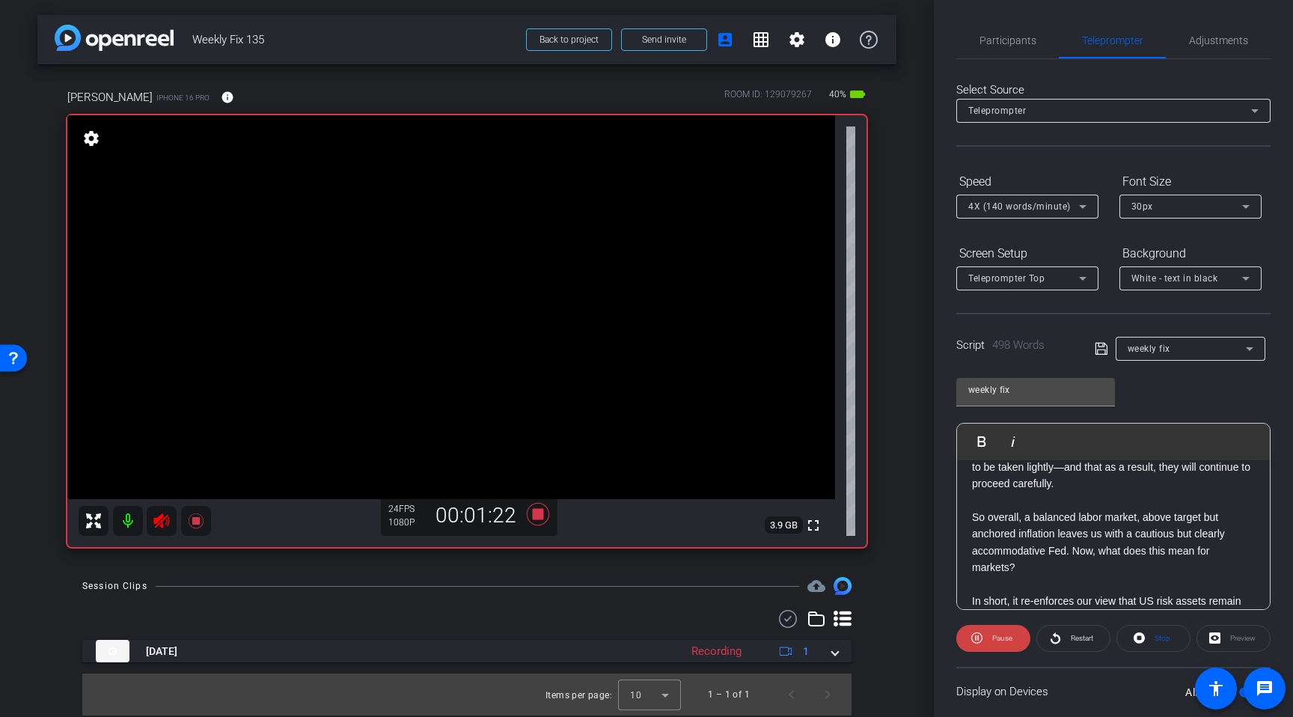
click at [160, 522] on icon at bounding box center [161, 520] width 16 height 15
click at [1008, 44] on span "Participants" at bounding box center [1008, 40] width 57 height 10
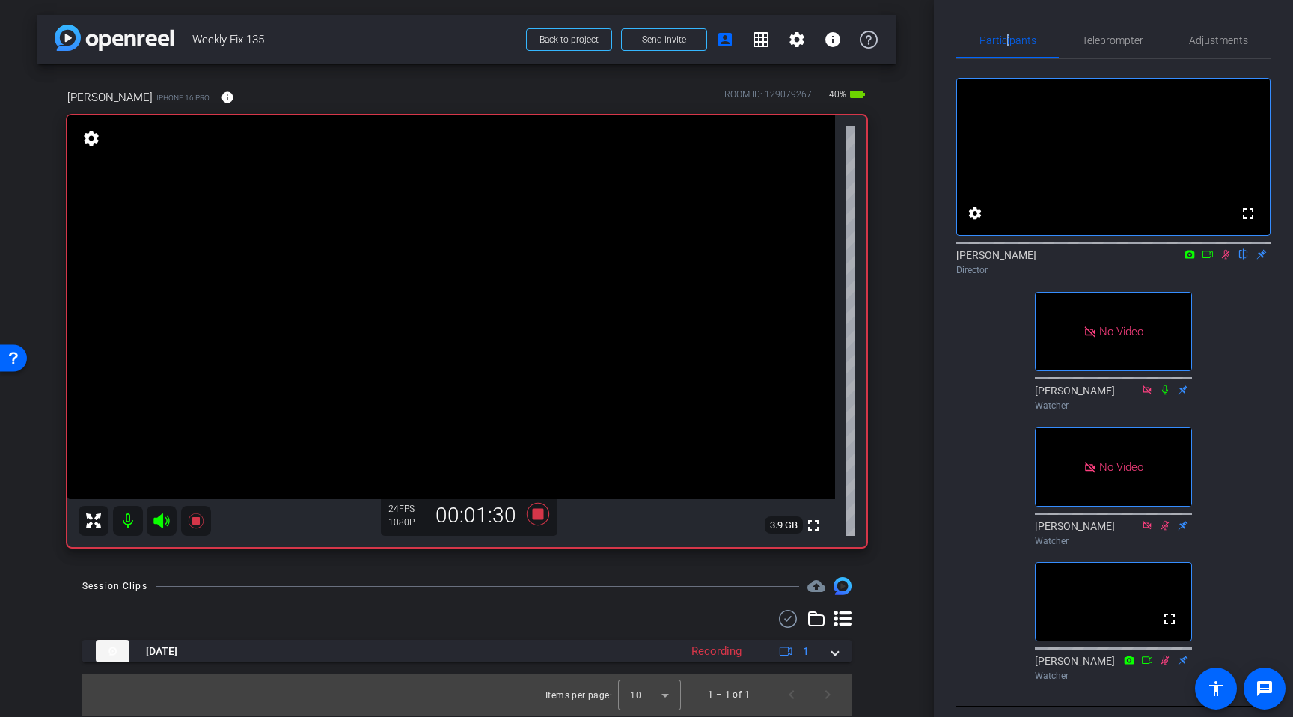
click at [1225, 260] on icon at bounding box center [1226, 254] width 12 height 10
click at [196, 522] on icon at bounding box center [195, 520] width 15 height 15
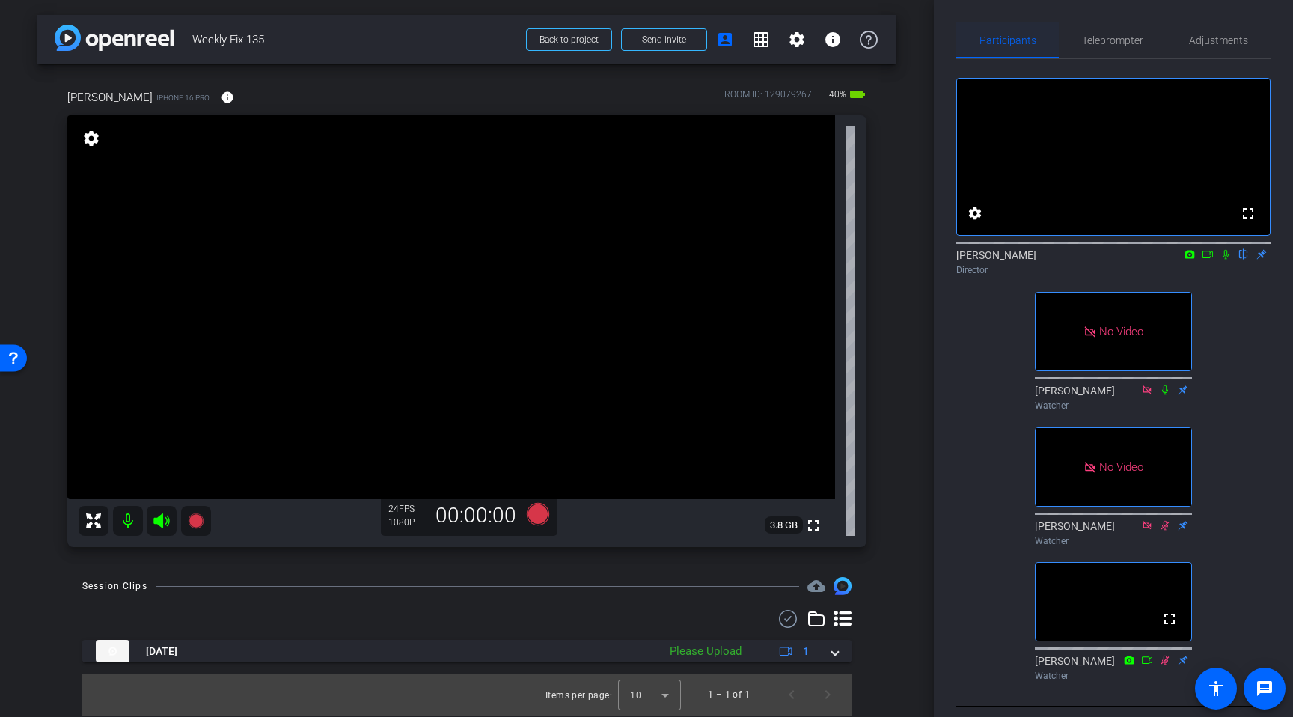
click at [1016, 43] on span "Participants" at bounding box center [1008, 40] width 57 height 10
click at [1117, 43] on span "Teleprompter" at bounding box center [1112, 40] width 61 height 10
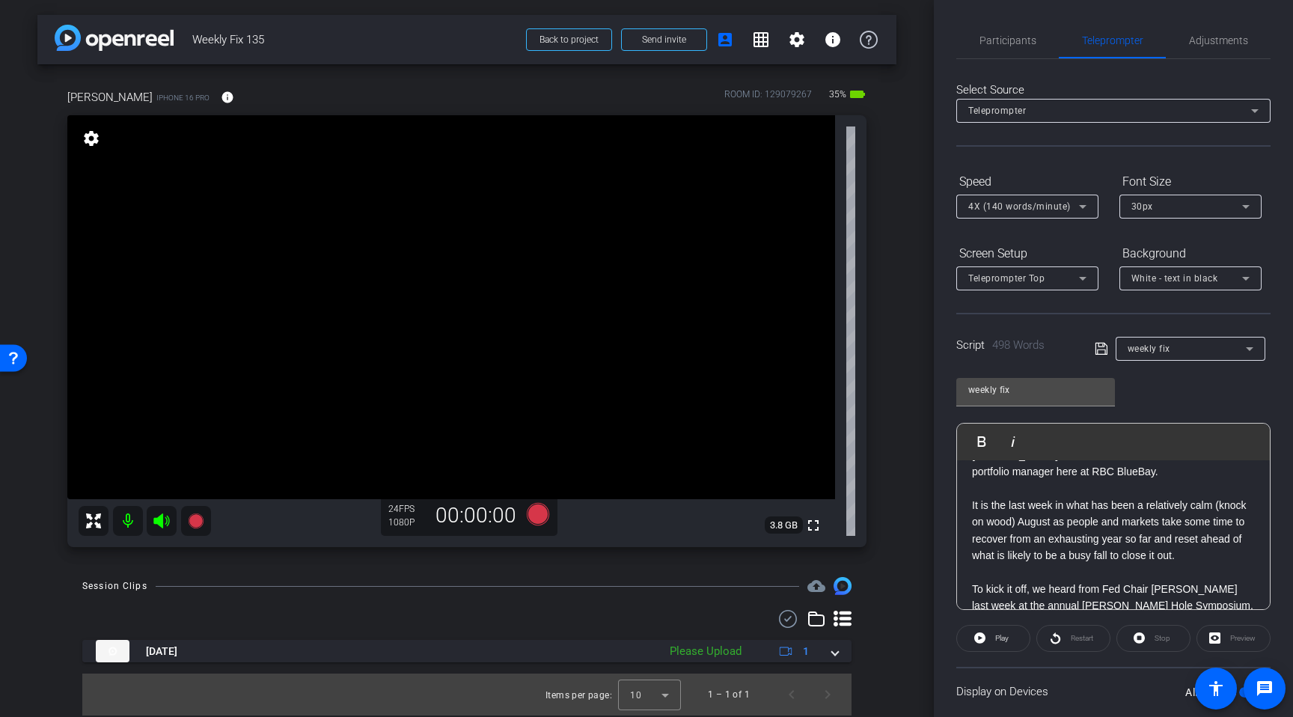
scroll to position [0, 0]
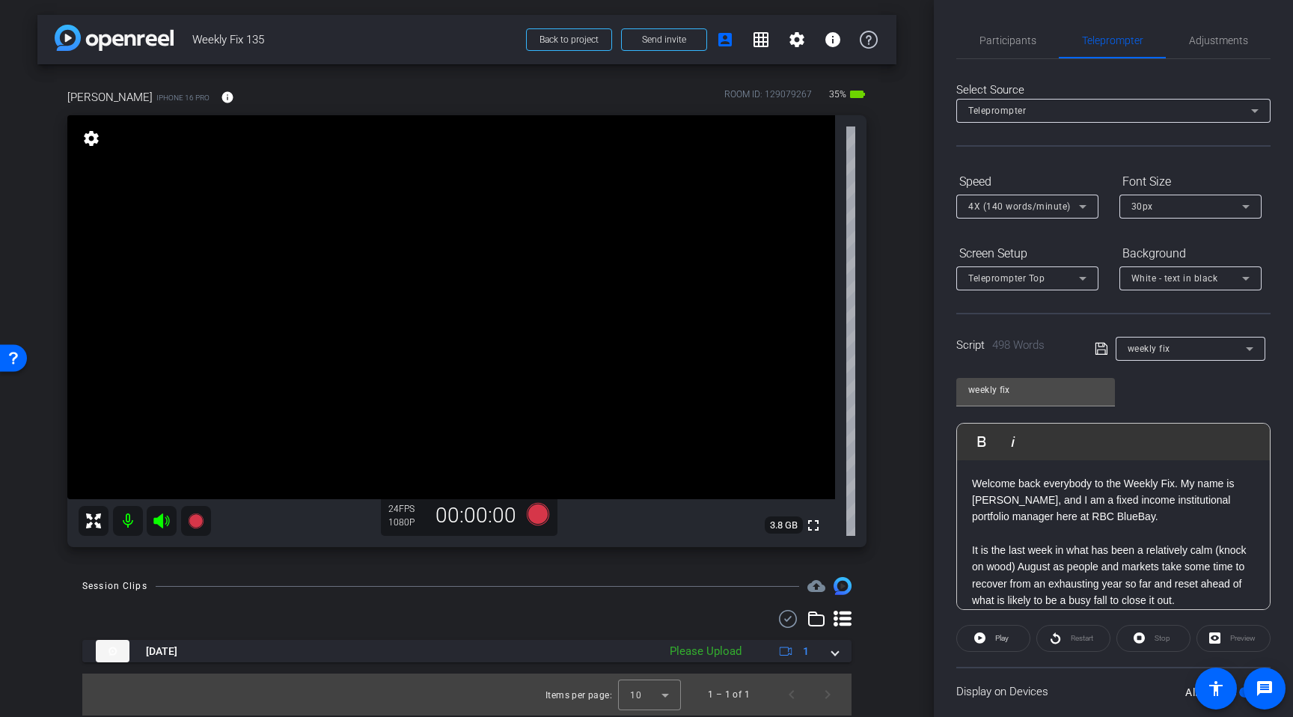
click at [995, 536] on p at bounding box center [1113, 533] width 283 height 16
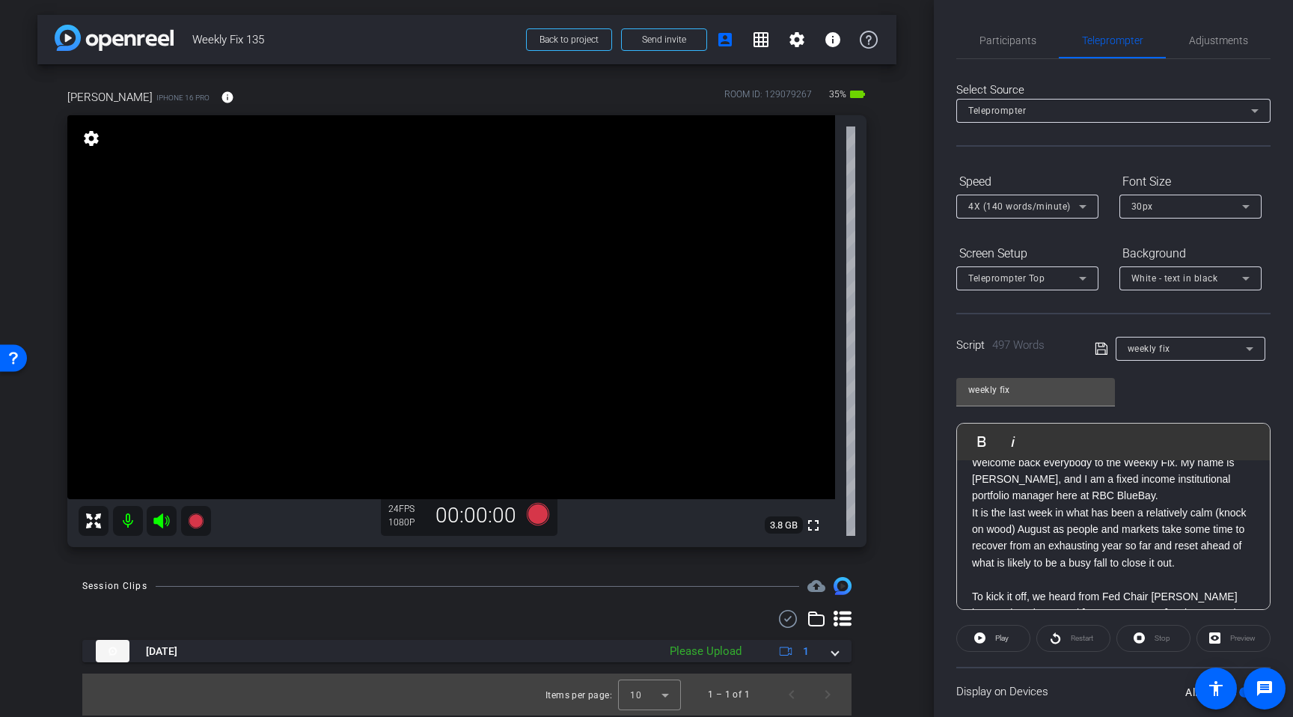
scroll to position [40, 0]
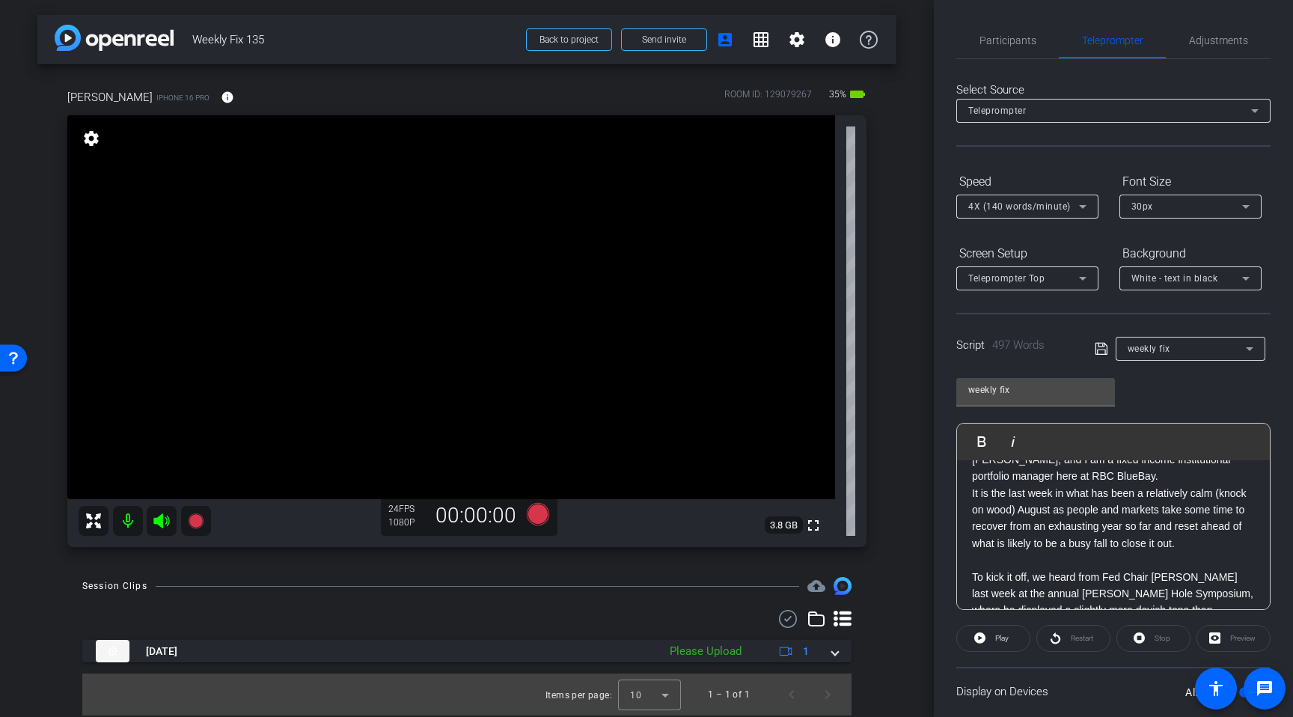
click at [989, 561] on p at bounding box center [1113, 560] width 283 height 16
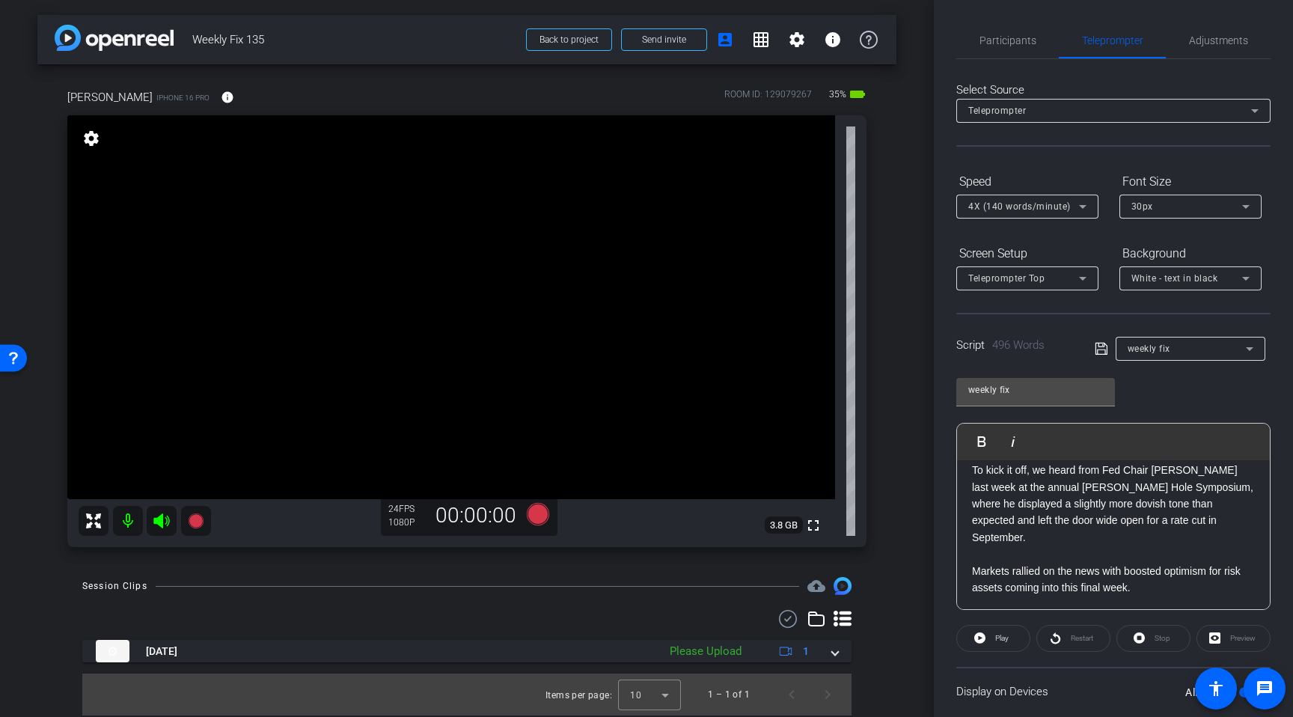
click at [1003, 546] on p at bounding box center [1113, 554] width 283 height 16
click at [984, 579] on p at bounding box center [1113, 587] width 283 height 16
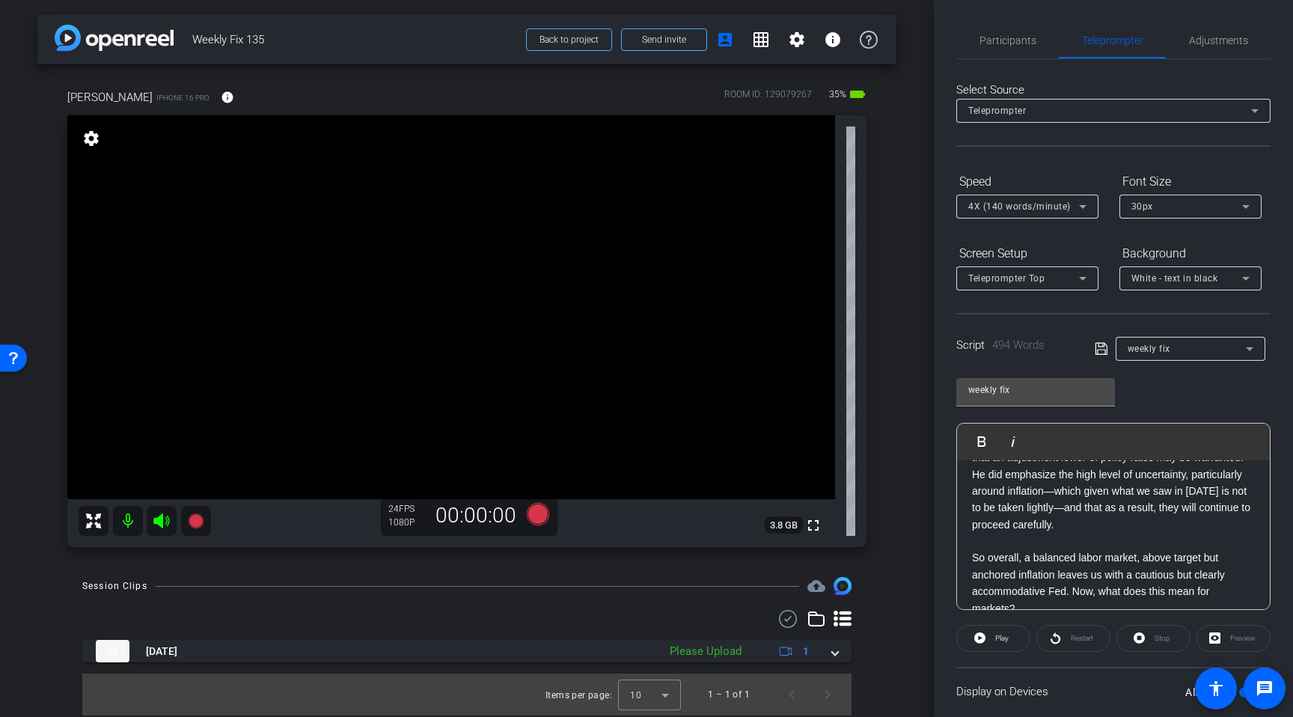
click at [998, 533] on p at bounding box center [1113, 541] width 283 height 16
click at [987, 600] on p at bounding box center [1113, 608] width 283 height 16
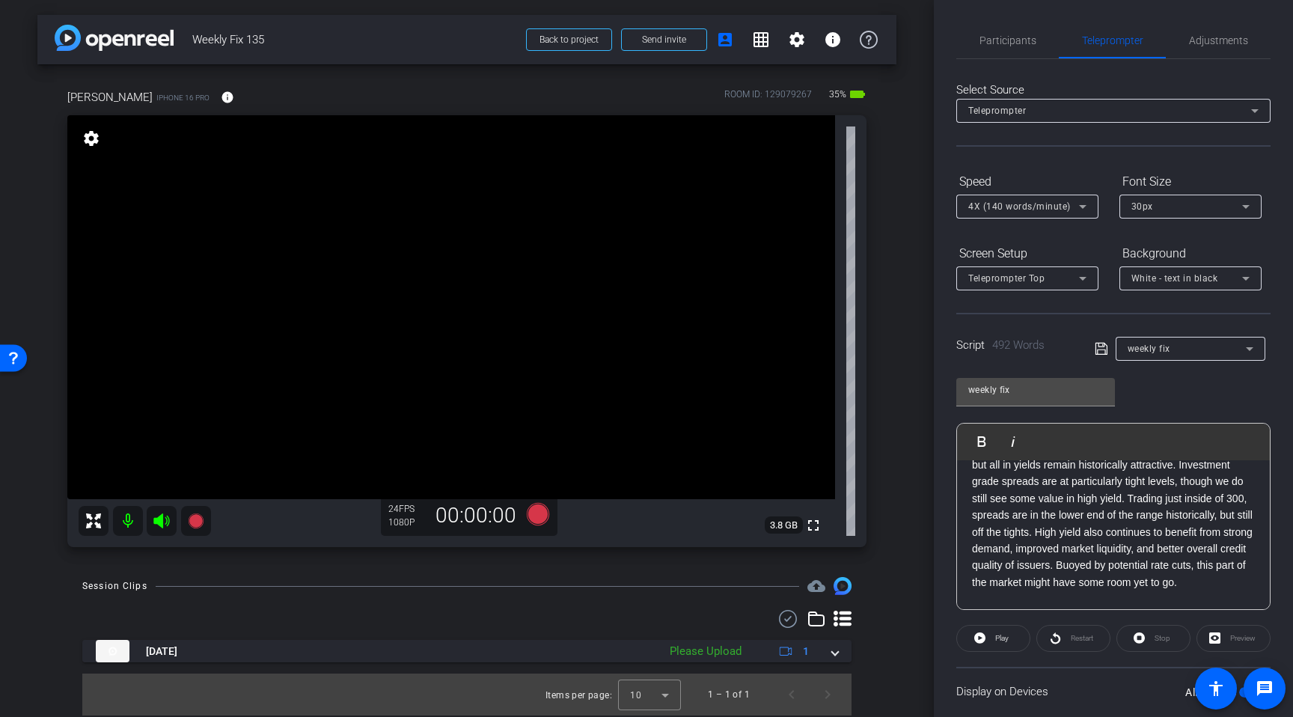
scroll to position [615, 0]
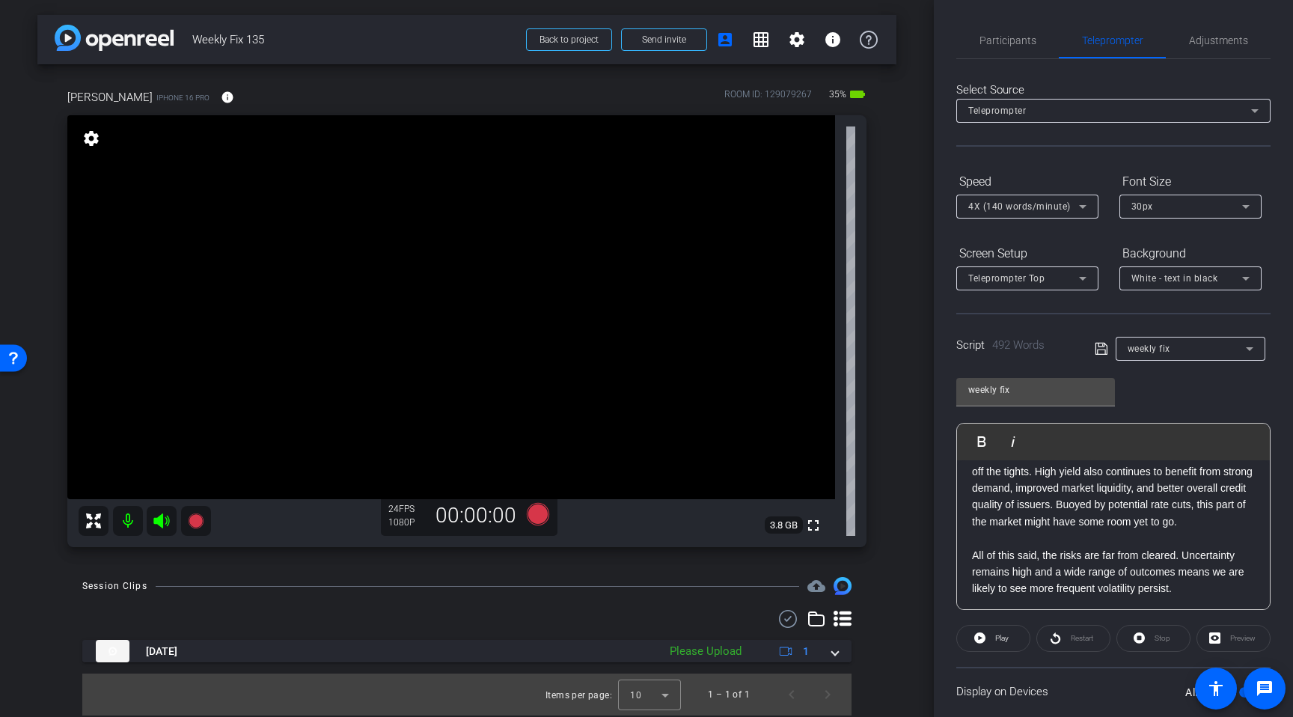
click at [1002, 542] on p at bounding box center [1113, 538] width 283 height 16
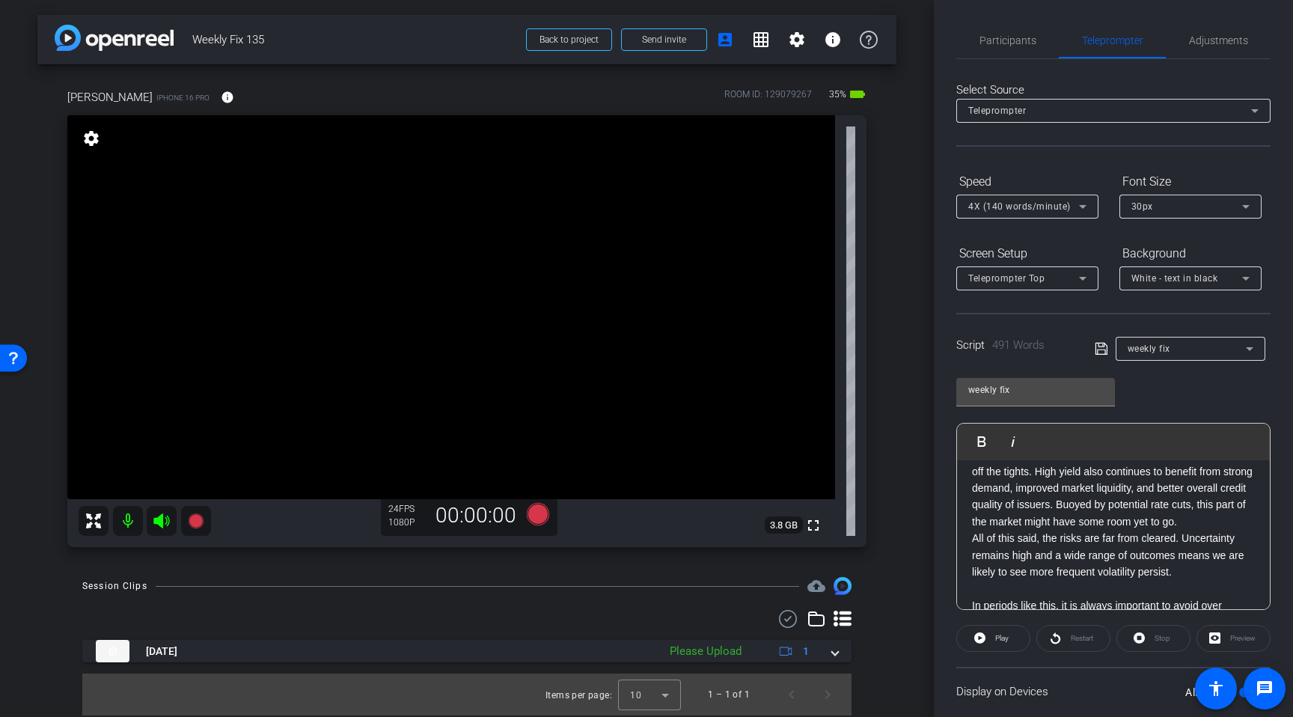
click at [981, 591] on p at bounding box center [1113, 588] width 283 height 16
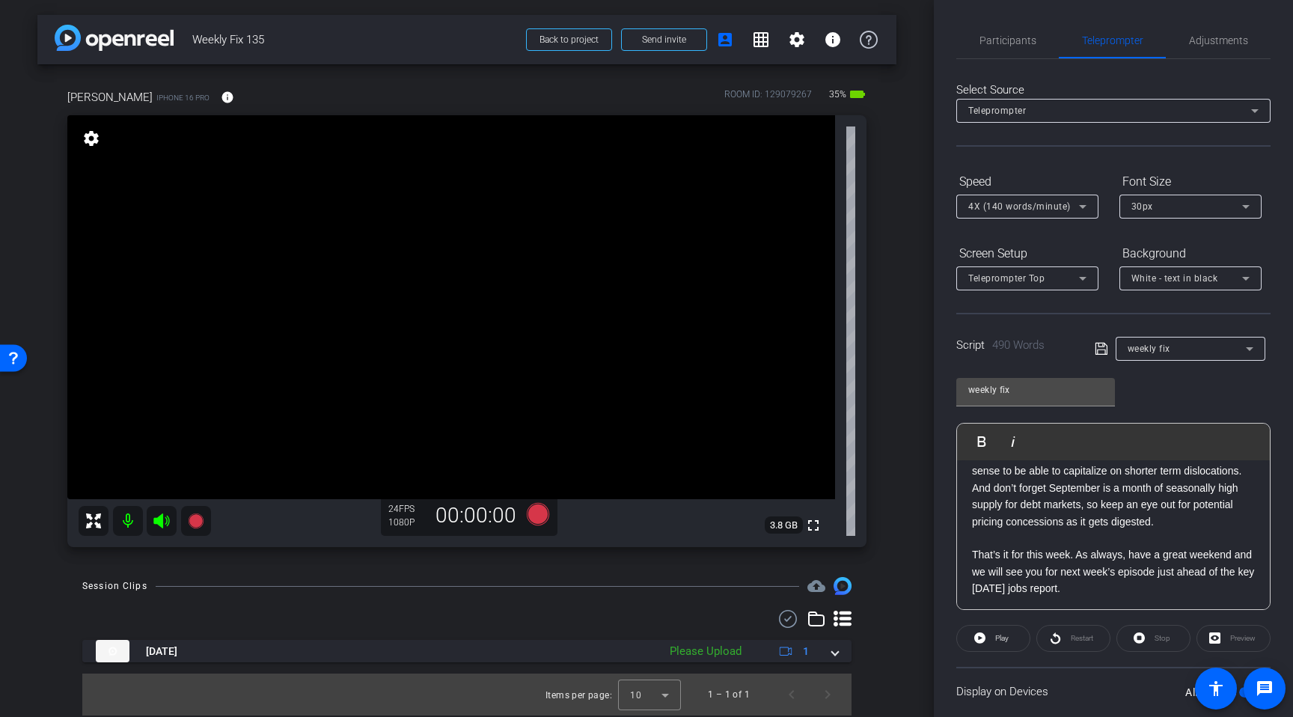
scroll to position [785, 0]
click at [988, 531] on p at bounding box center [1113, 536] width 283 height 16
click at [1022, 210] on span "4X (140 words/minute)" at bounding box center [1020, 206] width 103 height 10
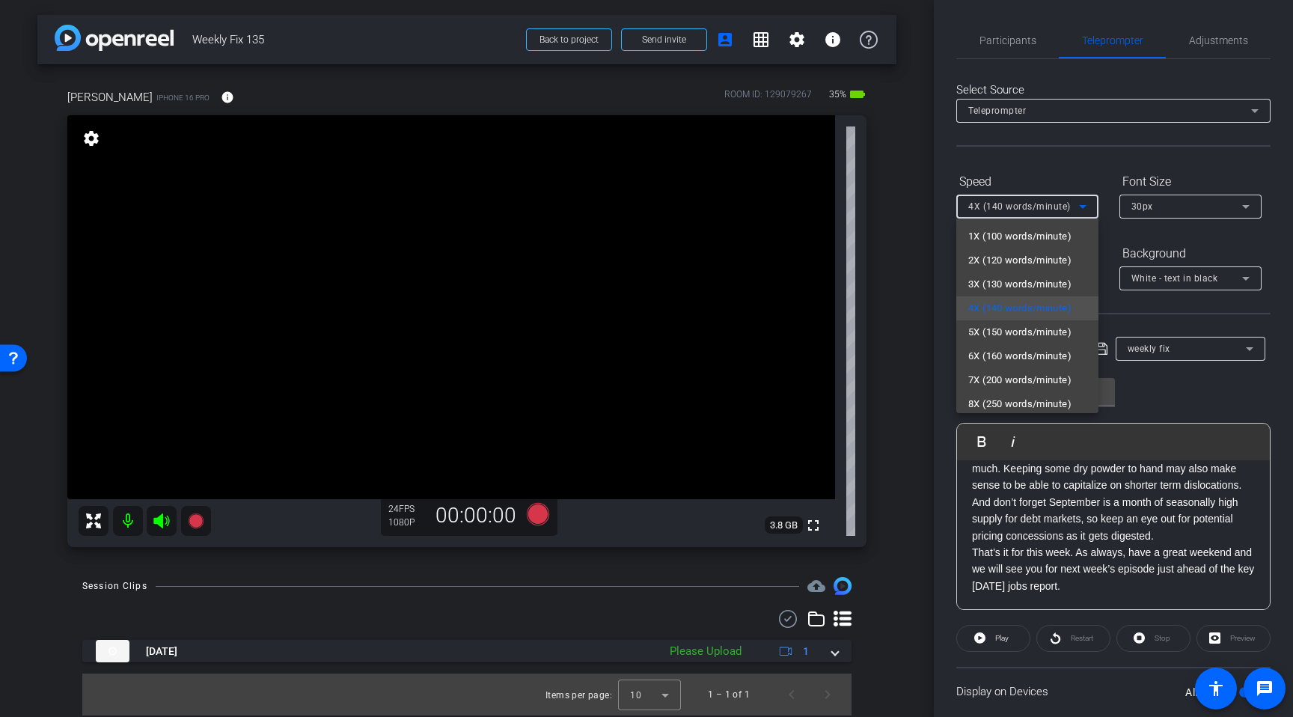
click at [1015, 328] on span "5X (150 words/minute)" at bounding box center [1020, 332] width 103 height 18
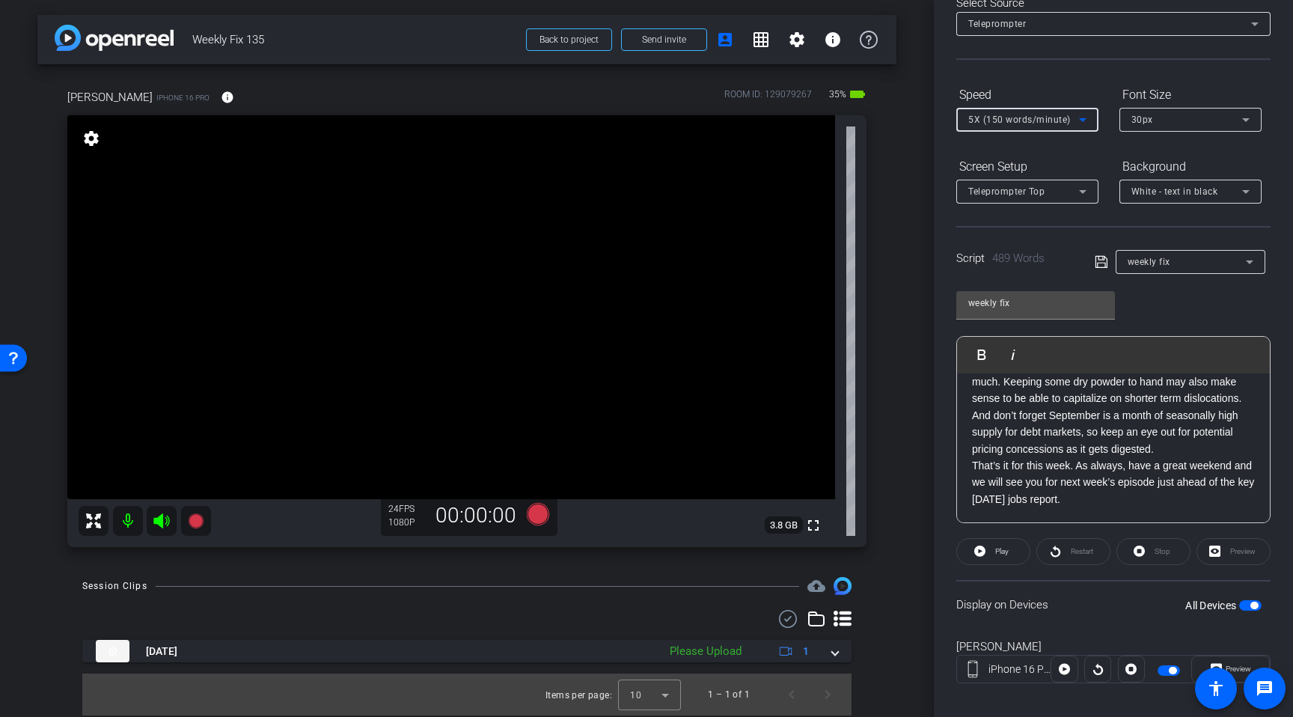
scroll to position [101, 0]
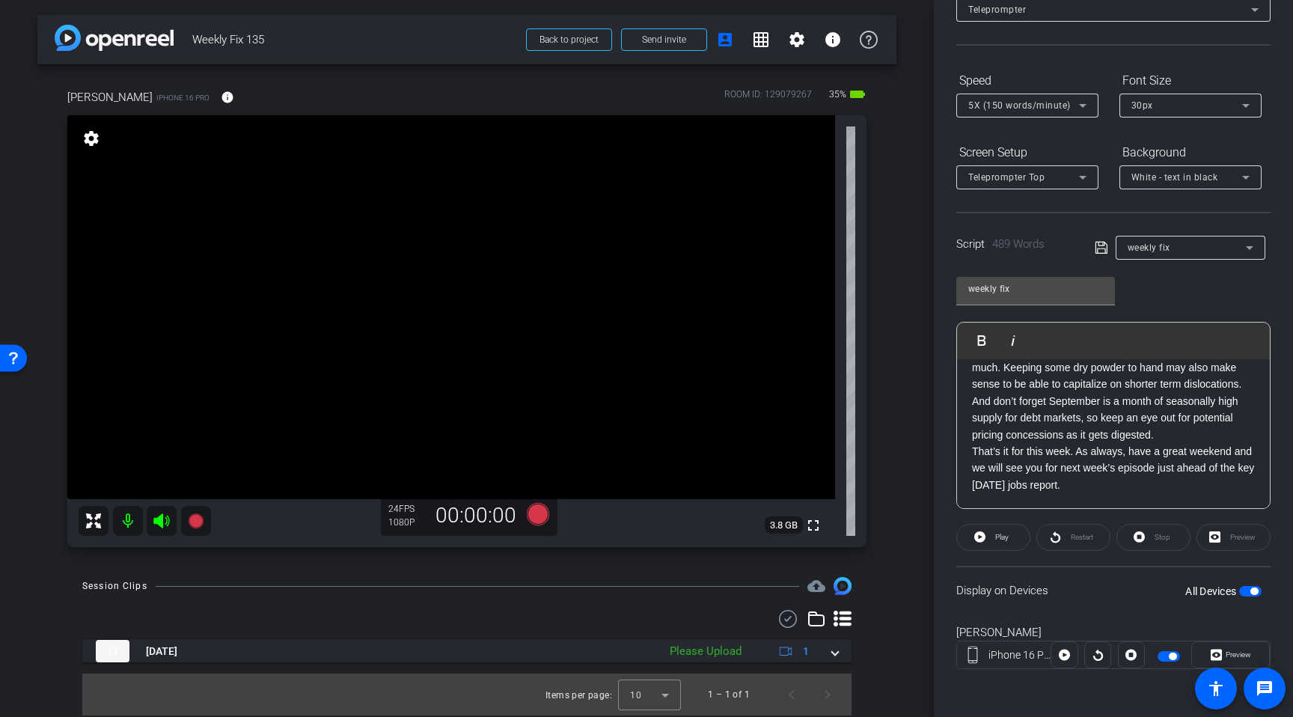
click at [1116, 451] on p "That’s it for this week. As always, have a great weekend and we will see you fo…" at bounding box center [1113, 468] width 283 height 50
copy div "Loremip dolo sitametco ad eli Seddoe Tem. In utla et Dolo Magnaaliq, eni A mi v…"
click at [1097, 248] on icon at bounding box center [1101, 248] width 13 height 18
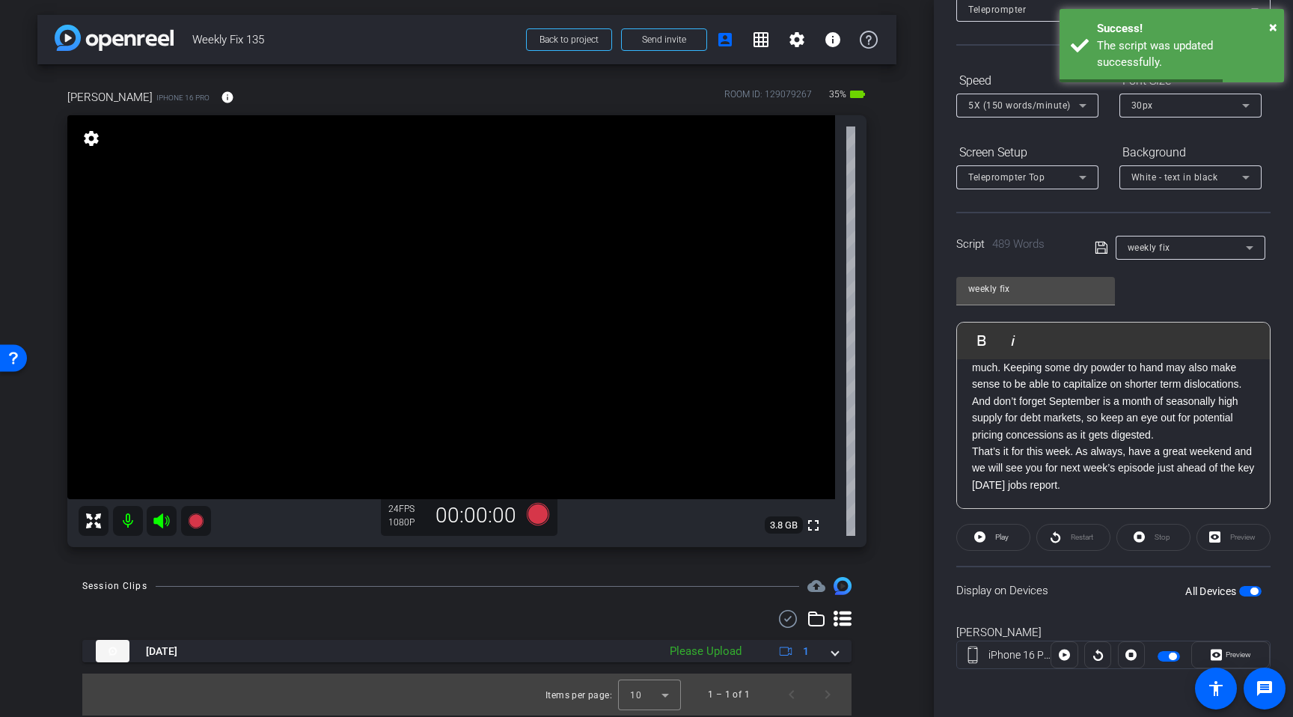
click at [1145, 287] on div "weekly fix Play Play from this location Play Selected Play and display the sele…" at bounding box center [1114, 387] width 314 height 243
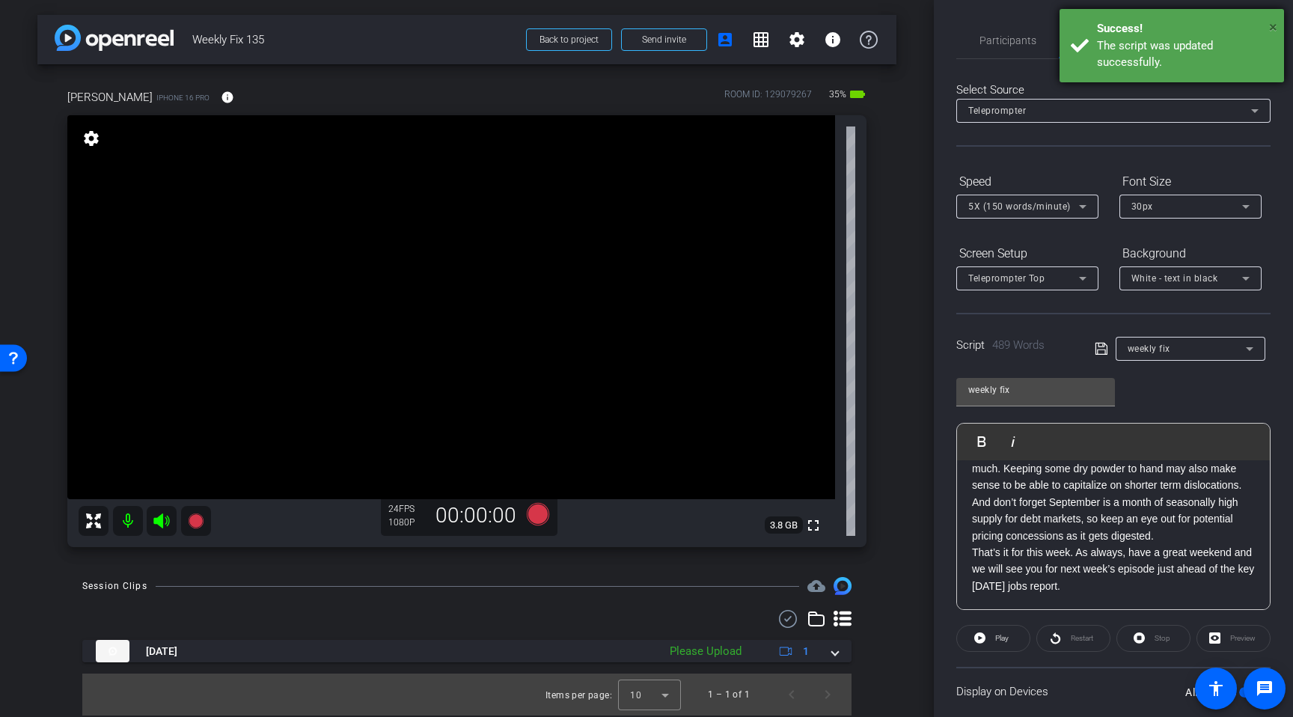
drag, startPoint x: 1272, startPoint y: 26, endPoint x: 1262, endPoint y: 44, distance: 20.4
click at [1272, 25] on span "×" at bounding box center [1273, 27] width 8 height 18
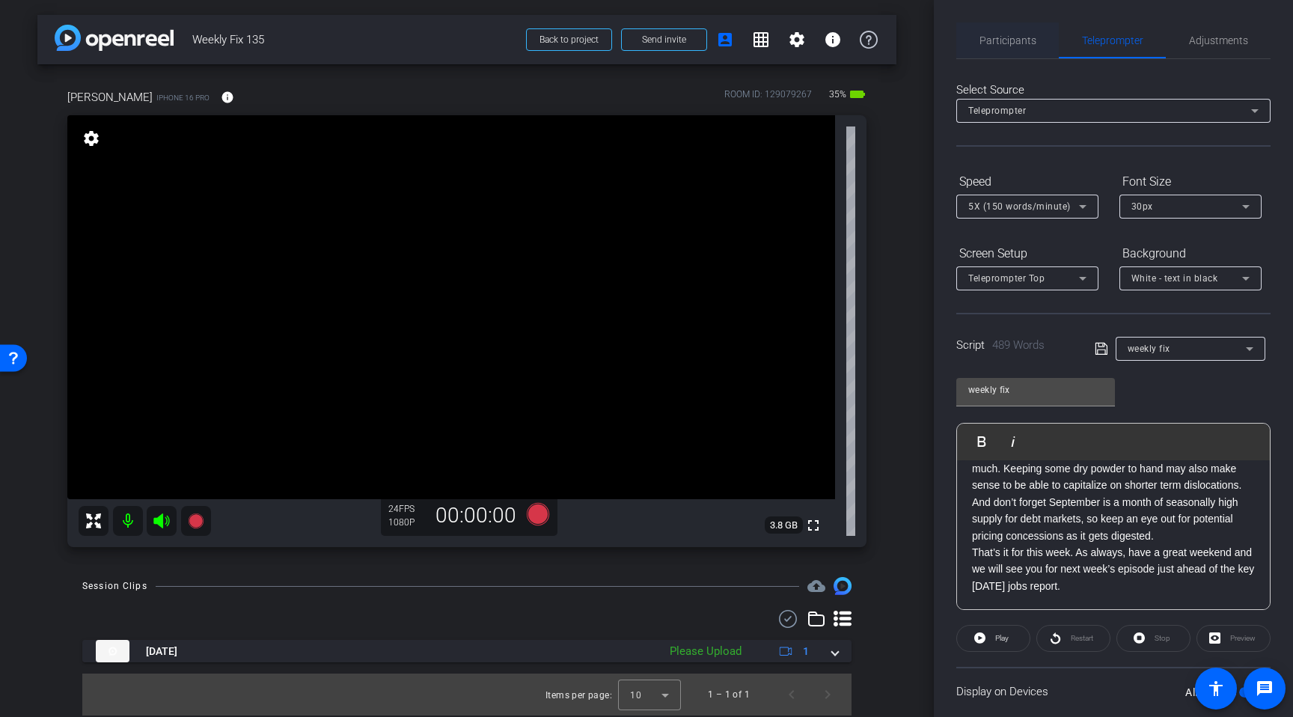
drag, startPoint x: 1008, startPoint y: 49, endPoint x: 1016, endPoint y: 45, distance: 8.4
click at [1010, 49] on span "Participants" at bounding box center [1008, 40] width 57 height 36
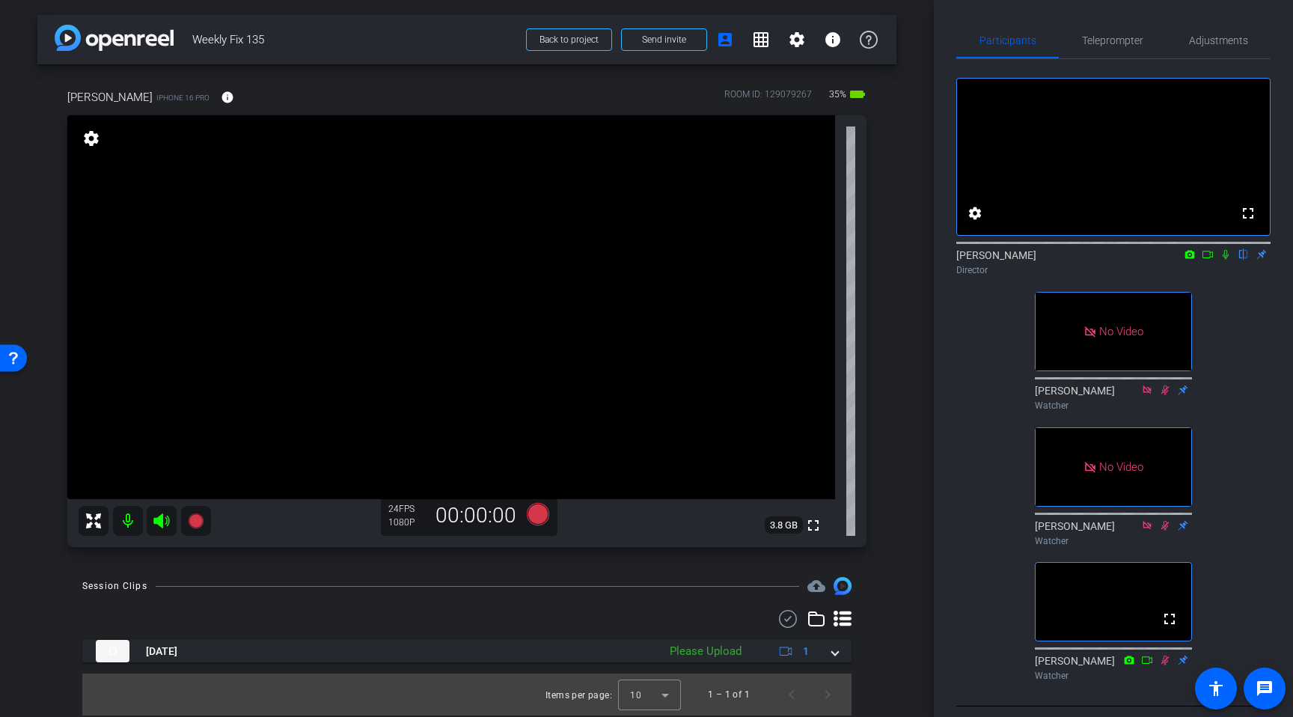
click at [1227, 260] on icon at bounding box center [1226, 255] width 6 height 10
click at [1114, 46] on span "Teleprompter" at bounding box center [1112, 40] width 61 height 36
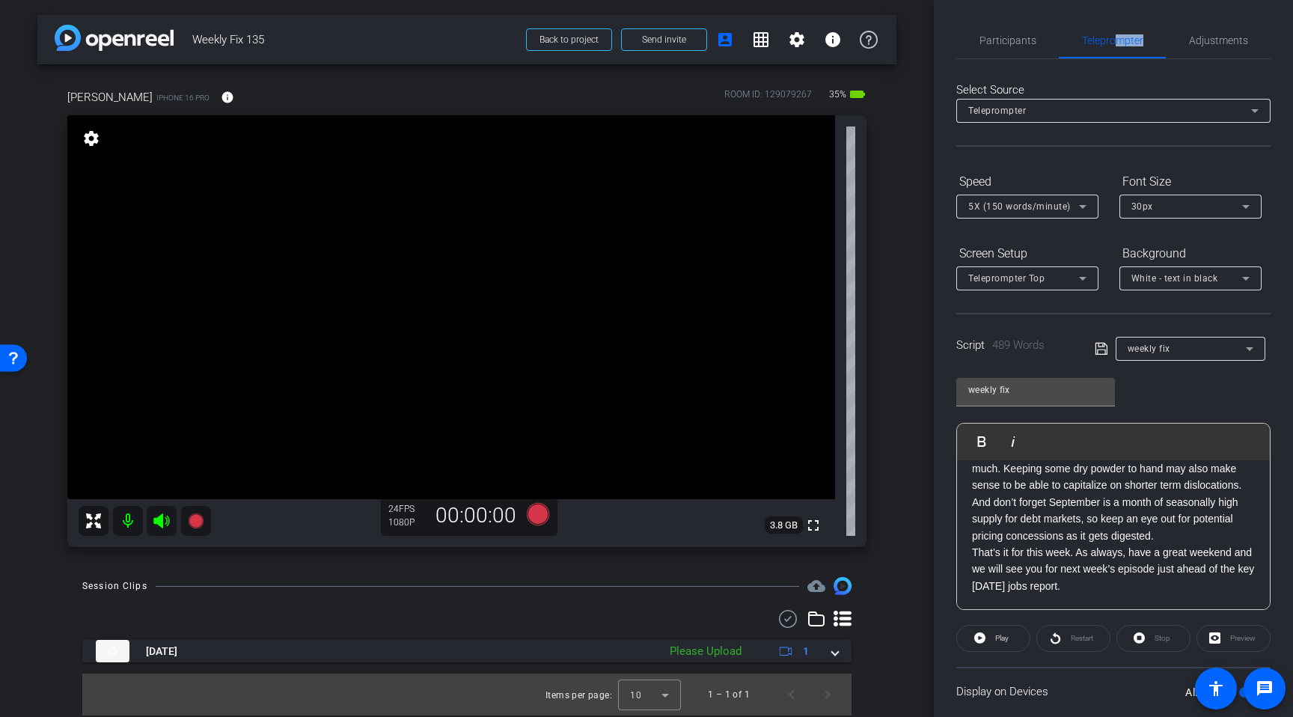
drag, startPoint x: 162, startPoint y: 525, endPoint x: 240, endPoint y: 510, distance: 78.5
click at [162, 524] on icon at bounding box center [161, 520] width 16 height 15
click at [539, 516] on icon at bounding box center [538, 514] width 22 height 22
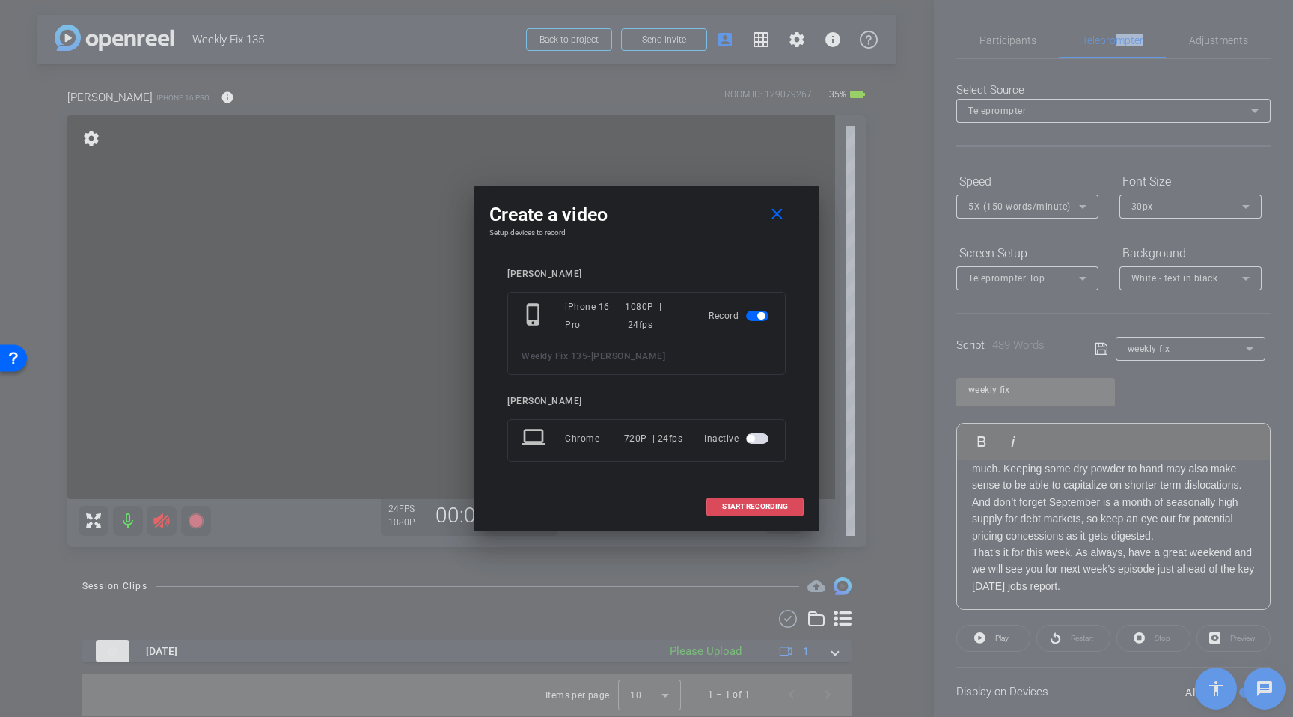
drag, startPoint x: 757, startPoint y: 509, endPoint x: 772, endPoint y: 505, distance: 15.4
click at [757, 509] on span "START RECORDING" at bounding box center [755, 506] width 66 height 7
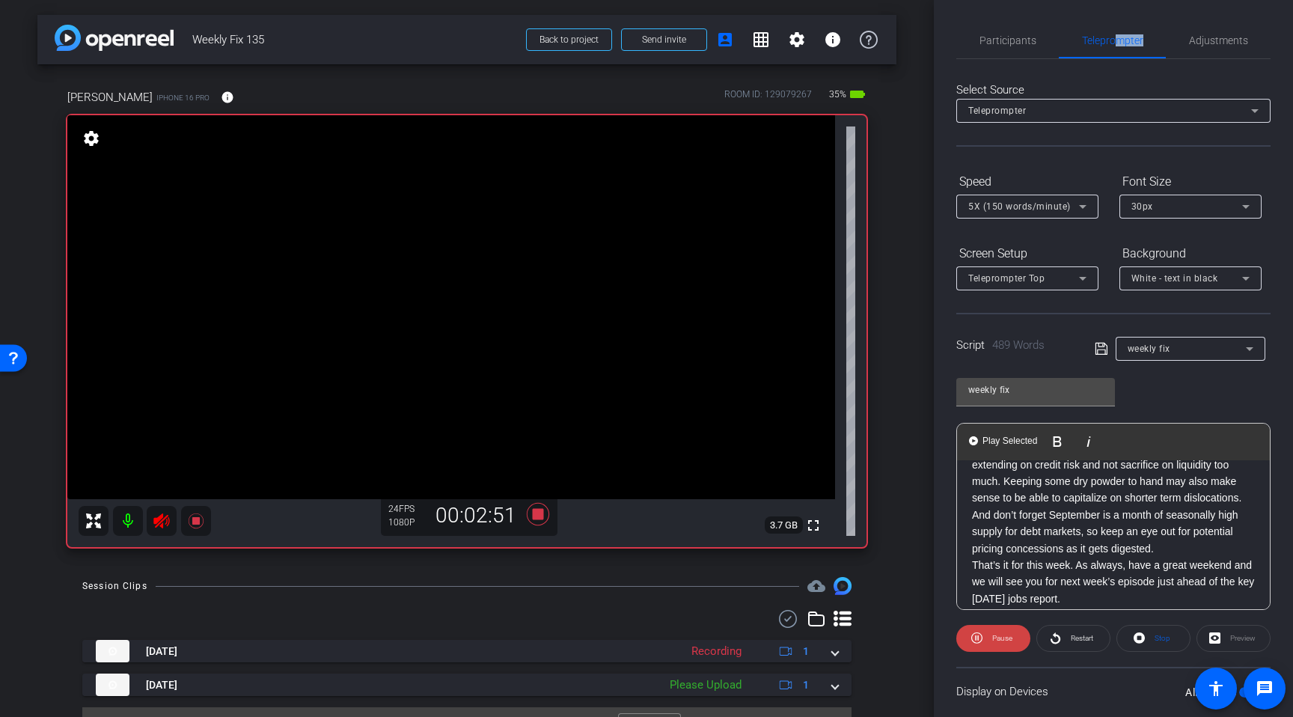
scroll to position [769, 0]
click at [162, 522] on icon at bounding box center [162, 521] width 18 height 18
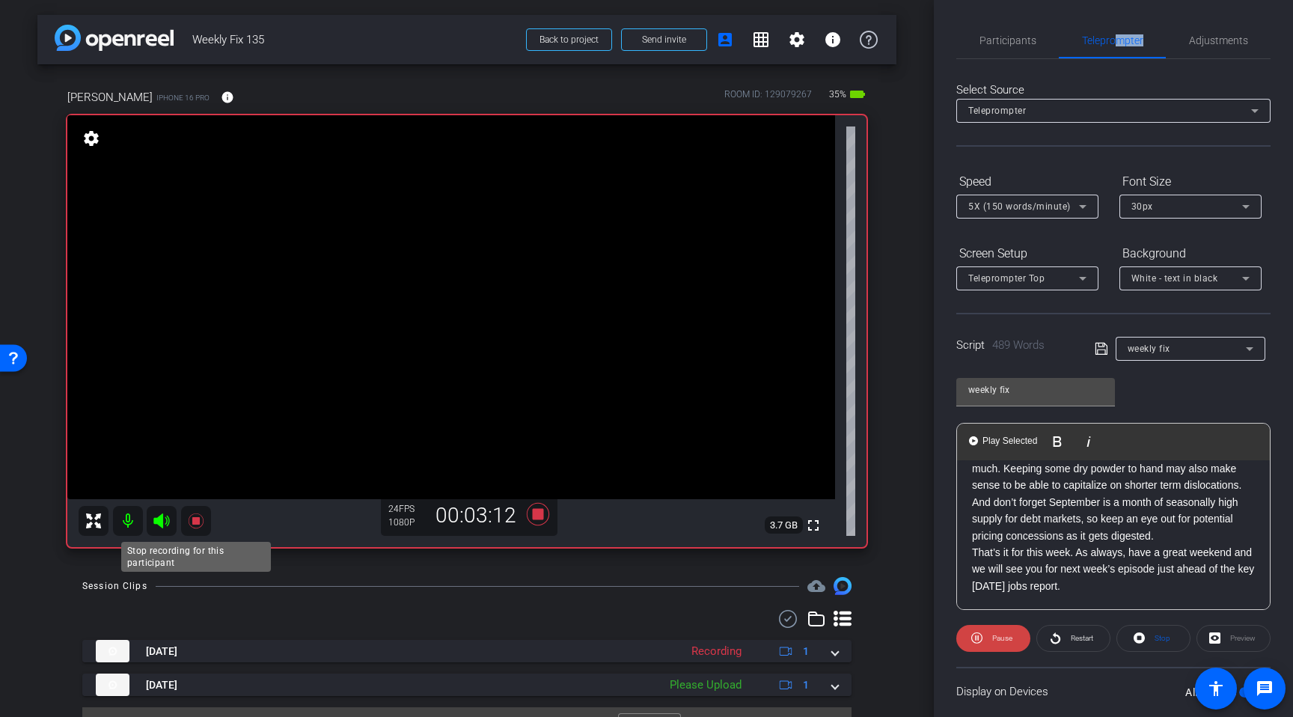
click at [195, 524] on icon at bounding box center [195, 520] width 15 height 15
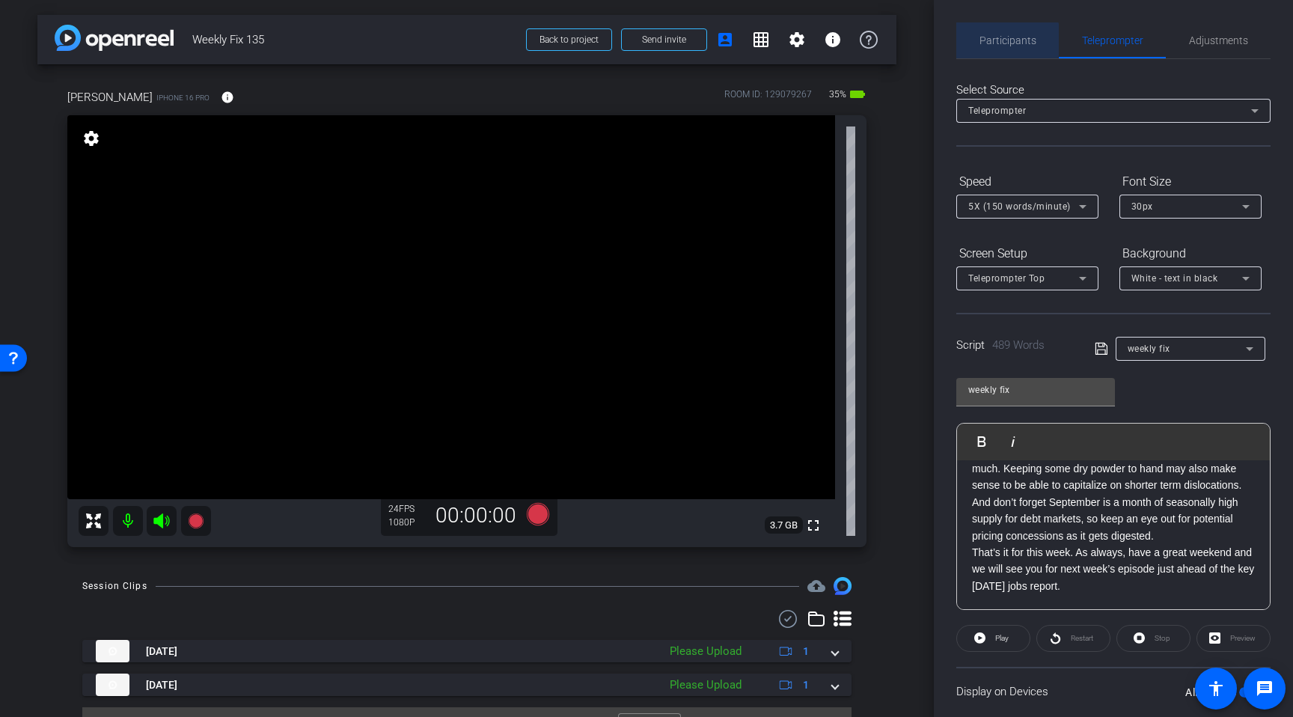
click at [1007, 39] on span "Participants" at bounding box center [1008, 40] width 57 height 10
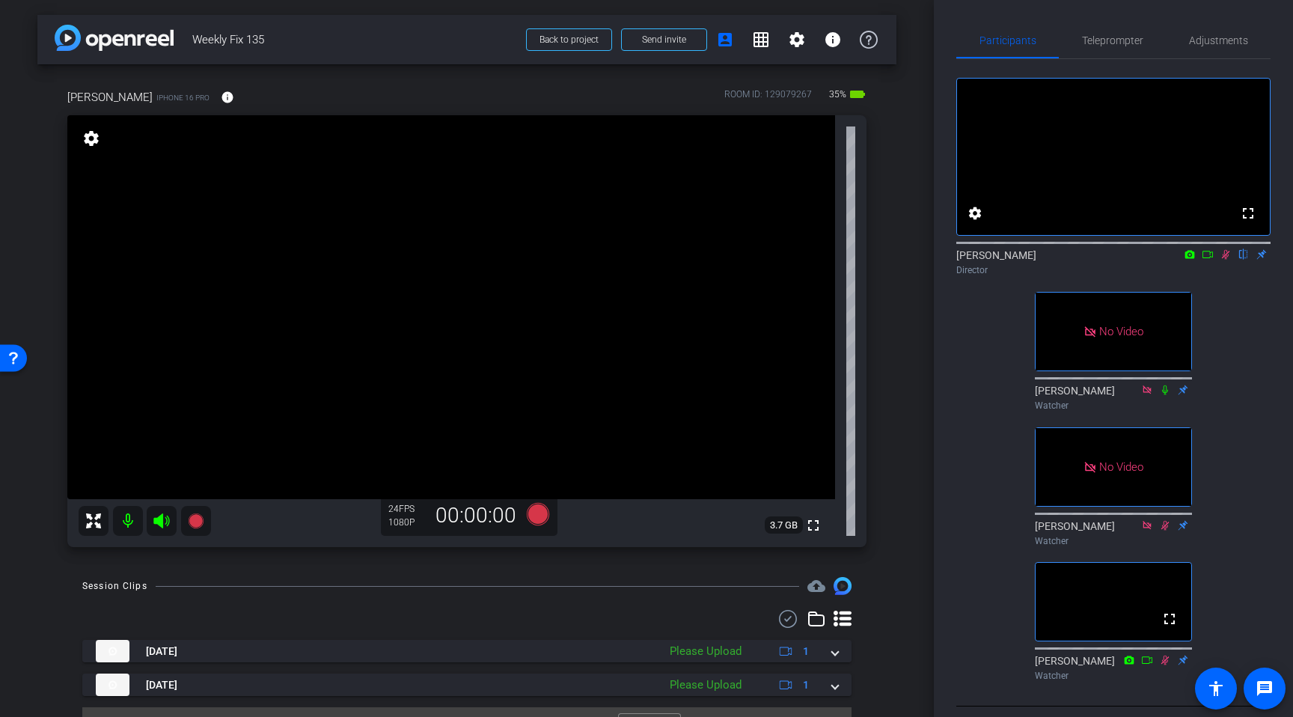
click at [1224, 260] on icon at bounding box center [1226, 255] width 8 height 10
click at [1132, 31] on span "Teleprompter" at bounding box center [1112, 40] width 61 height 36
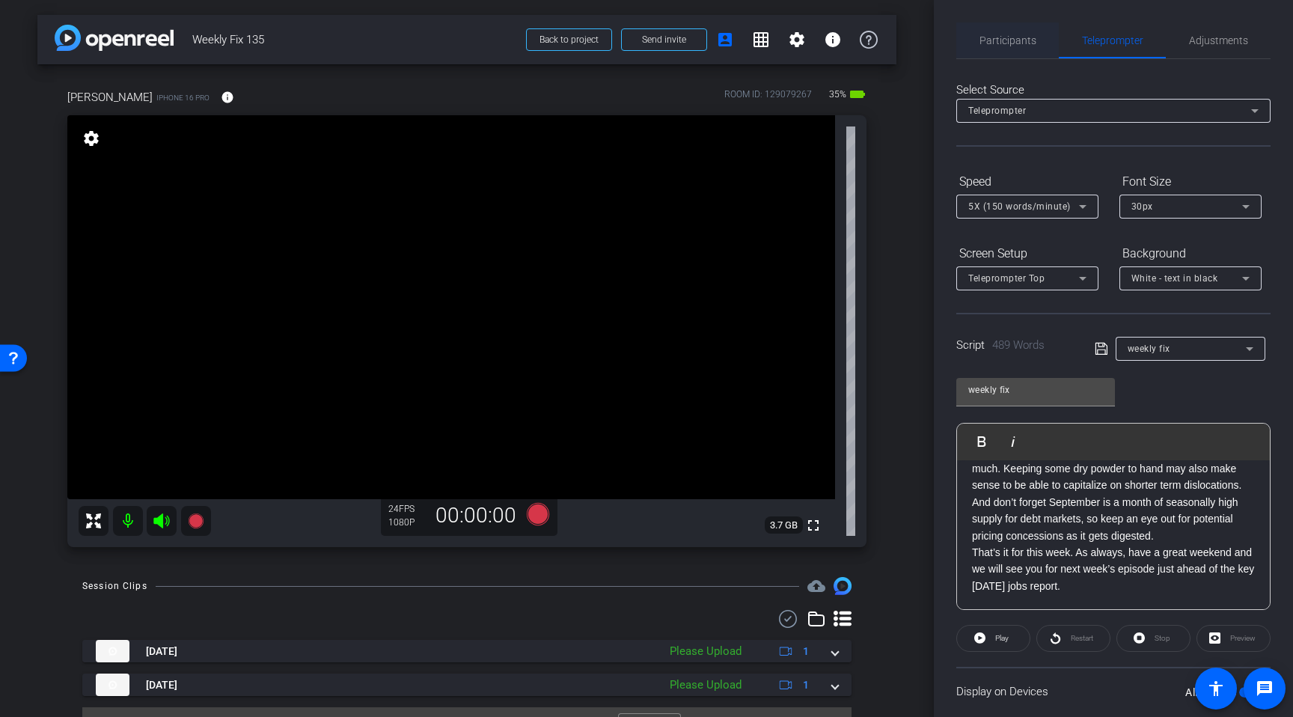
click at [986, 43] on span "Participants" at bounding box center [1008, 40] width 57 height 10
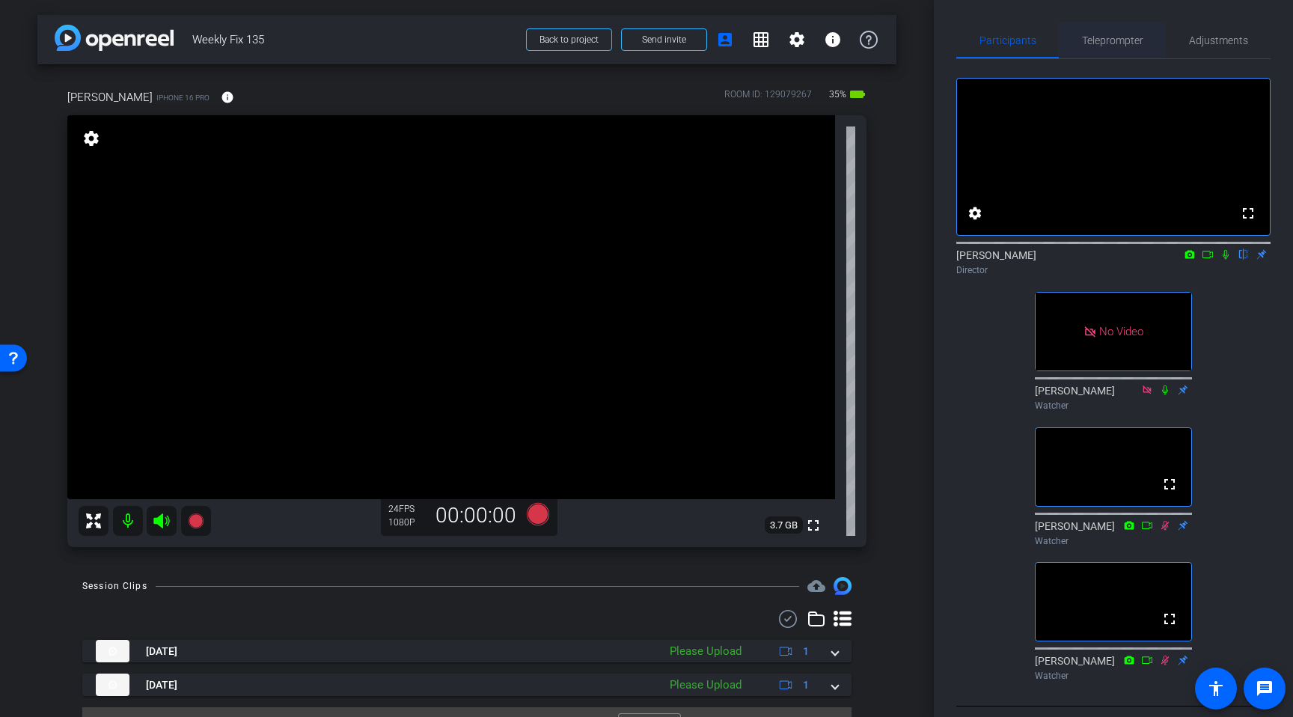
click at [1105, 41] on span "Teleprompter" at bounding box center [1112, 40] width 61 height 10
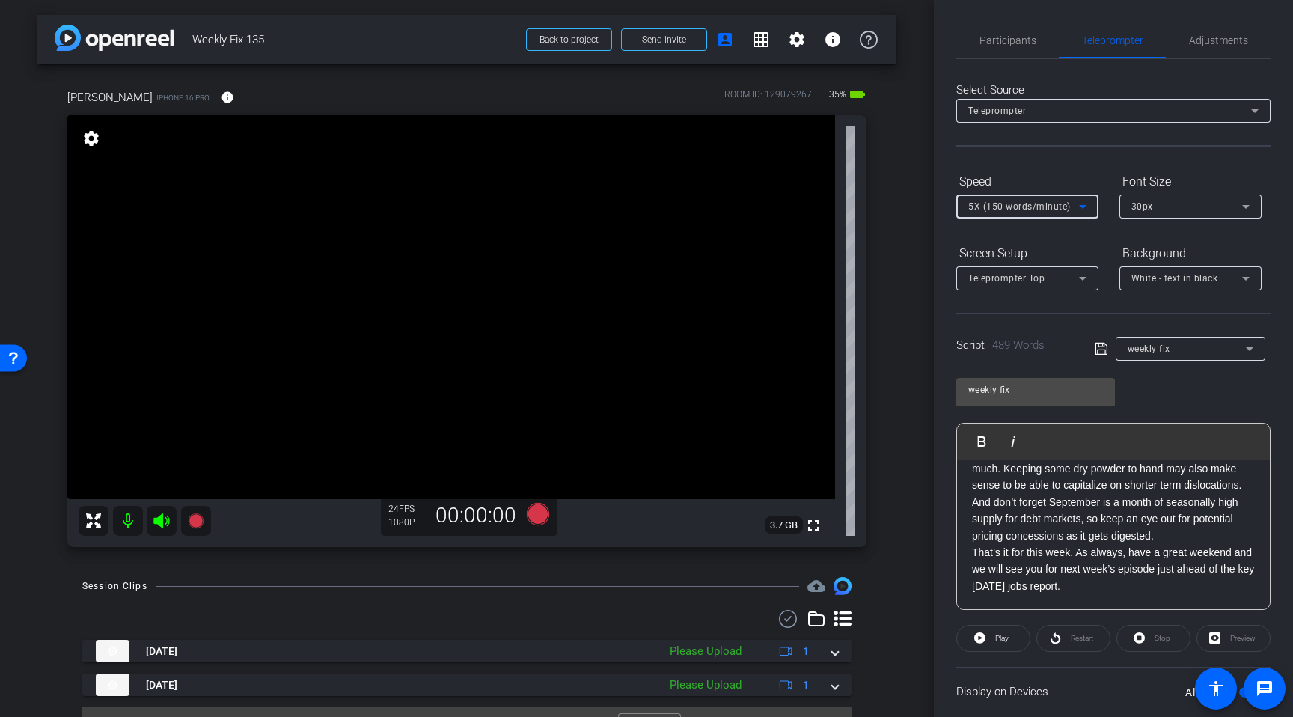
click at [1019, 201] on div "5X (150 words/minute)" at bounding box center [1024, 206] width 111 height 19
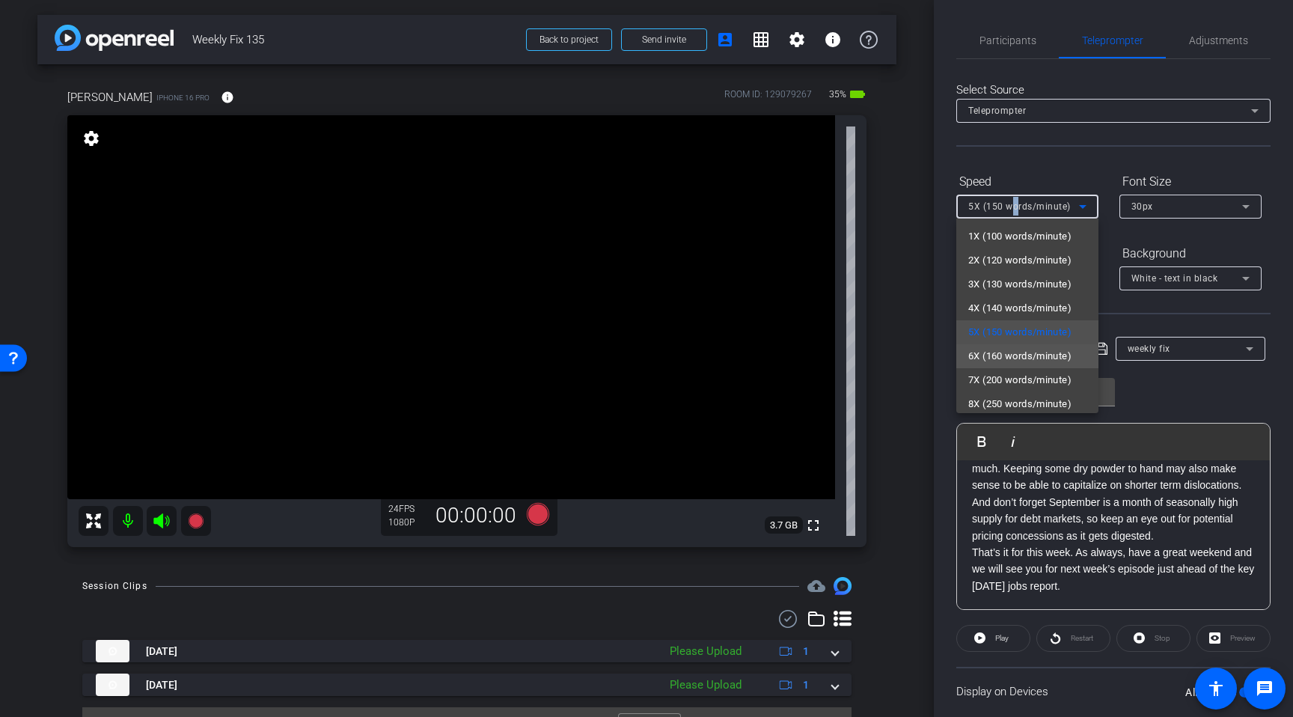
click at [1007, 352] on span "6X (160 words/minute)" at bounding box center [1020, 356] width 103 height 18
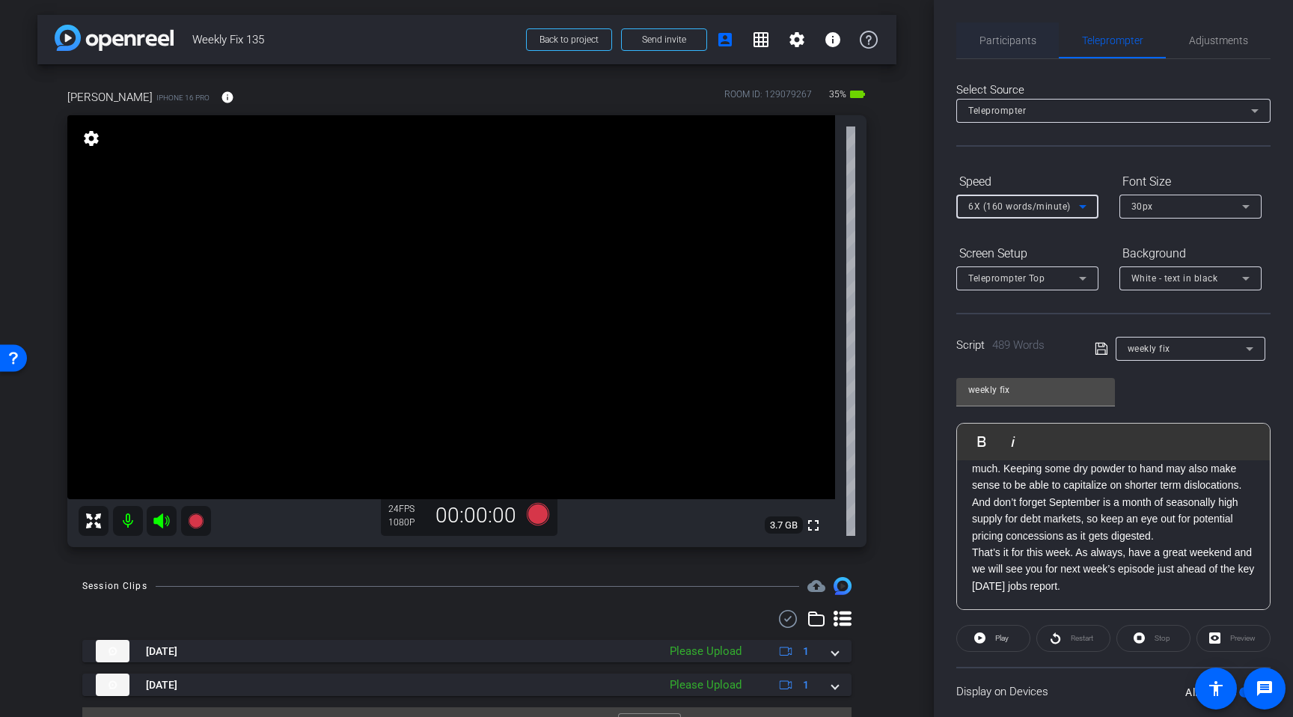
click at [1009, 43] on span "Participants" at bounding box center [1008, 40] width 57 height 10
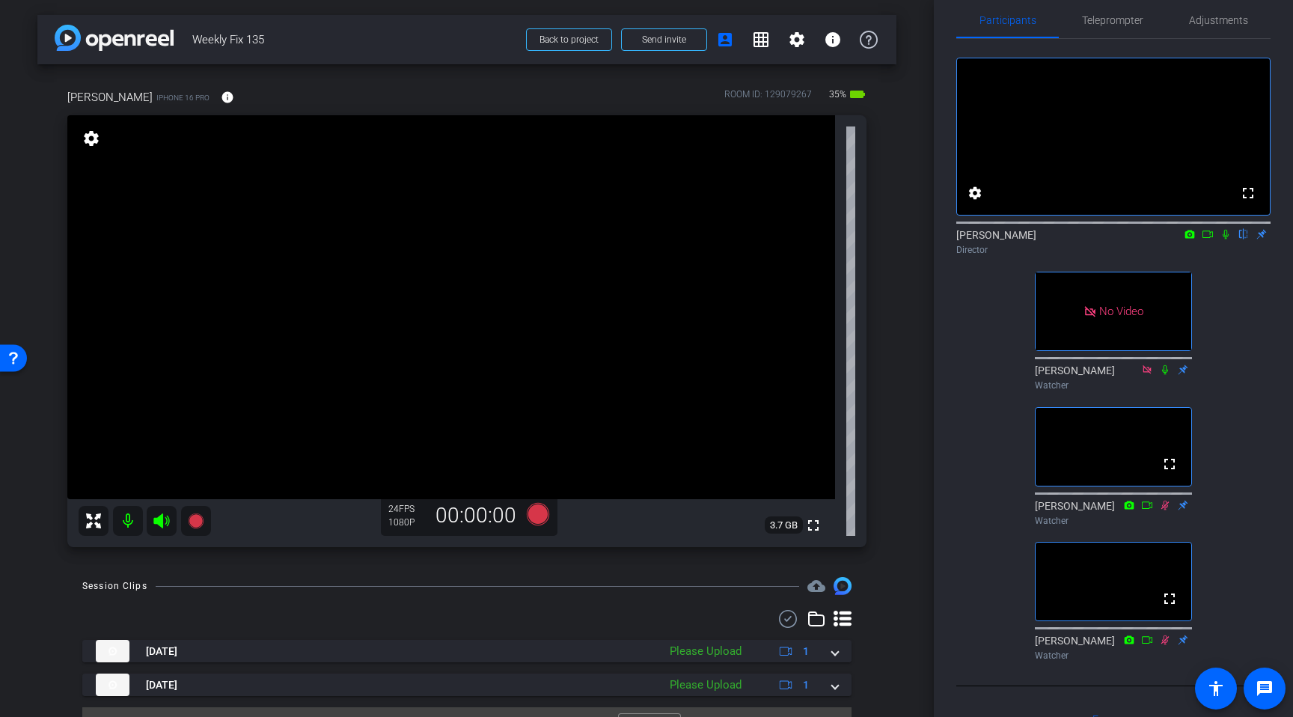
scroll to position [0, 0]
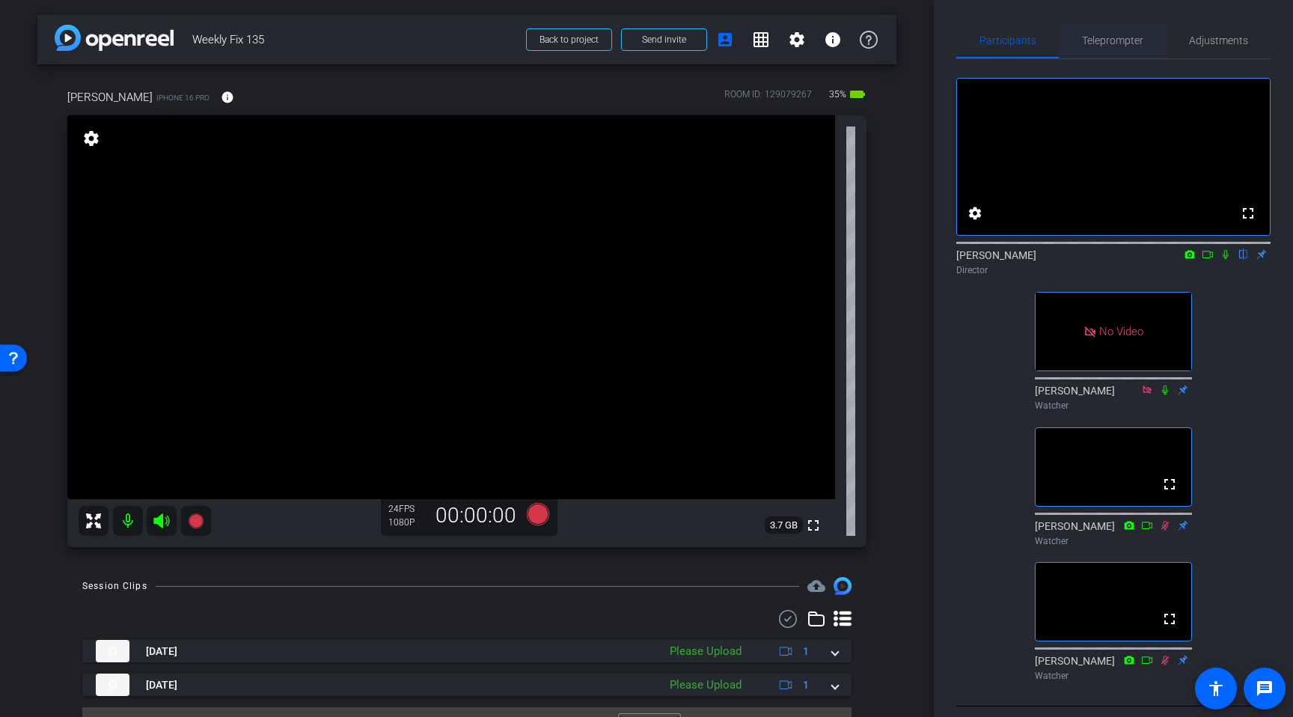
click at [1107, 42] on span "Teleprompter" at bounding box center [1112, 40] width 61 height 10
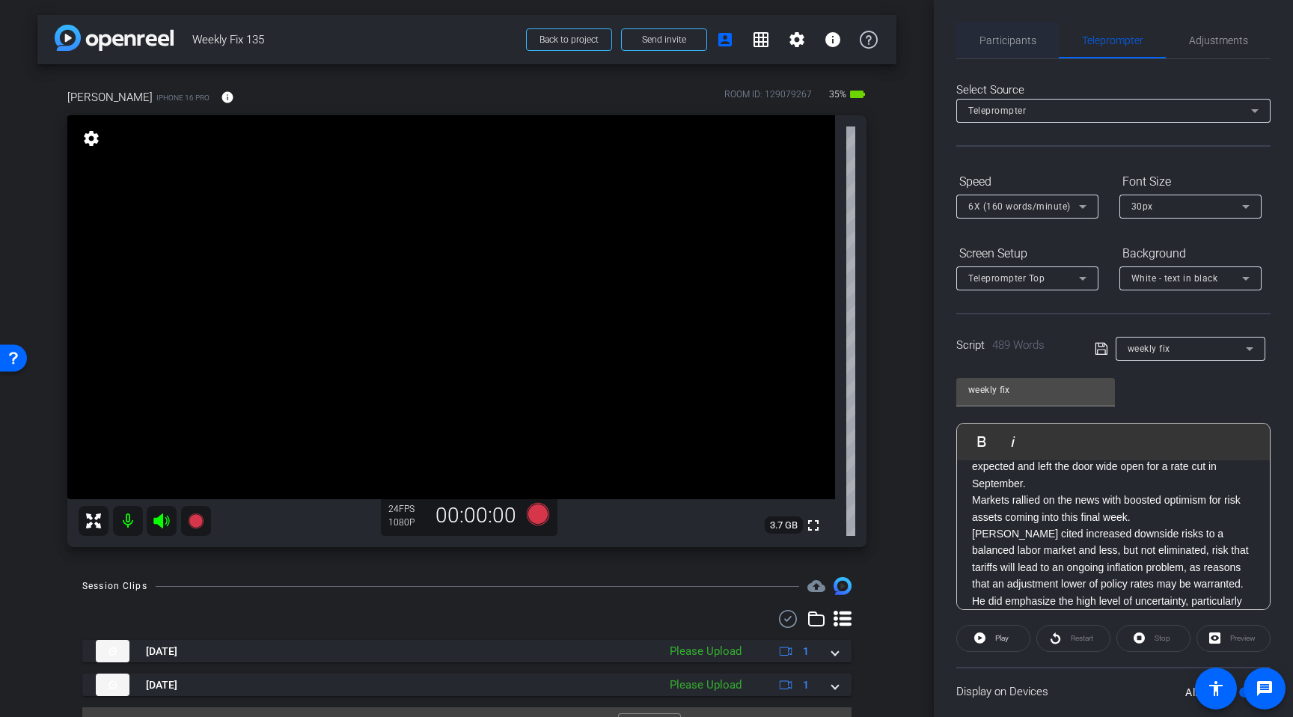
click at [991, 41] on span "Participants" at bounding box center [1008, 40] width 57 height 10
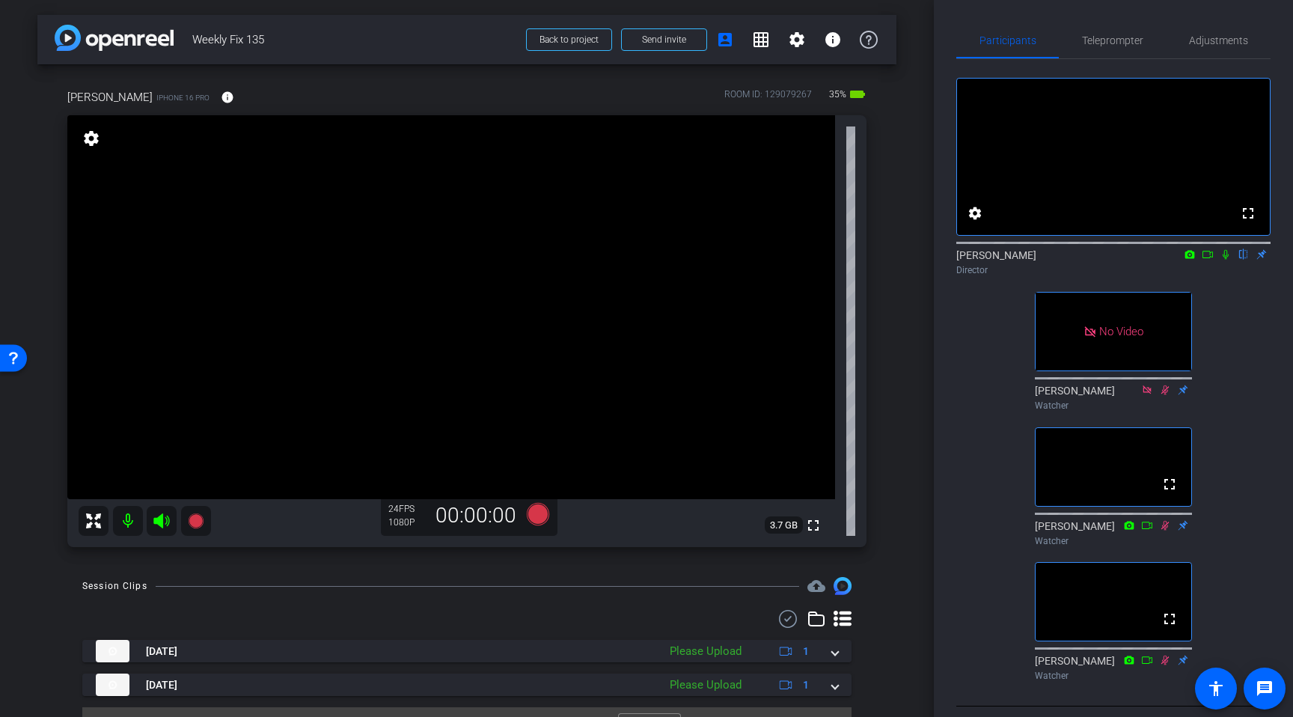
click at [1225, 260] on icon at bounding box center [1226, 254] width 12 height 10
drag, startPoint x: 156, startPoint y: 527, endPoint x: 200, endPoint y: 524, distance: 43.5
click at [158, 526] on icon at bounding box center [162, 521] width 18 height 18
click at [531, 513] on icon at bounding box center [538, 514] width 22 height 22
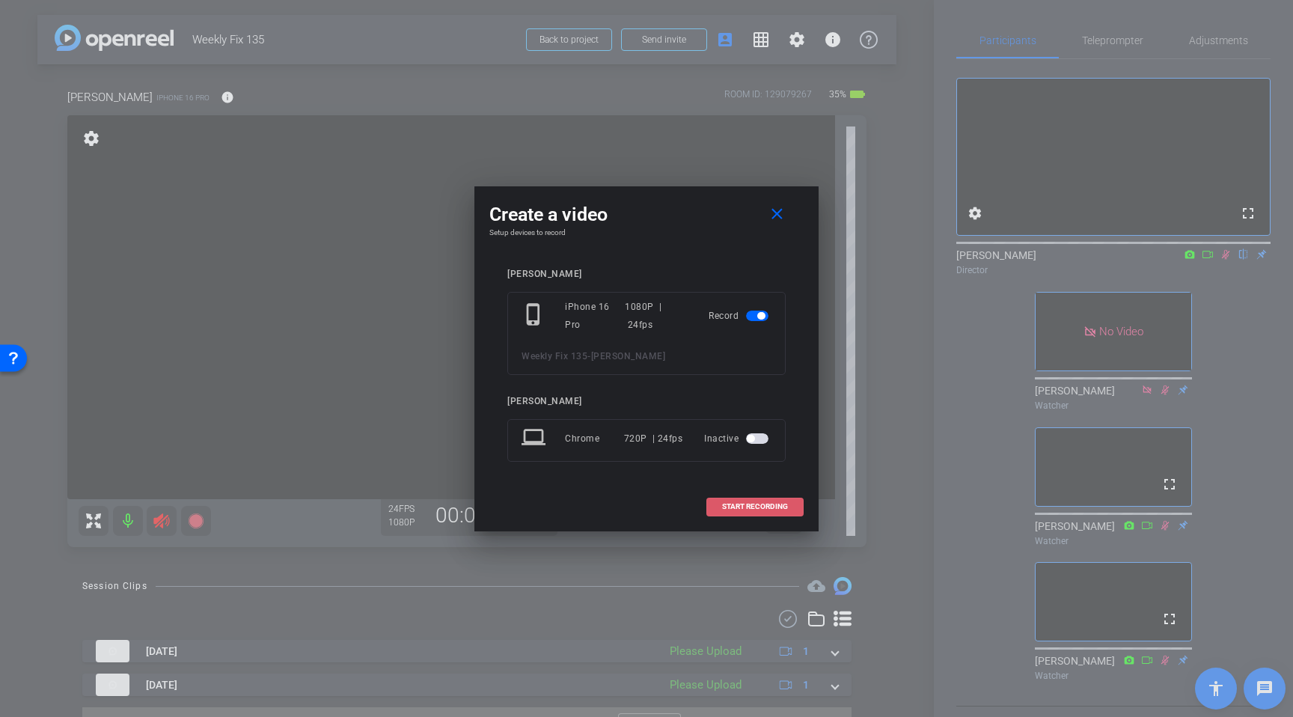
drag, startPoint x: 726, startPoint y: 510, endPoint x: 736, endPoint y: 508, distance: 9.8
click at [732, 508] on span "START RECORDING" at bounding box center [755, 506] width 66 height 7
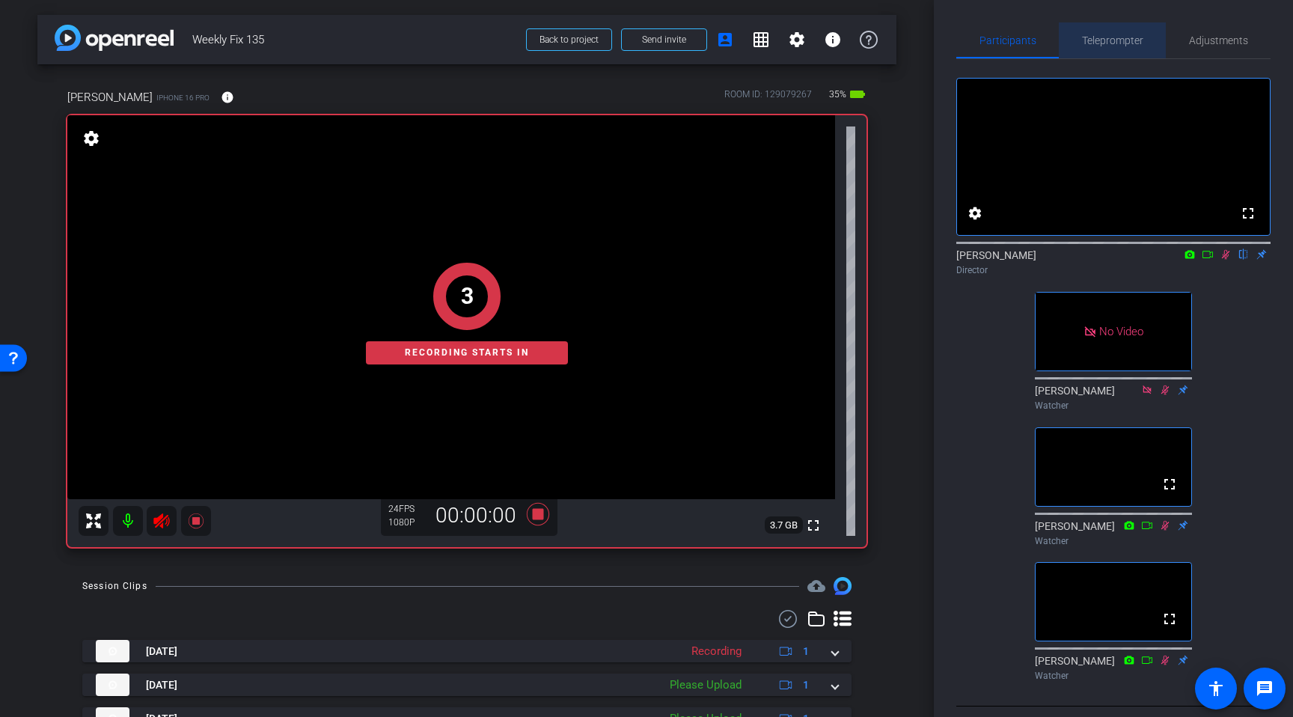
click at [1107, 43] on span "Teleprompter" at bounding box center [1112, 40] width 61 height 10
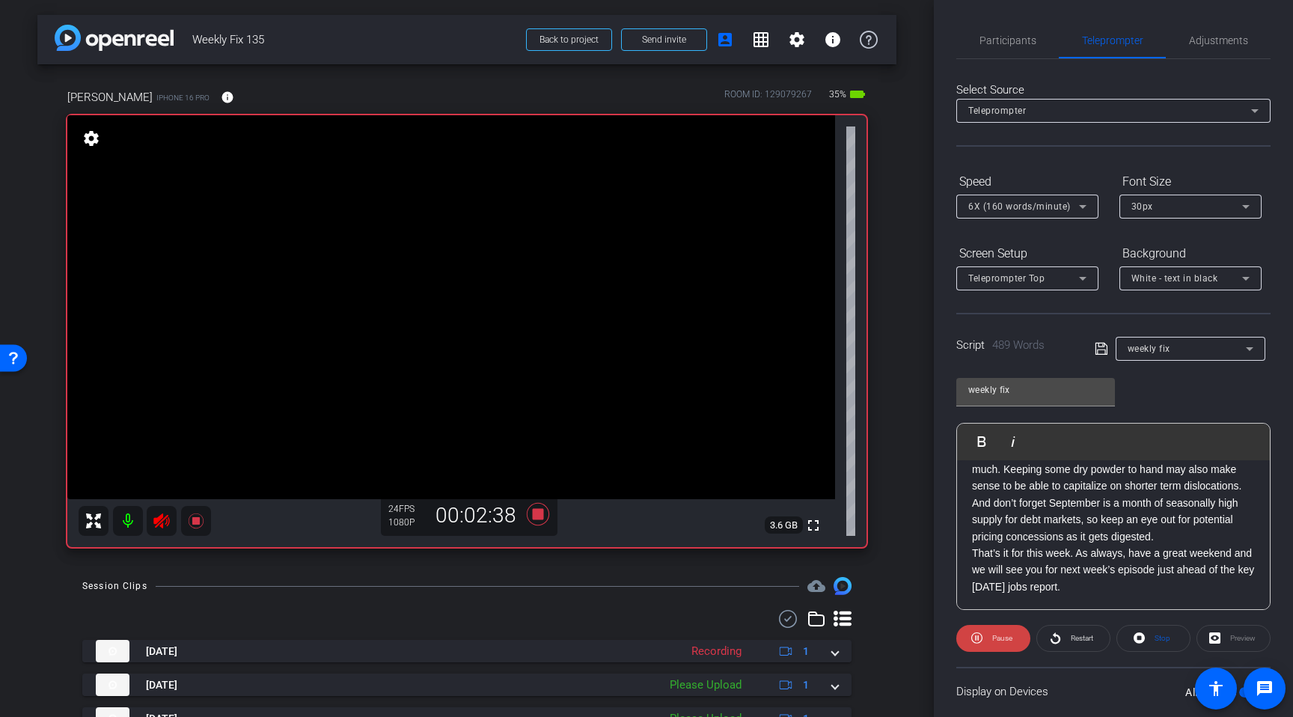
scroll to position [769, 0]
click at [163, 520] on icon at bounding box center [161, 520] width 16 height 15
drag, startPoint x: 537, startPoint y: 516, endPoint x: 561, endPoint y: 504, distance: 26.8
click at [540, 516] on icon at bounding box center [538, 514] width 22 height 22
drag, startPoint x: 1010, startPoint y: 43, endPoint x: 1058, endPoint y: 29, distance: 50.7
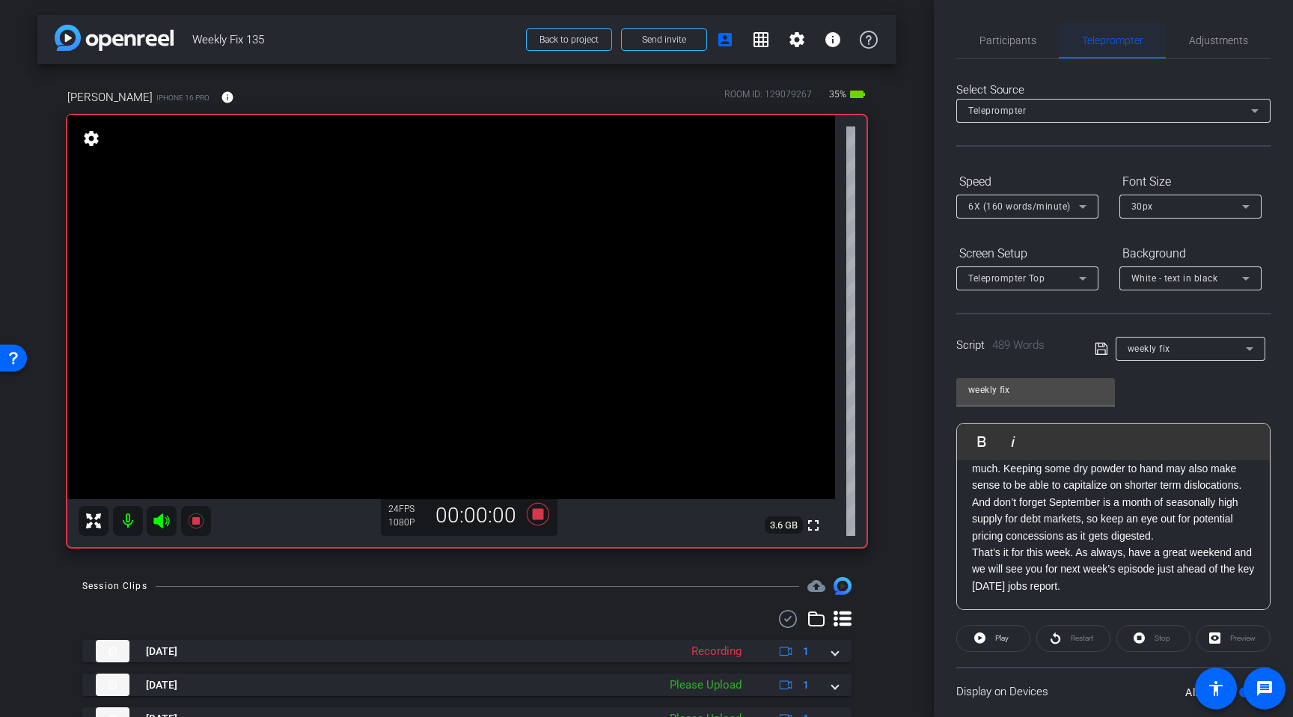
click at [1012, 42] on span "Participants" at bounding box center [1008, 40] width 57 height 10
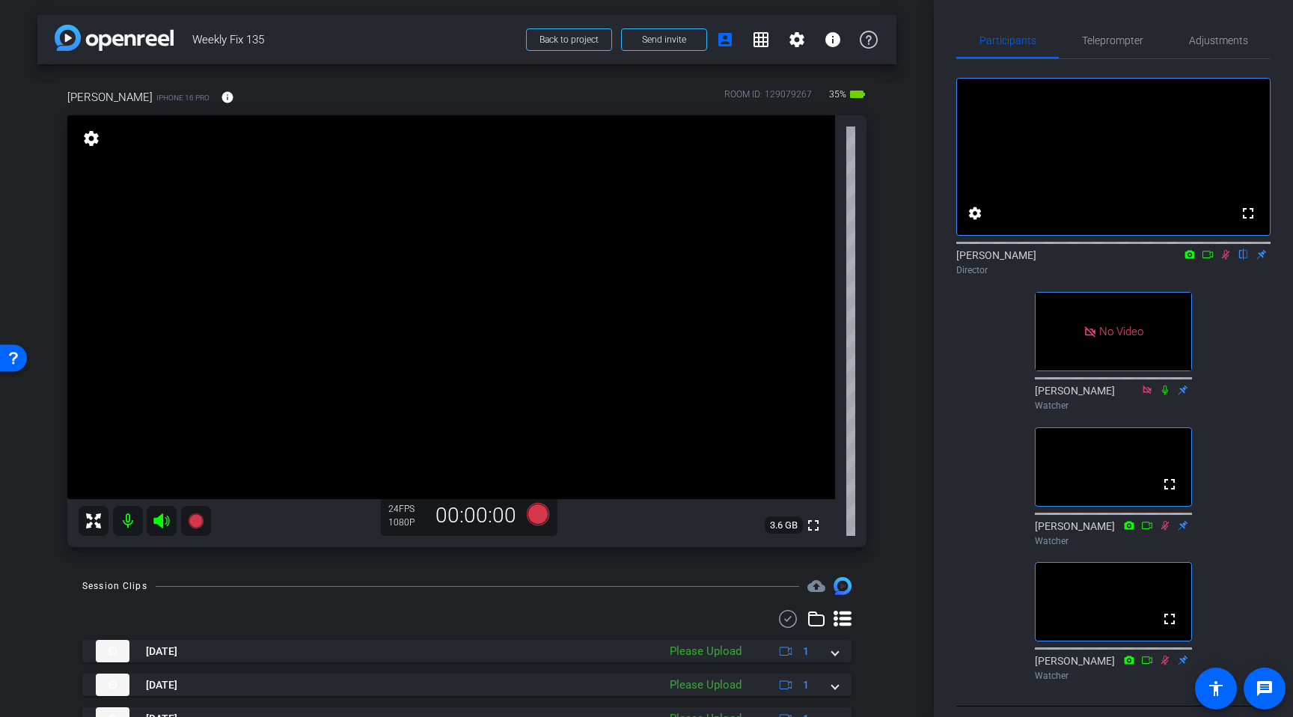
click at [1225, 260] on icon at bounding box center [1226, 255] width 8 height 10
click at [1123, 40] on span "Teleprompter" at bounding box center [1112, 40] width 61 height 10
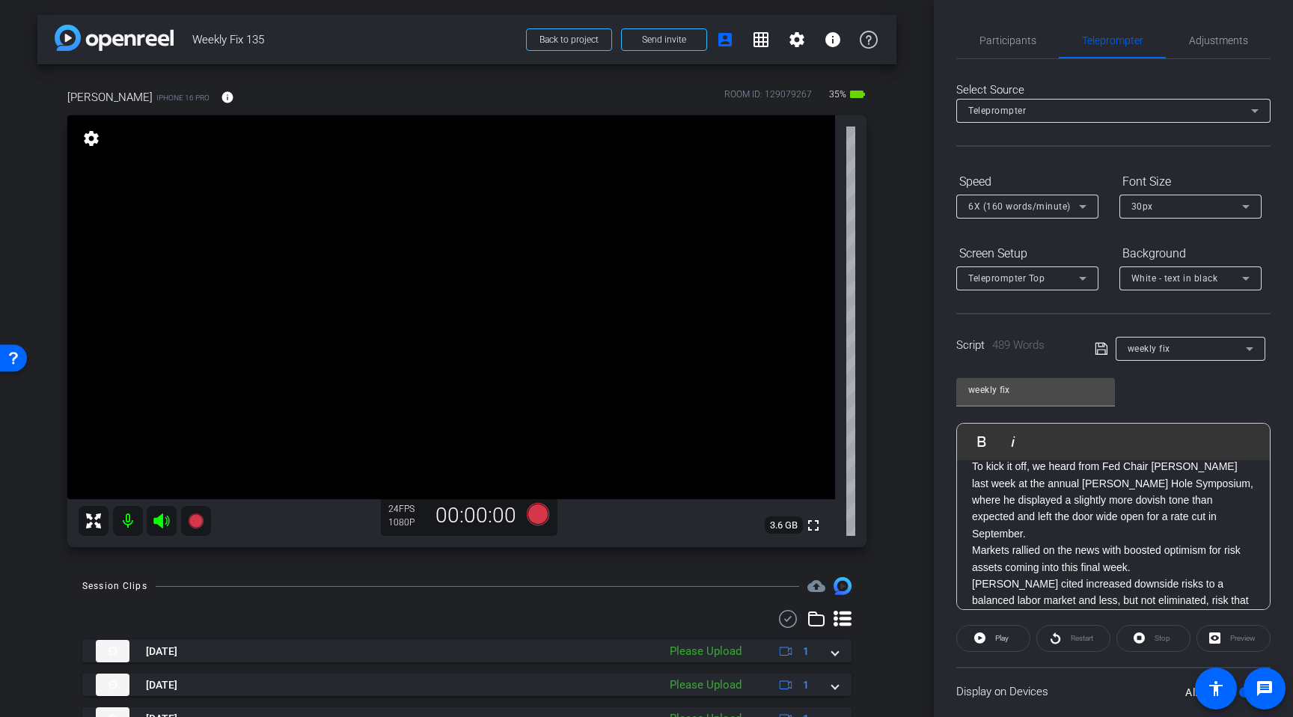
scroll to position [0, 0]
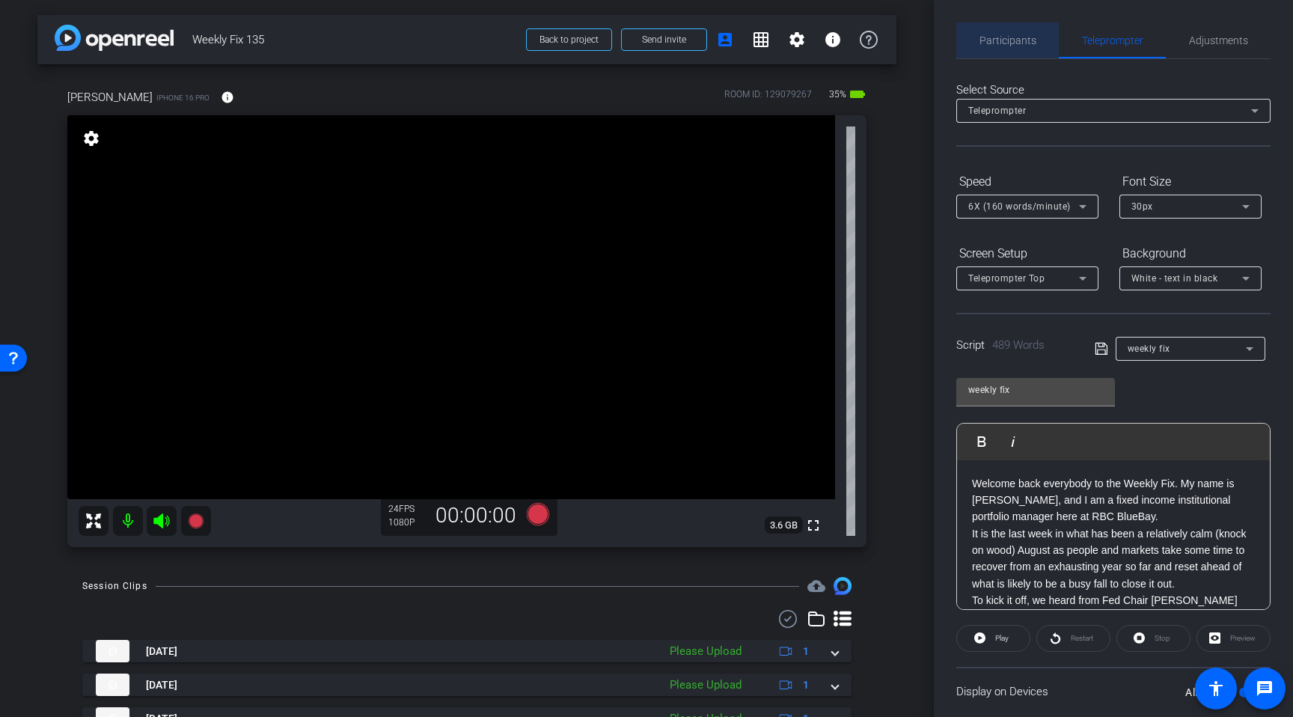
click at [1004, 43] on span "Participants" at bounding box center [1008, 40] width 57 height 10
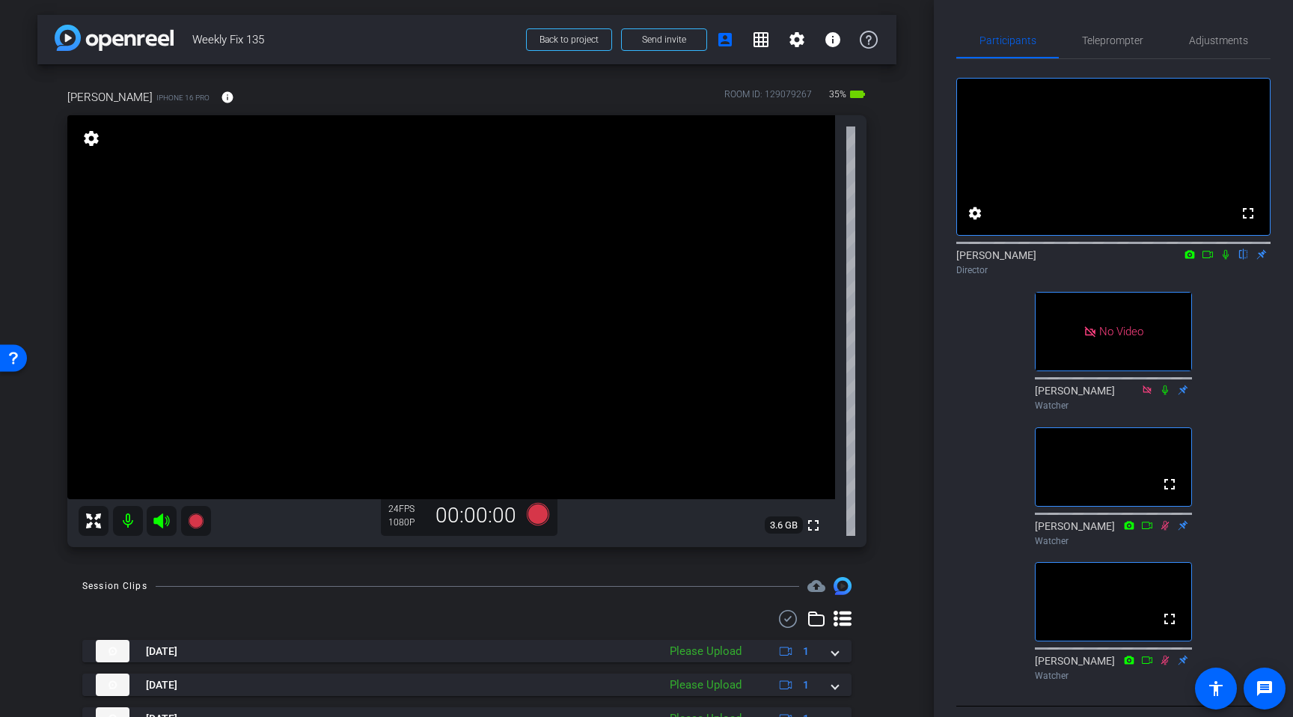
click at [1227, 260] on icon at bounding box center [1226, 254] width 12 height 10
click at [159, 523] on icon at bounding box center [161, 520] width 16 height 15
click at [543, 518] on icon at bounding box center [538, 514] width 22 height 22
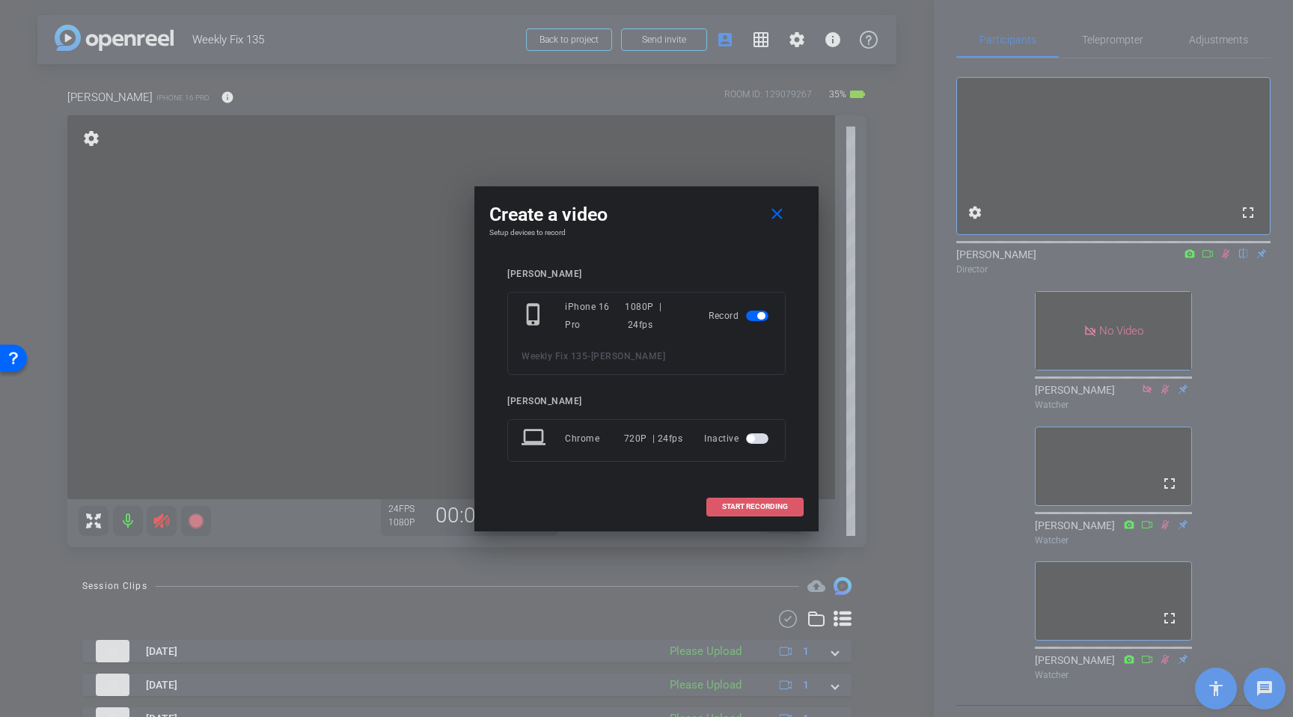
click at [757, 513] on span at bounding box center [755, 507] width 96 height 36
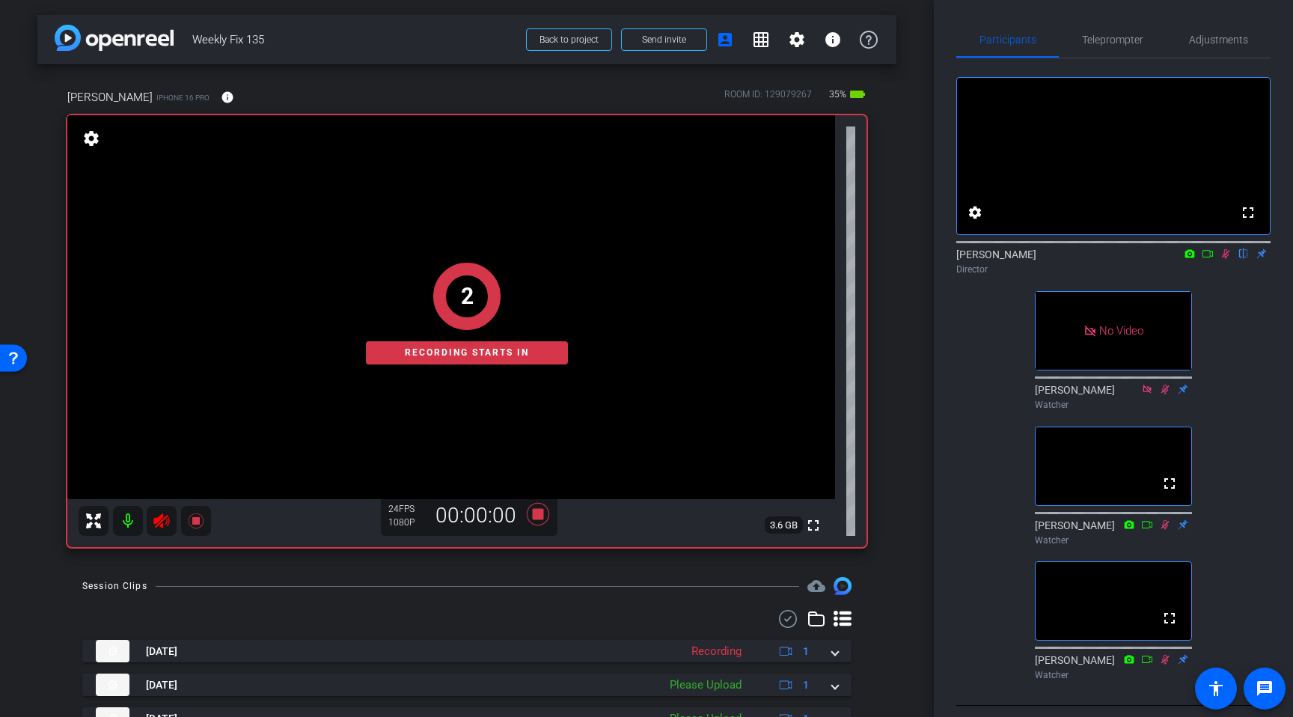
drag, startPoint x: 1100, startPoint y: 39, endPoint x: 1067, endPoint y: 65, distance: 42.7
click at [1100, 39] on span "Teleprompter" at bounding box center [1112, 39] width 61 height 10
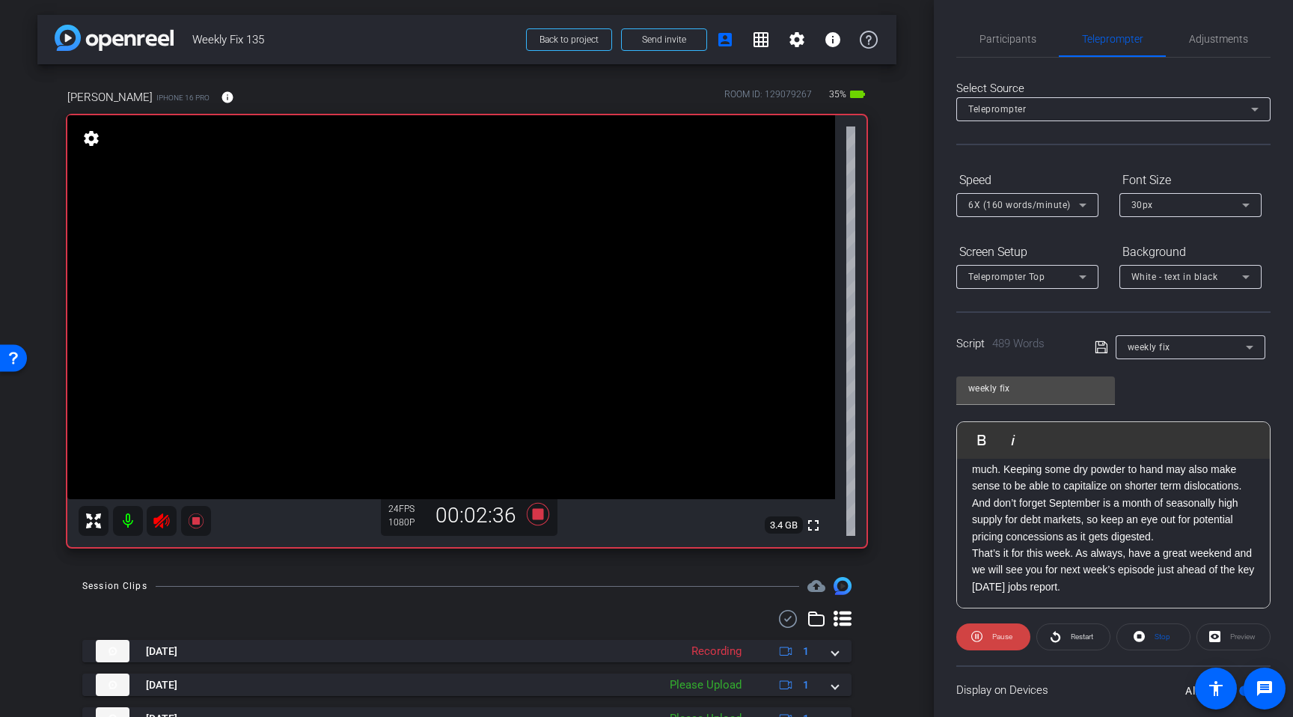
scroll to position [769, 0]
click at [162, 522] on icon at bounding box center [162, 521] width 18 height 18
click at [537, 515] on icon at bounding box center [538, 514] width 22 height 22
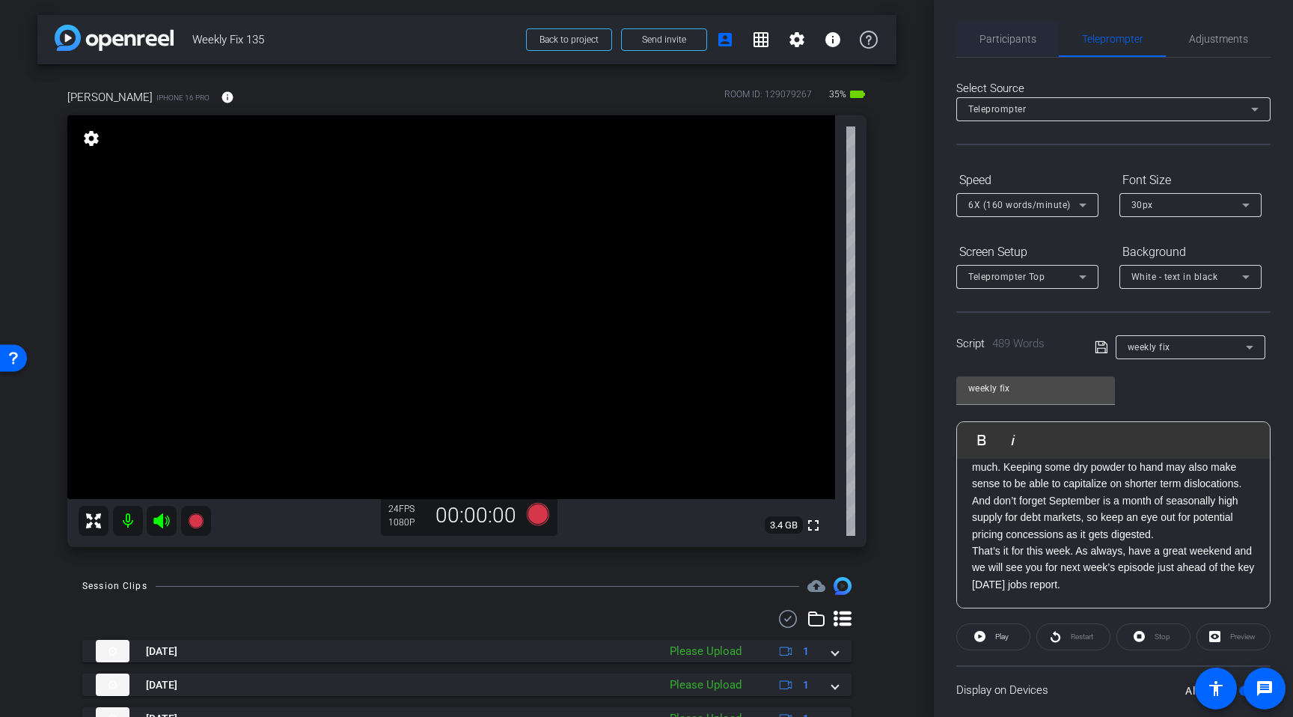
click at [1022, 39] on span "Participants" at bounding box center [1008, 39] width 57 height 10
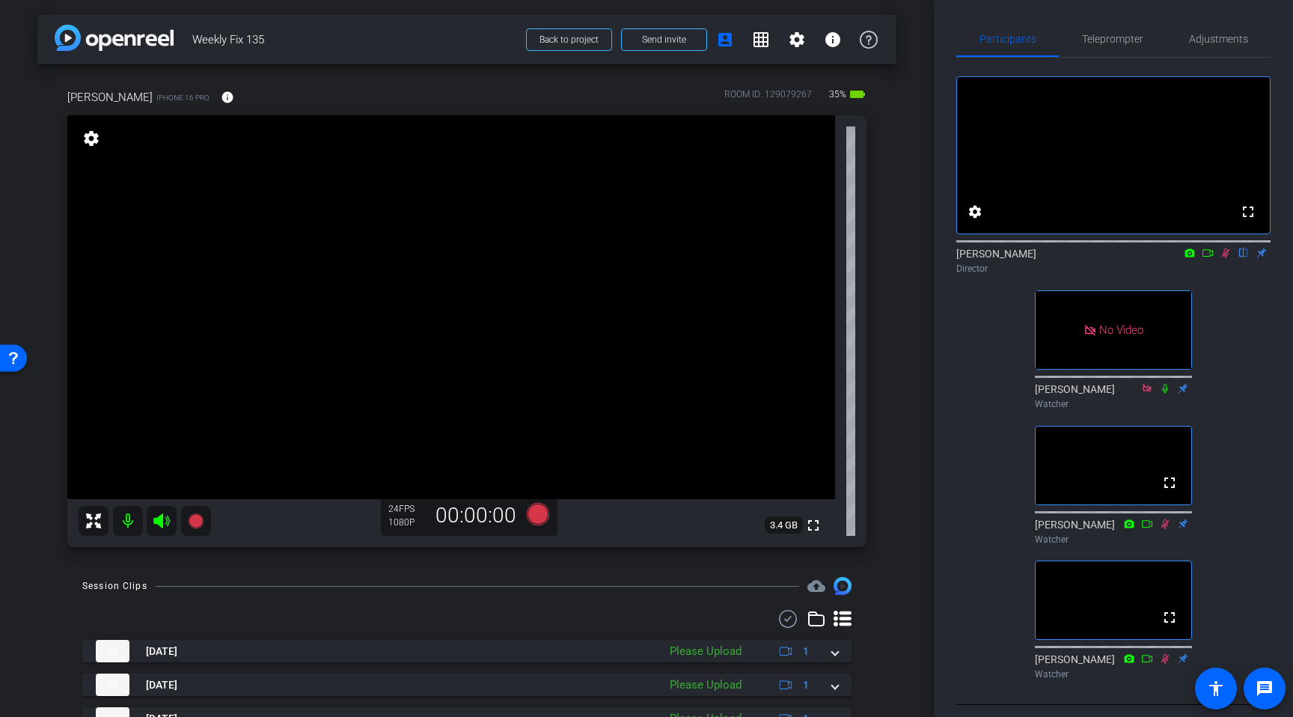
click at [1225, 258] on icon at bounding box center [1226, 253] width 8 height 10
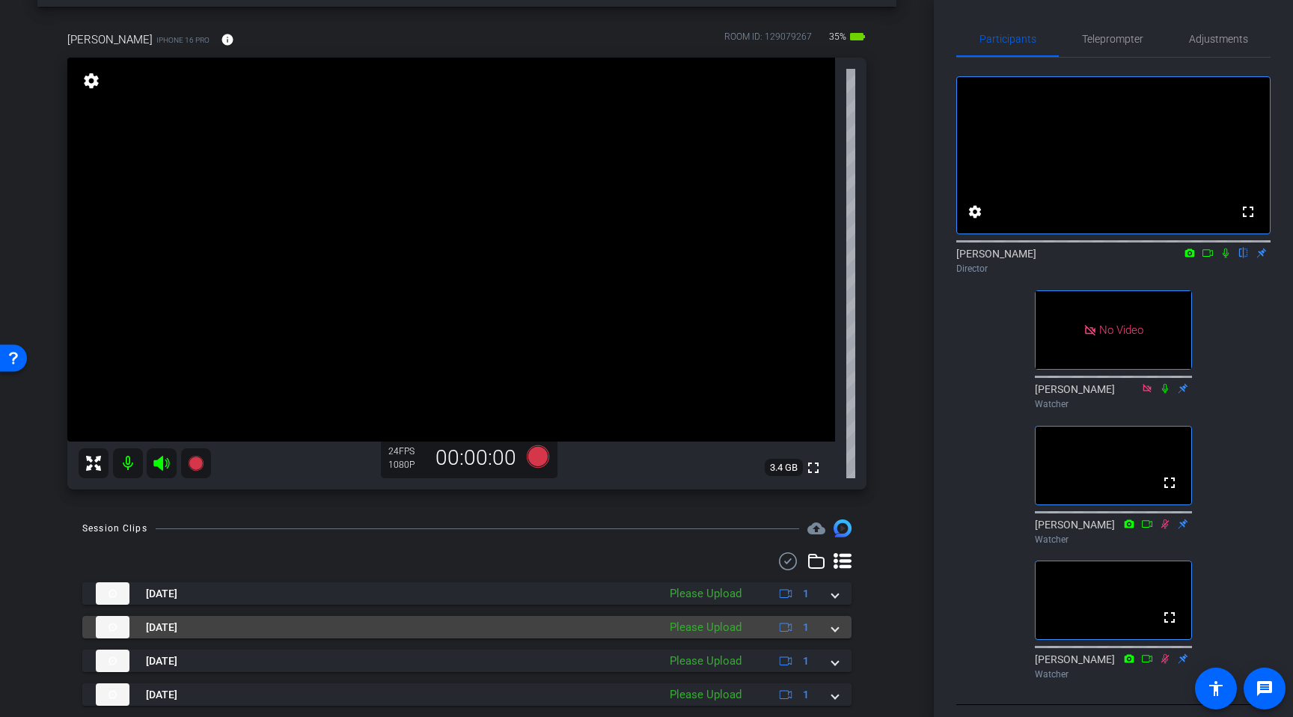
scroll to position [67, 0]
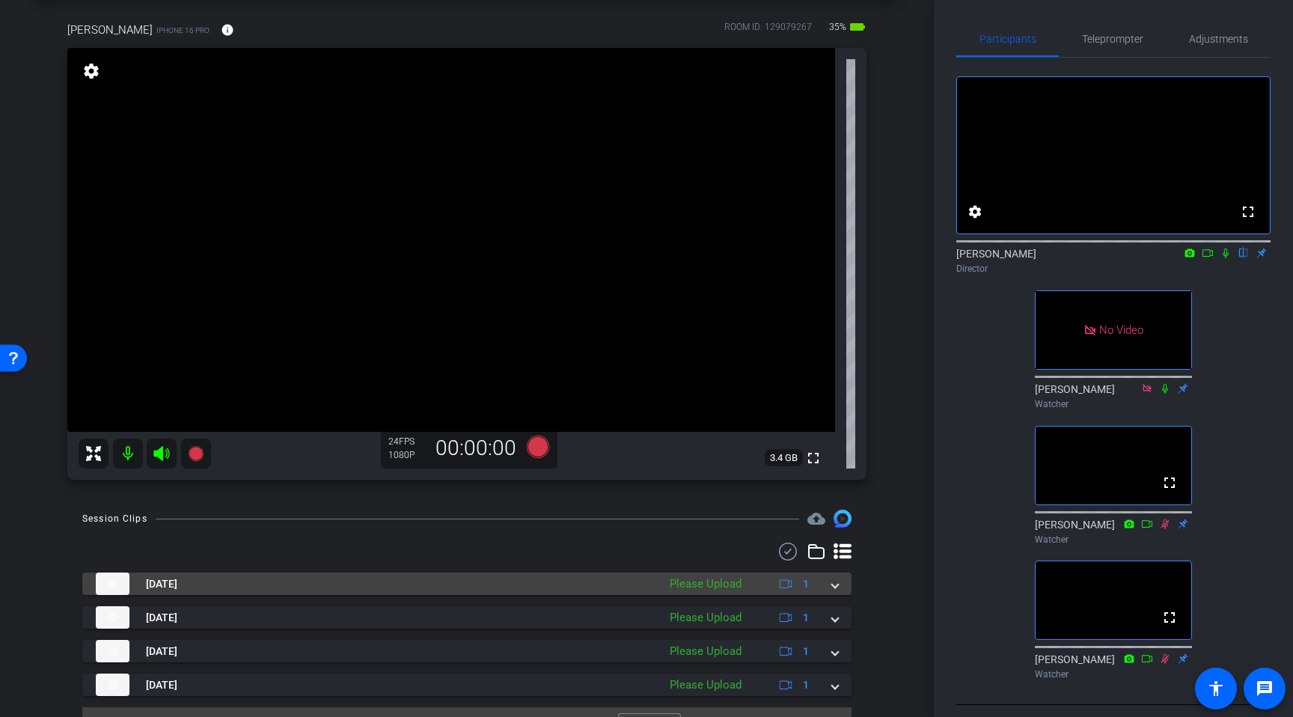
click at [836, 587] on span at bounding box center [835, 584] width 6 height 16
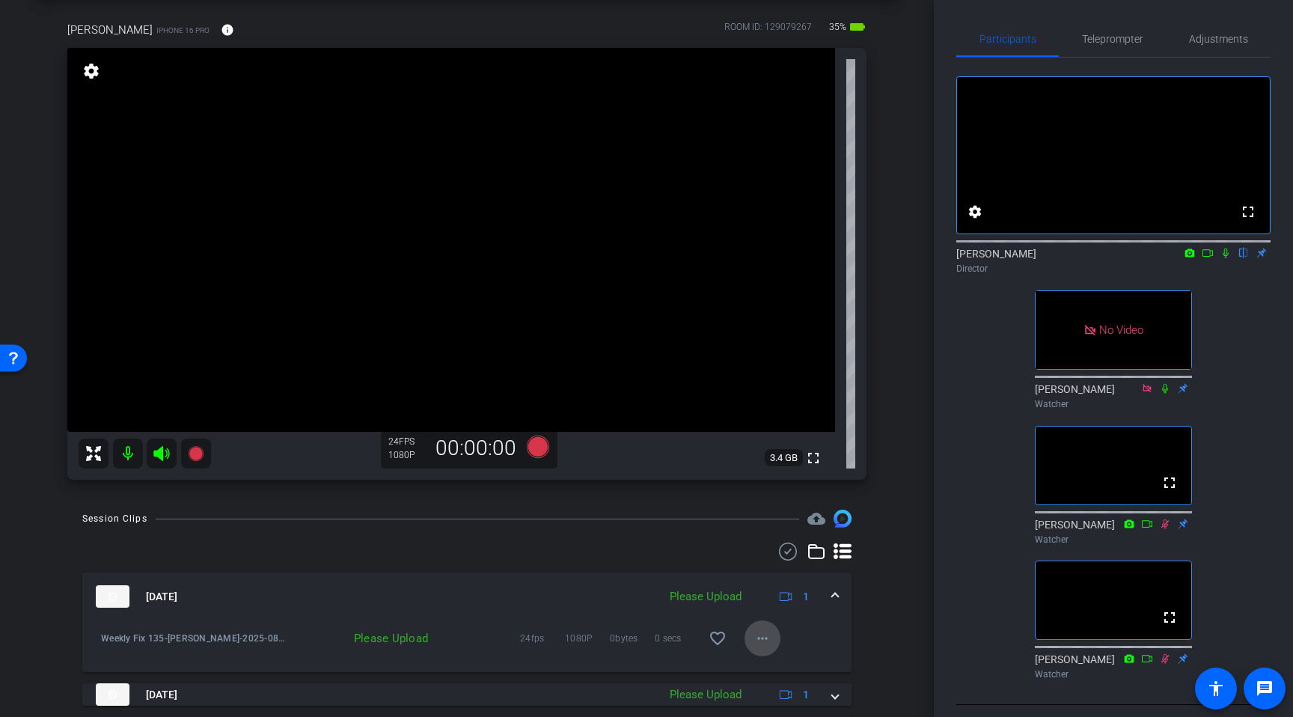
click at [769, 638] on mat-icon "more_horiz" at bounding box center [763, 638] width 18 height 18
drag, startPoint x: 785, startPoint y: 573, endPoint x: 793, endPoint y: 570, distance: 7.8
click at [785, 573] on span "Upload" at bounding box center [787, 570] width 60 height 18
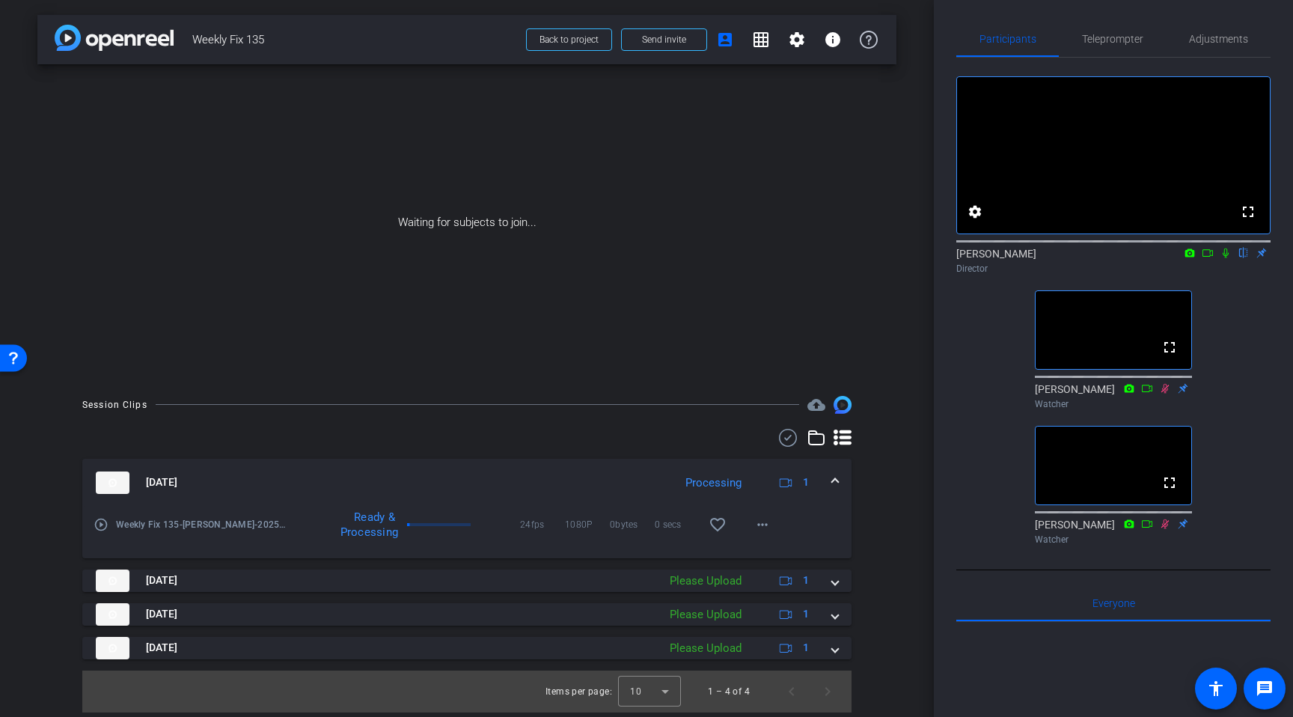
drag, startPoint x: 1226, startPoint y: 277, endPoint x: 1220, endPoint y: 282, distance: 8.0
click at [1226, 258] on icon at bounding box center [1226, 253] width 12 height 10
click at [1212, 258] on icon at bounding box center [1208, 253] width 12 height 10
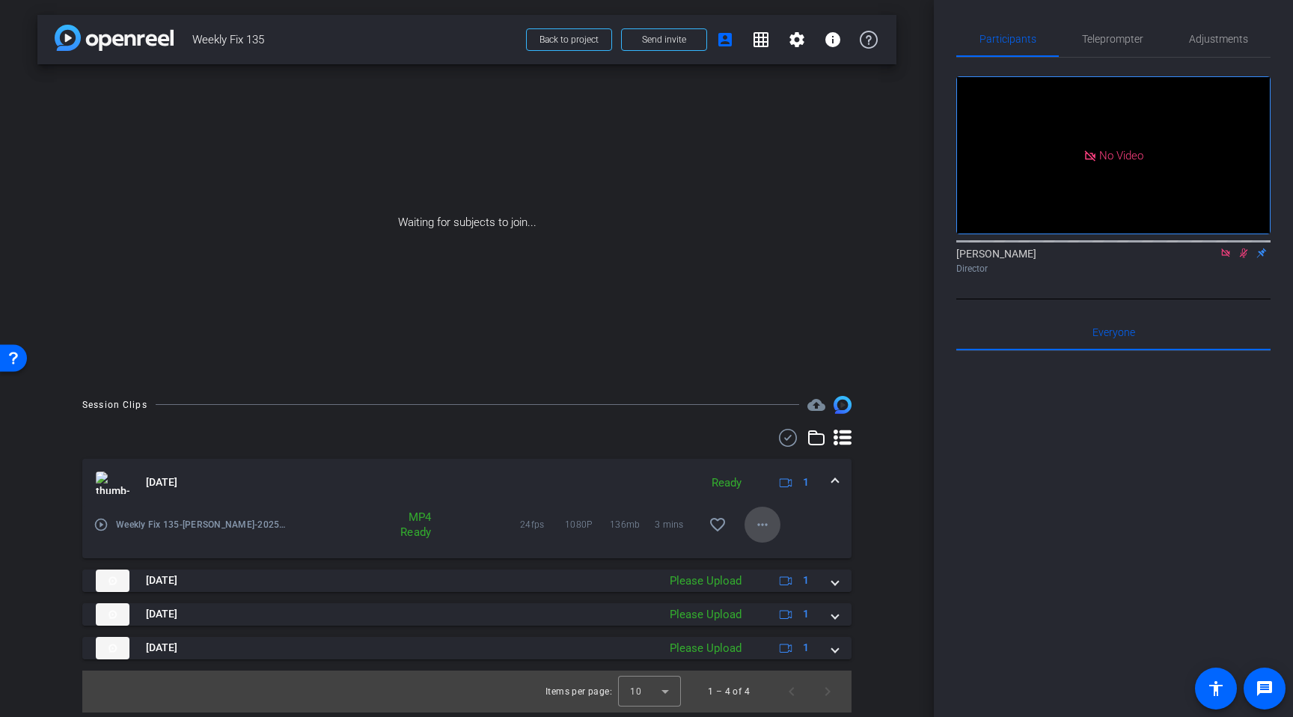
click at [763, 523] on mat-icon "more_horiz" at bounding box center [763, 525] width 18 height 18
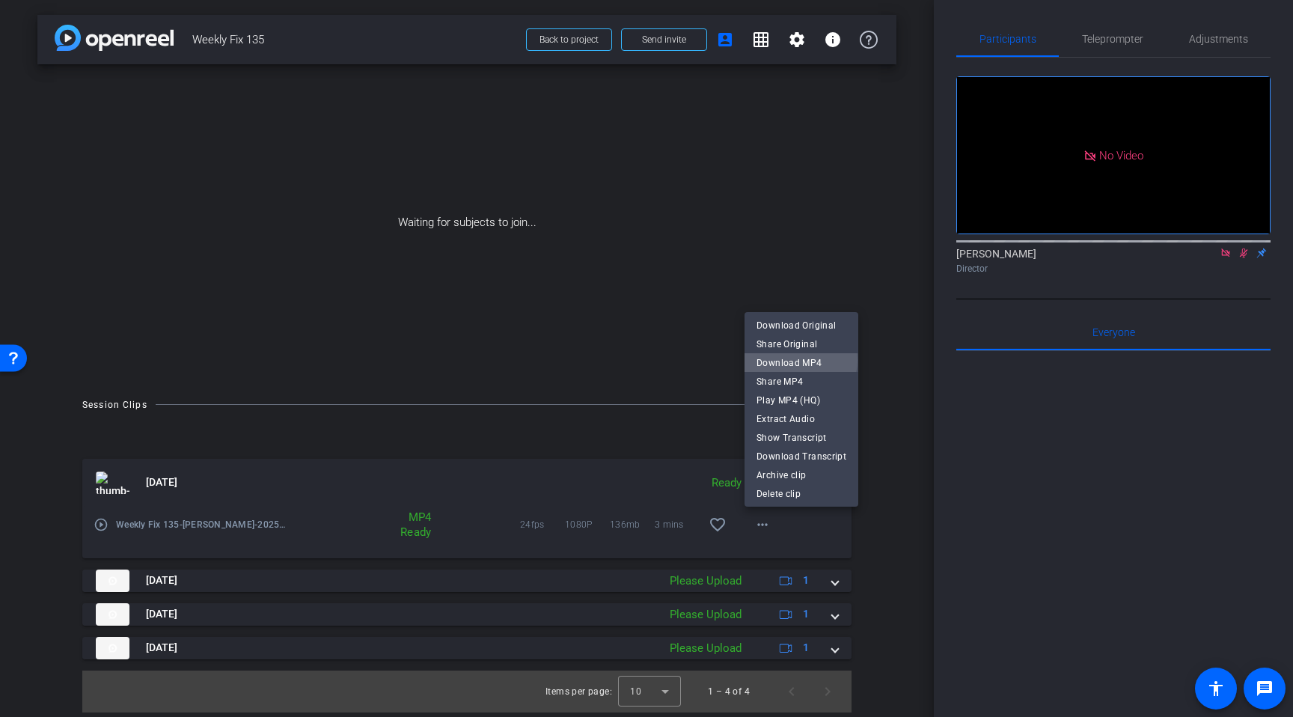
click at [797, 360] on span "Download MP4" at bounding box center [802, 363] width 90 height 18
